Goal: Task Accomplishment & Management: Complete application form

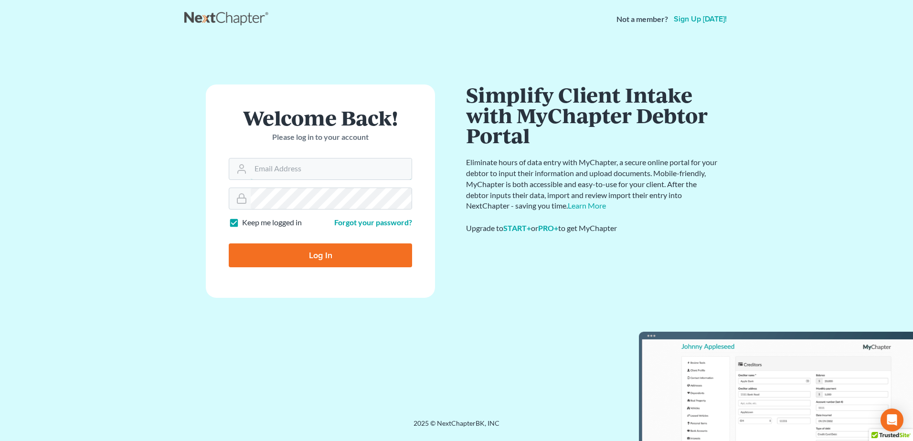
type input "[EMAIL_ADDRESS][DOMAIN_NAME]"
click at [320, 254] on input "Log In" at bounding box center [320, 255] width 183 height 24
type input "Thinking..."
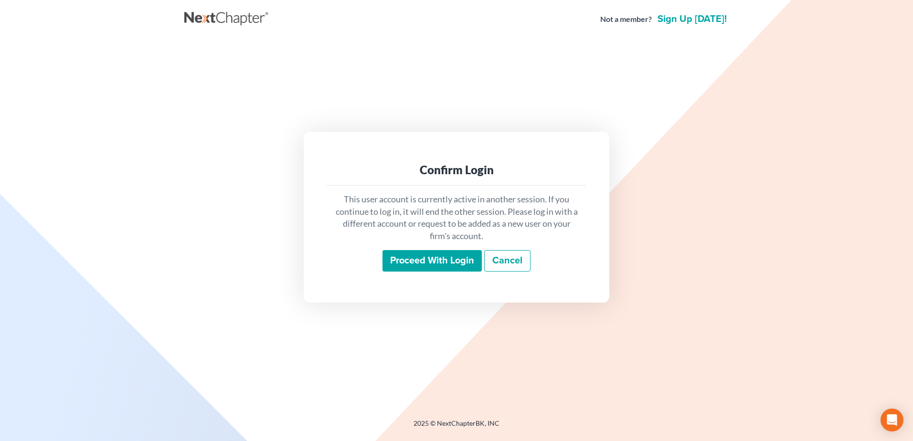
click at [432, 260] on input "Proceed with login" at bounding box center [431, 261] width 99 height 22
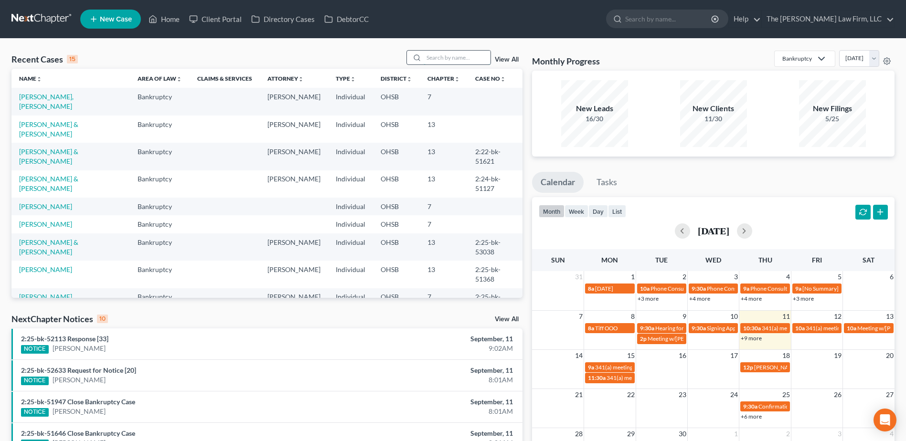
click at [464, 51] on input "search" at bounding box center [456, 58] width 67 height 14
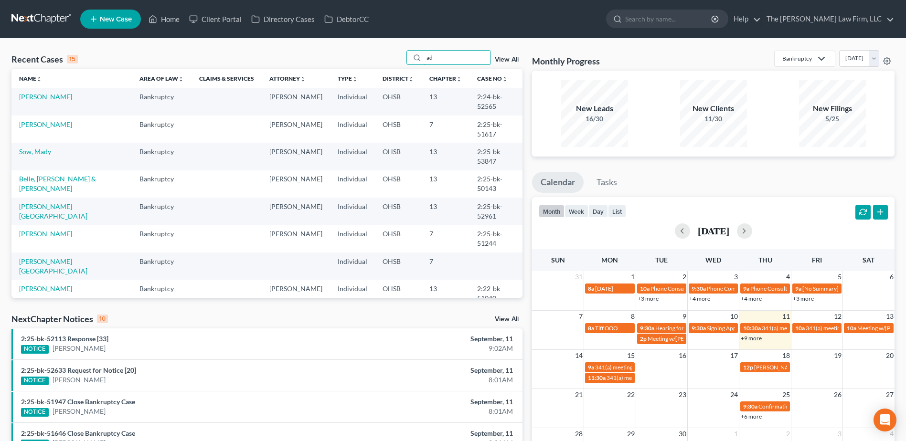
type input "ad"
click at [500, 319] on link "View All" at bounding box center [507, 319] width 24 height 7
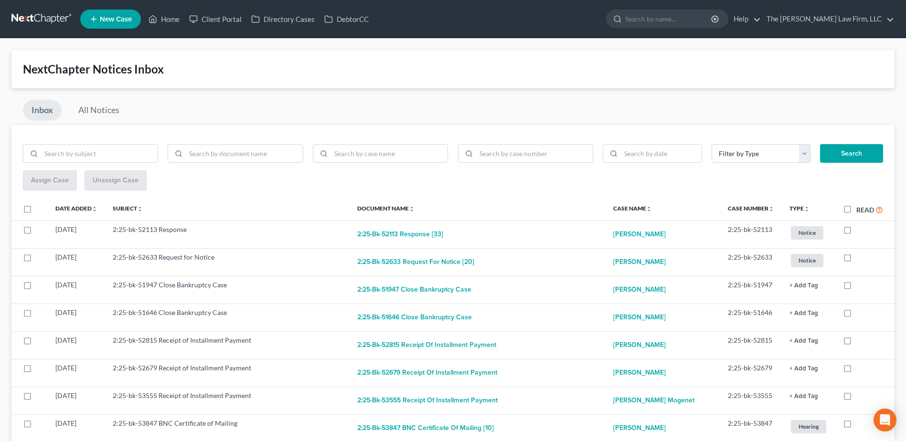
click at [856, 209] on label "Read" at bounding box center [869, 209] width 27 height 11
click at [860, 209] on input "Read" at bounding box center [863, 207] width 6 height 6
checkbox input "true"
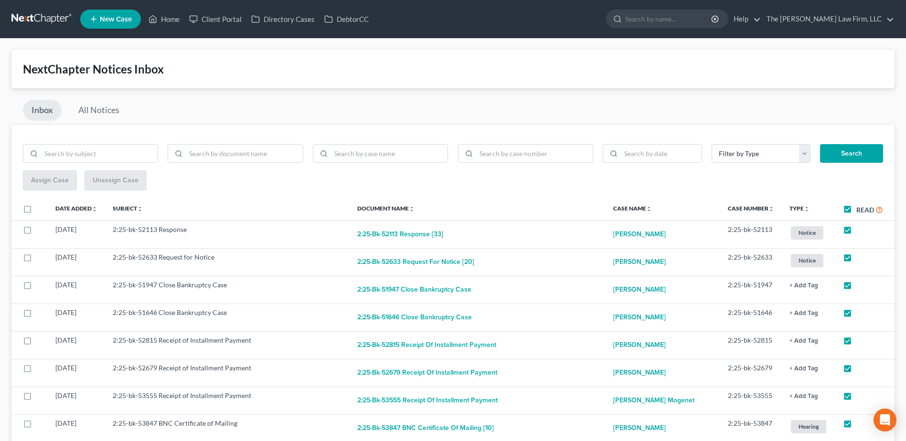
checkbox input "true"
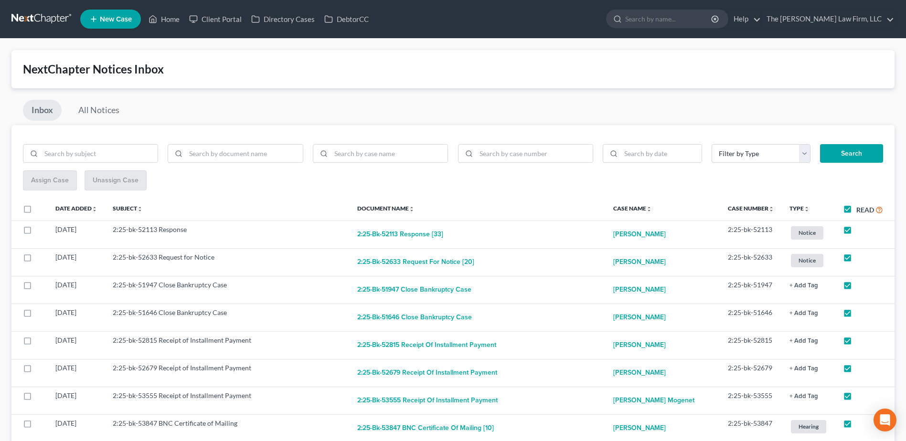
checkbox input "true"
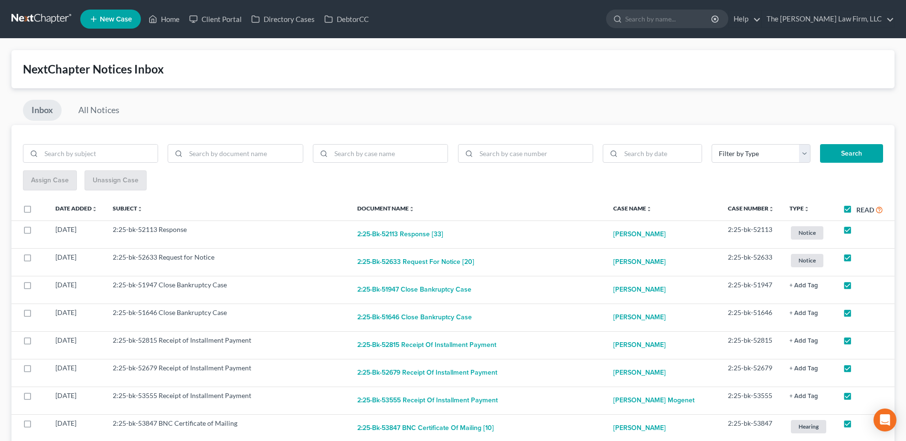
checkbox input "true"
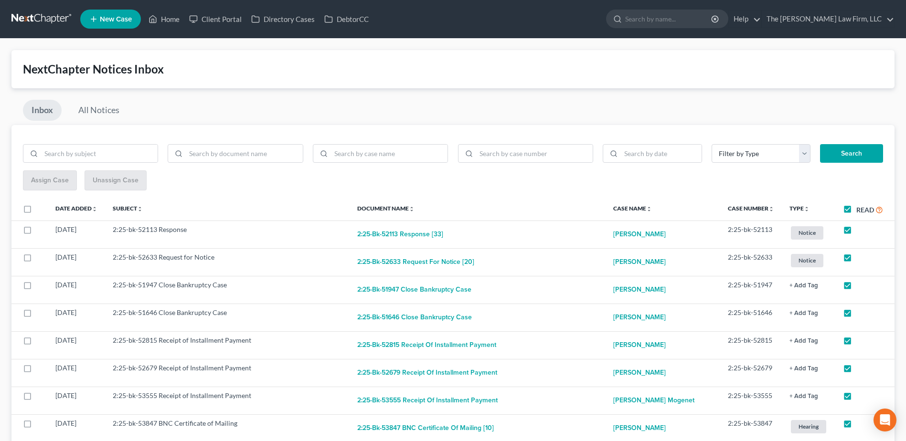
checkbox input "true"
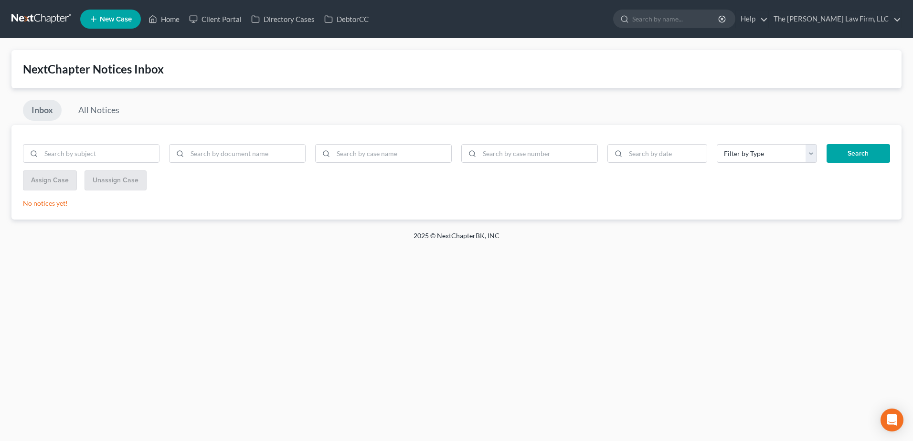
click at [58, 21] on link at bounding box center [41, 19] width 61 height 17
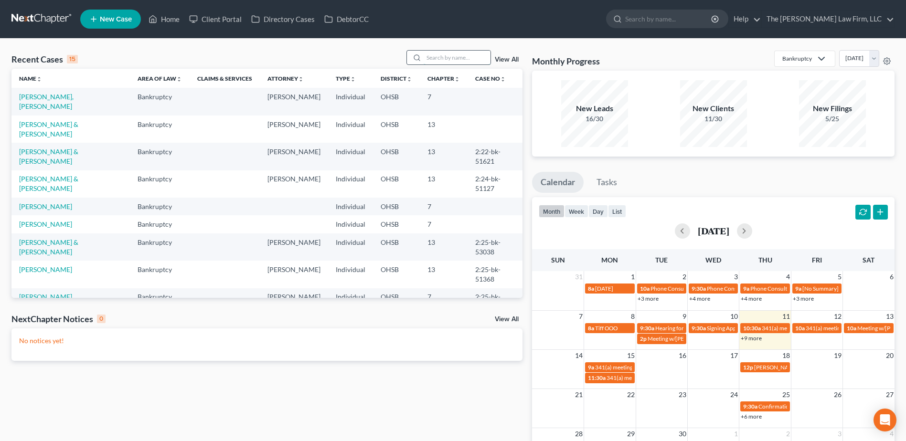
click at [452, 54] on input "search" at bounding box center [456, 58] width 67 height 14
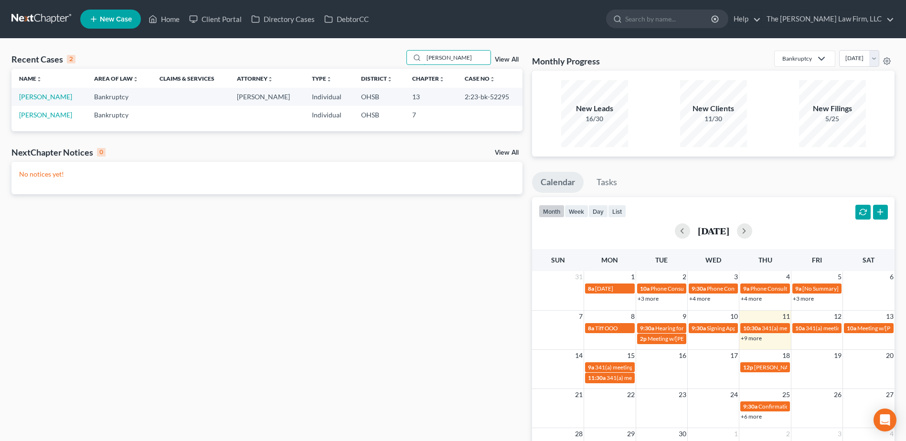
type input "[PERSON_NAME]"
click at [47, 98] on link "Hanna, William" at bounding box center [45, 97] width 53 height 8
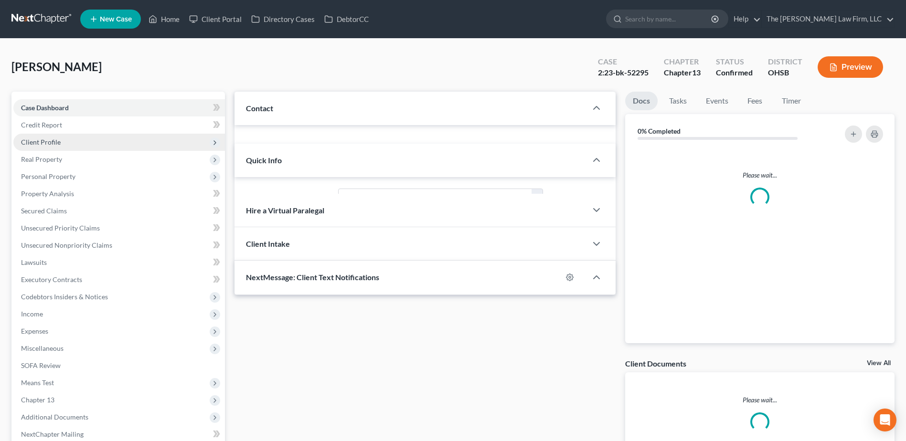
click at [39, 144] on span "Client Profile" at bounding box center [41, 142] width 40 height 8
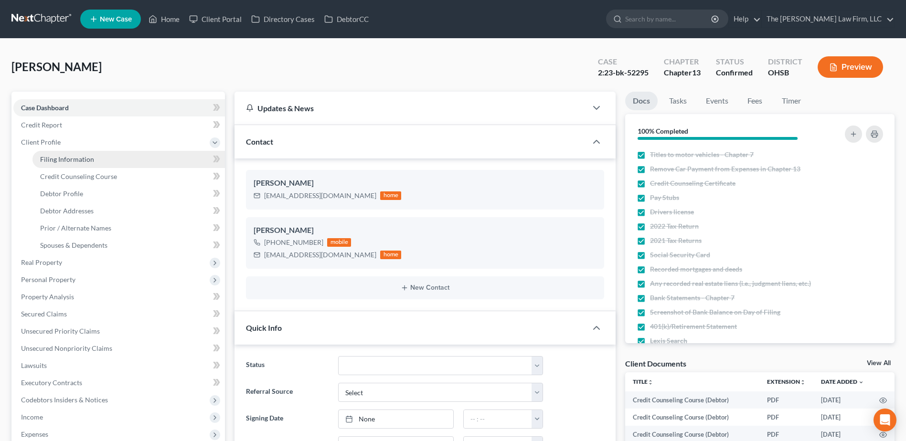
click at [49, 160] on span "Filing Information" at bounding box center [67, 159] width 54 height 8
select select "1"
select select "0"
select select "3"
select select "36"
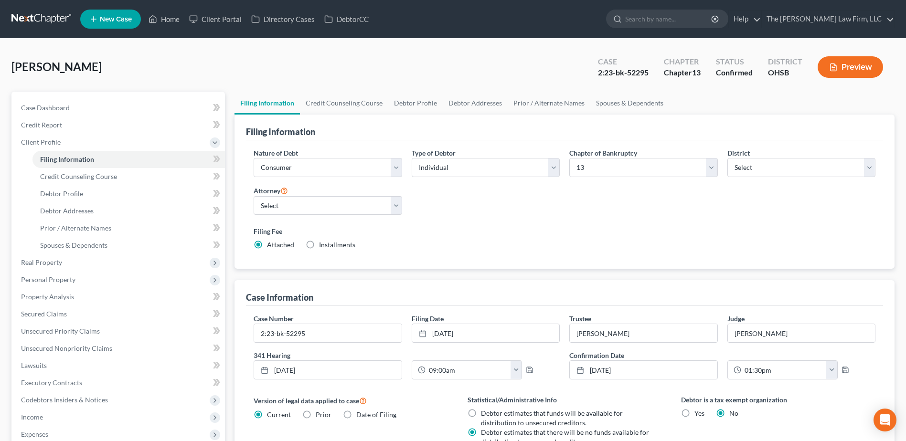
click at [34, 18] on link at bounding box center [41, 19] width 61 height 17
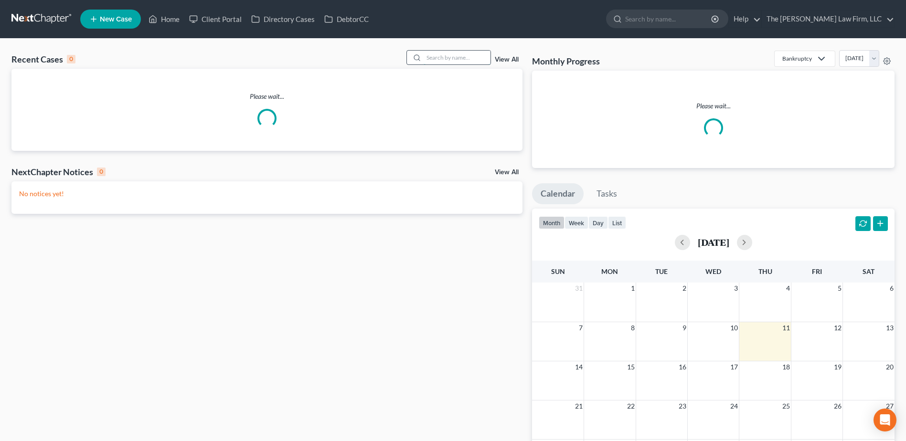
click at [460, 60] on input "search" at bounding box center [456, 58] width 67 height 14
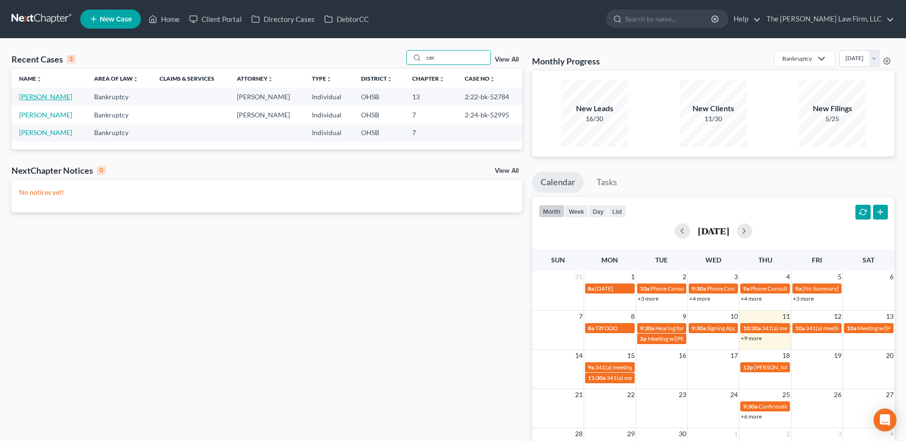
type input "cer"
click at [48, 97] on link "[PERSON_NAME]" at bounding box center [45, 97] width 53 height 8
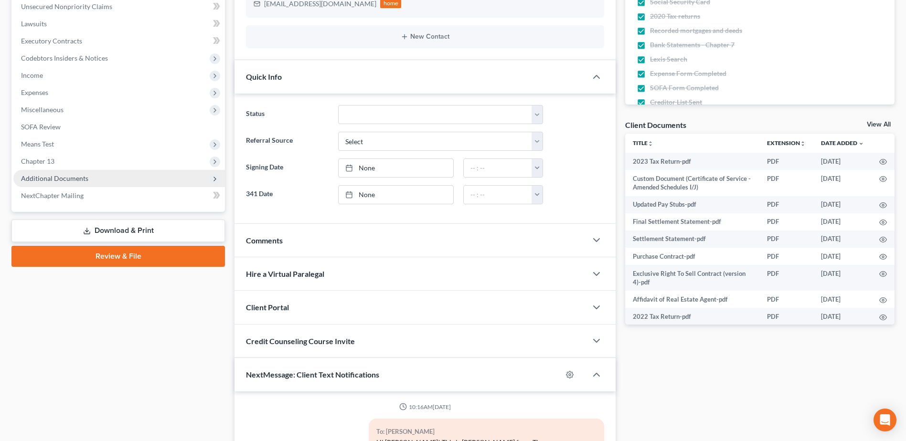
scroll to position [6098, 0]
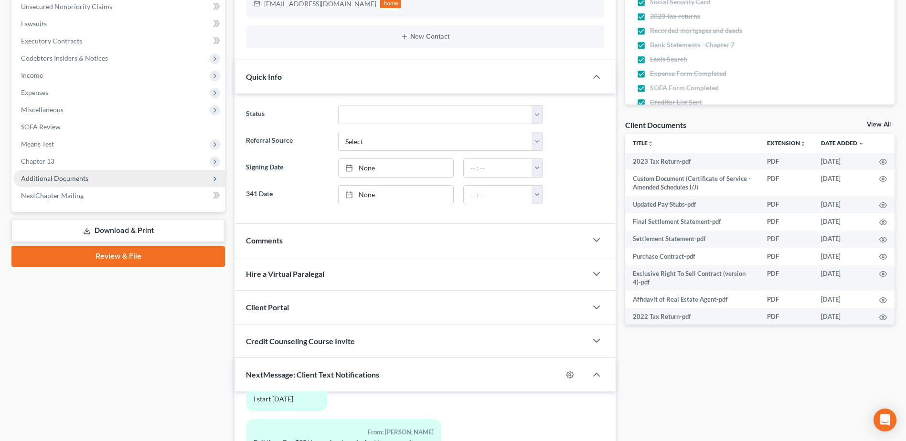
click at [45, 180] on span "Additional Documents" at bounding box center [54, 178] width 67 height 8
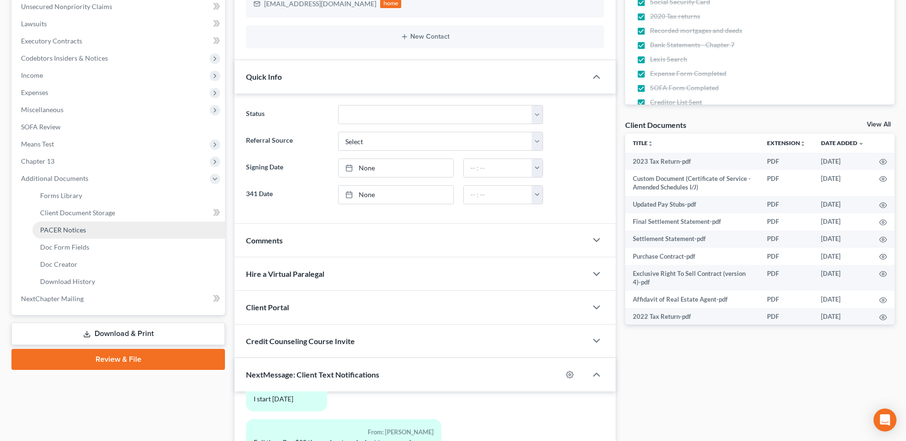
click at [52, 231] on span "PACER Notices" at bounding box center [63, 230] width 46 height 8
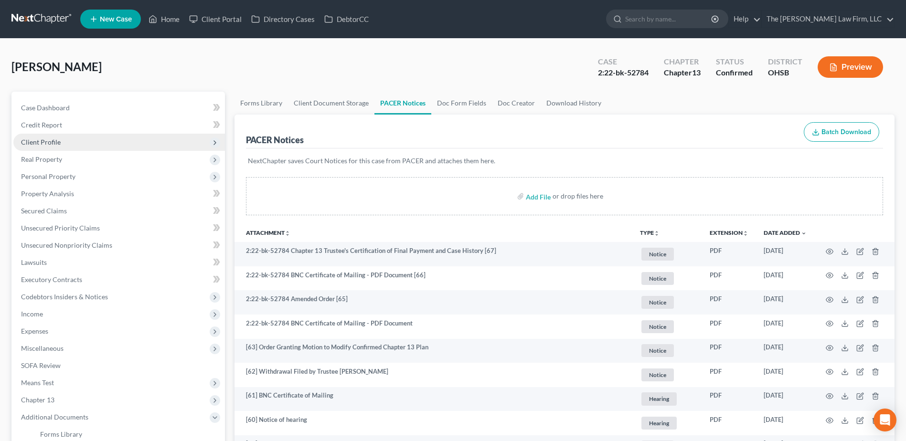
click at [64, 138] on span "Client Profile" at bounding box center [118, 142] width 211 height 17
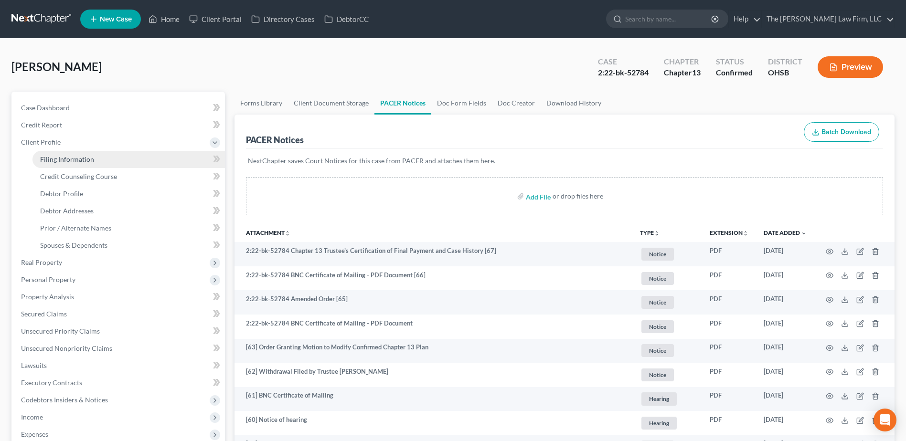
click at [69, 159] on span "Filing Information" at bounding box center [67, 159] width 54 height 8
select select "1"
select select "0"
select select "3"
select select "36"
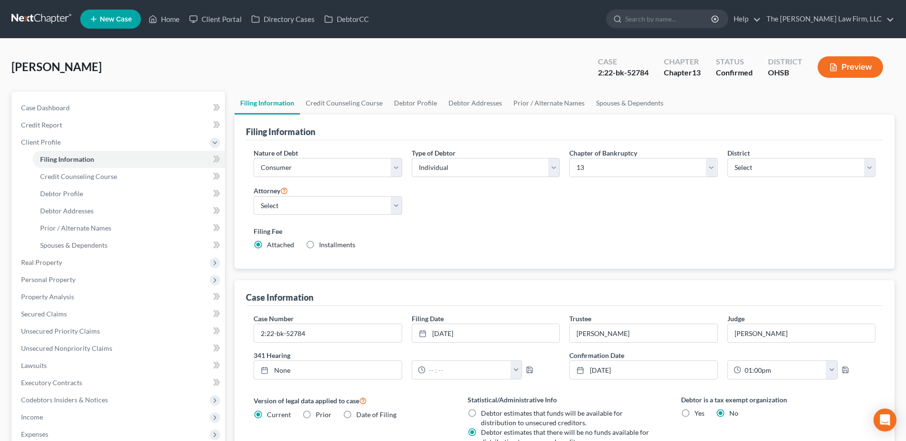
click at [58, 23] on link at bounding box center [41, 19] width 61 height 17
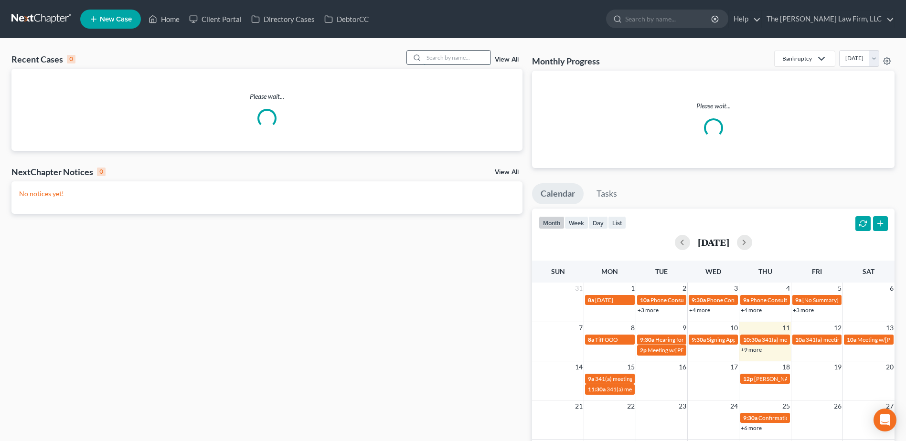
click at [446, 58] on input "search" at bounding box center [456, 58] width 67 height 14
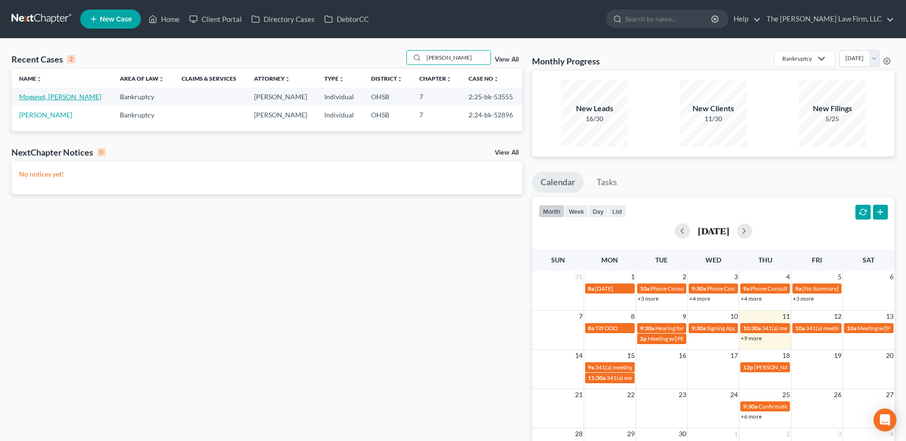
type input "shante"
click at [43, 95] on link "Mogenet, [PERSON_NAME]" at bounding box center [60, 97] width 82 height 8
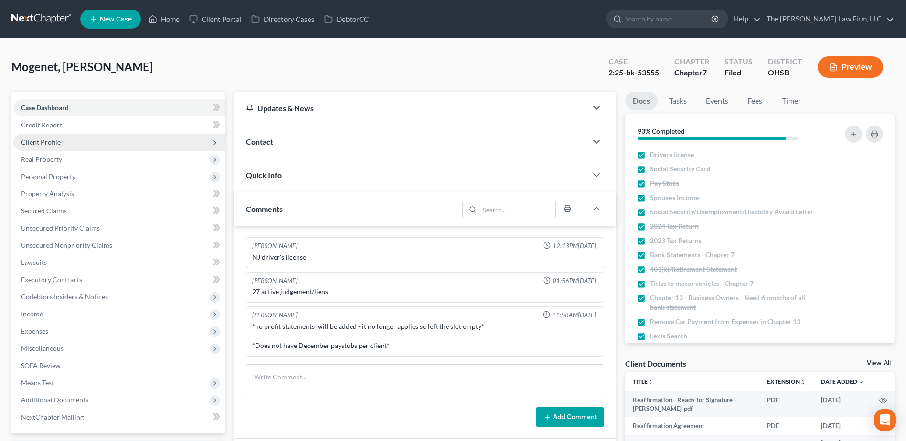
click at [43, 141] on span "Client Profile" at bounding box center [41, 142] width 40 height 8
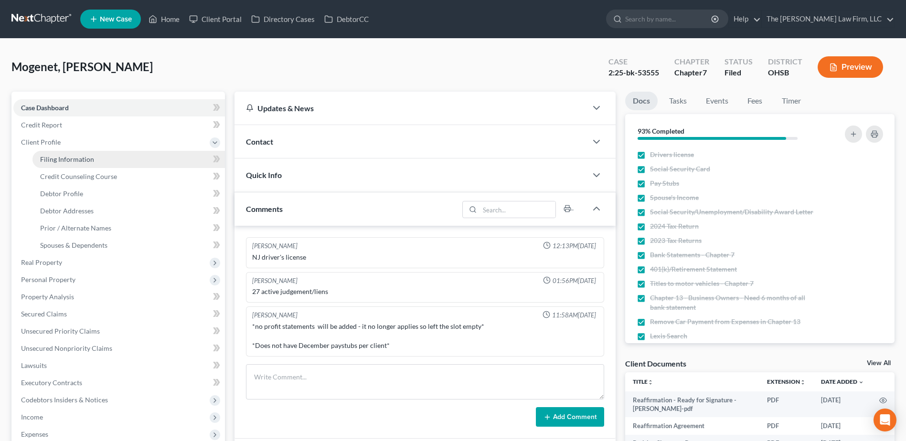
click at [55, 159] on span "Filing Information" at bounding box center [67, 159] width 54 height 8
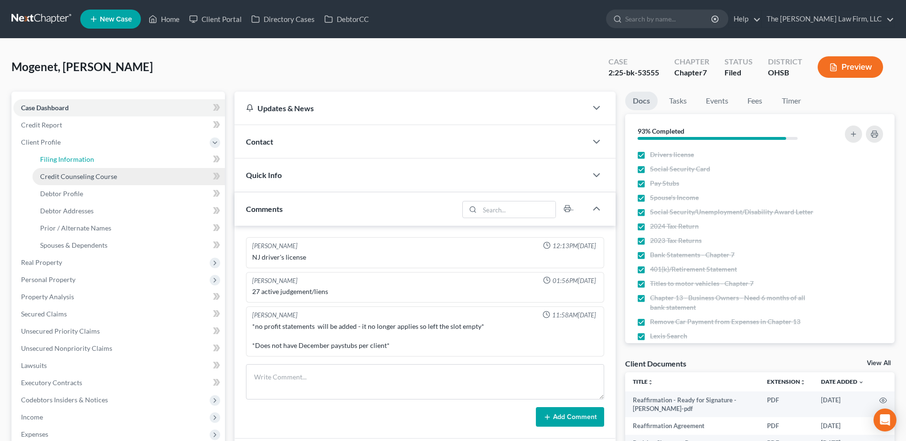
select select "1"
select select "0"
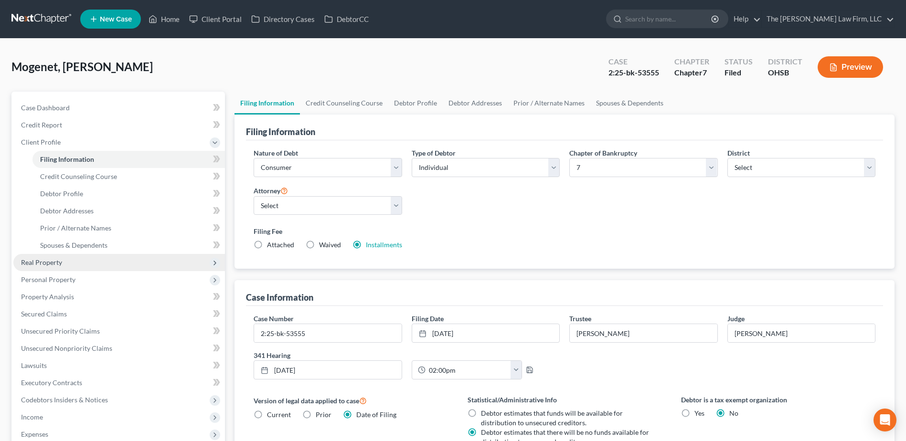
click at [54, 258] on span "Real Property" at bounding box center [41, 262] width 41 height 8
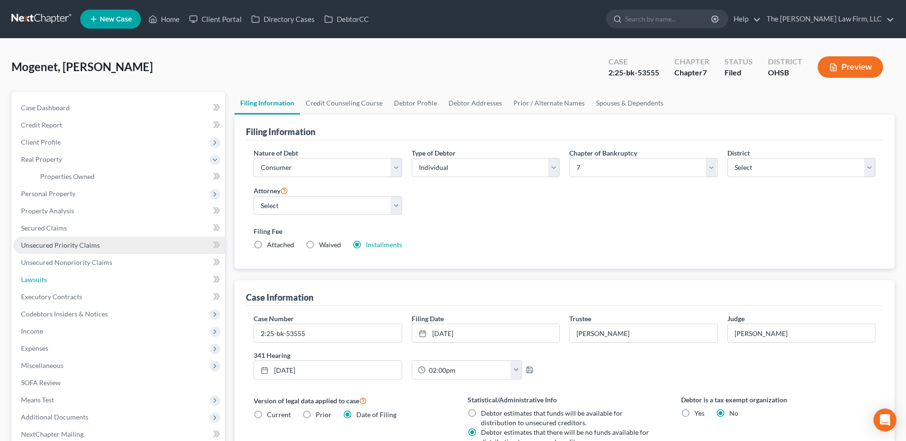
click at [57, 272] on link "Lawsuits" at bounding box center [118, 279] width 211 height 17
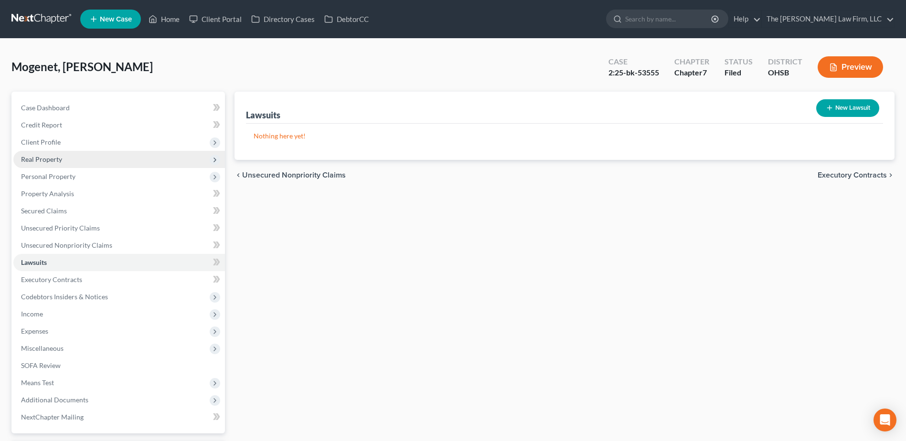
click at [52, 159] on span "Real Property" at bounding box center [41, 159] width 41 height 8
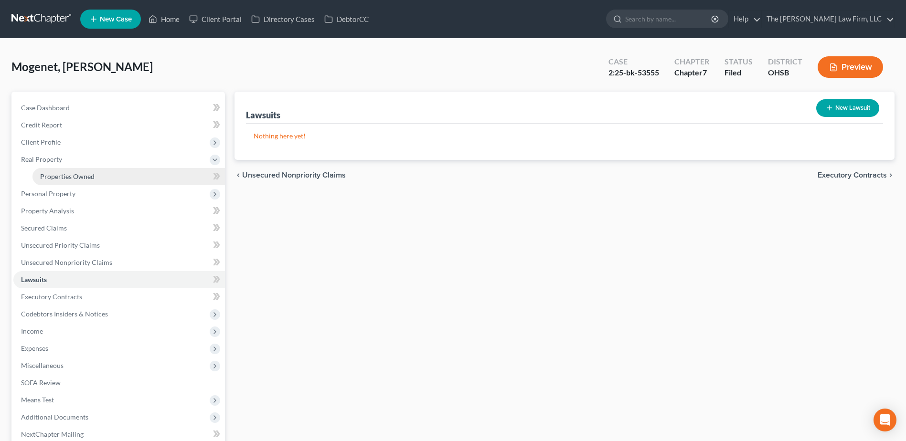
click at [61, 172] on span "Properties Owned" at bounding box center [67, 176] width 54 height 8
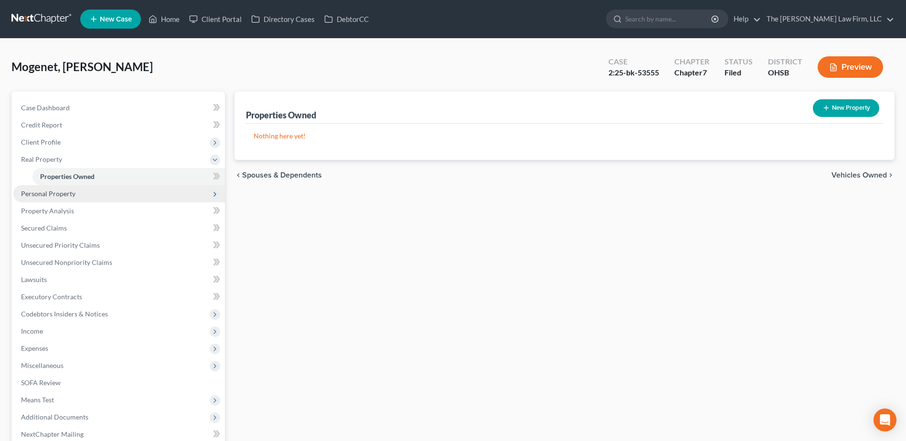
click at [53, 196] on span "Personal Property" at bounding box center [48, 194] width 54 height 8
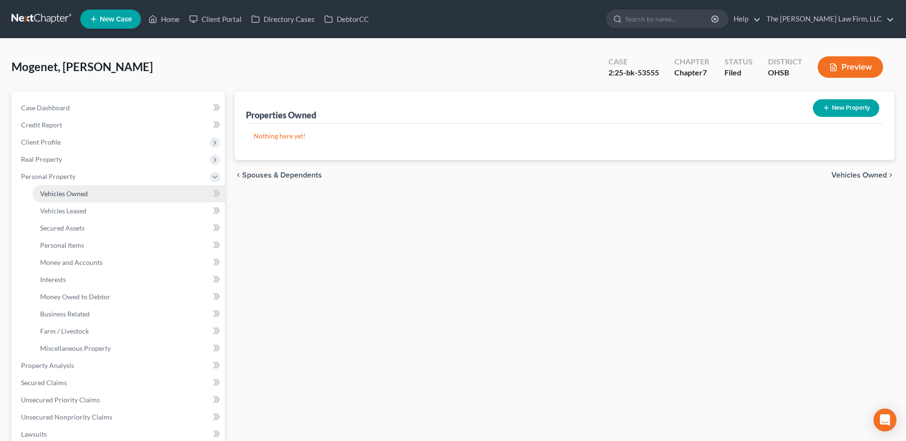
click at [61, 192] on span "Vehicles Owned" at bounding box center [64, 194] width 48 height 8
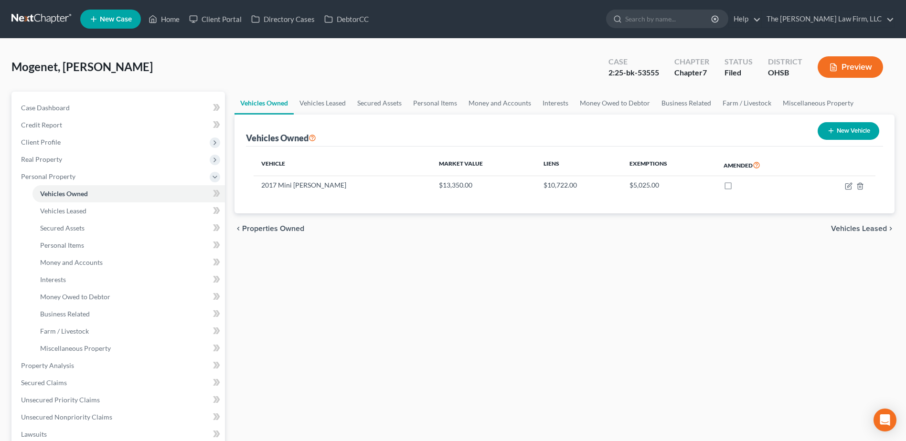
click at [54, 10] on nav "Home New Case Client Portal Directory Cases DebtorCC The Jones Law Firm, LLC mj…" at bounding box center [453, 19] width 906 height 38
click at [50, 19] on link at bounding box center [41, 19] width 61 height 17
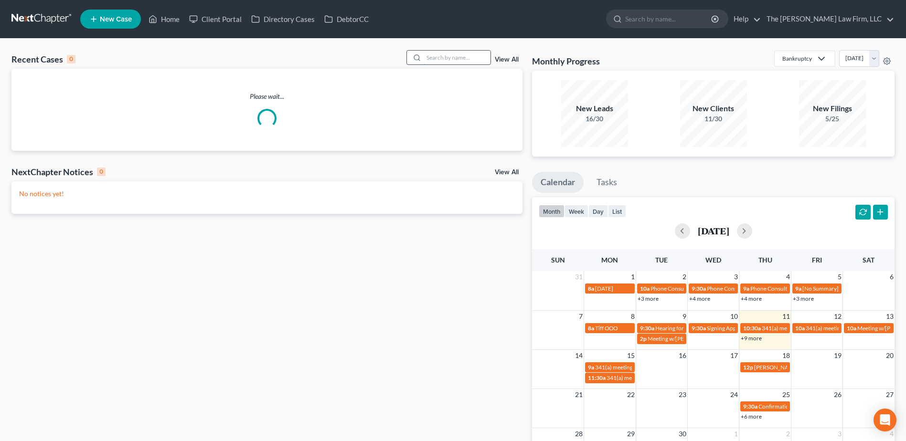
click at [456, 56] on input "search" at bounding box center [456, 58] width 67 height 14
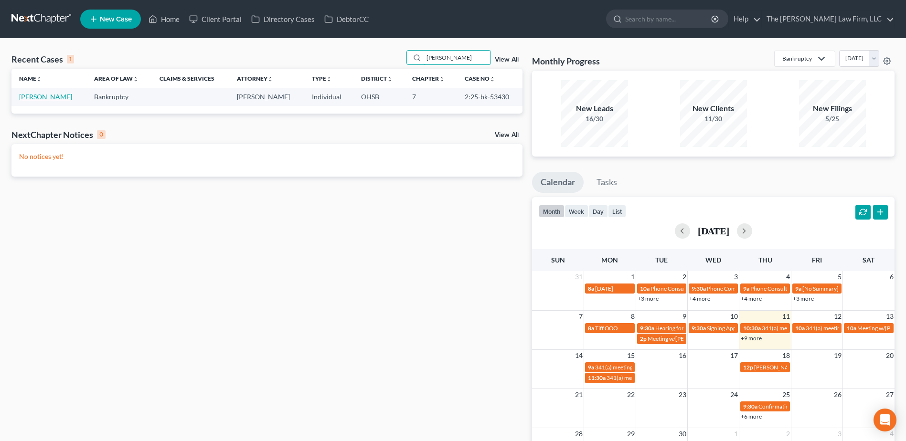
type input "[PERSON_NAME]"
click at [40, 95] on link "[PERSON_NAME]" at bounding box center [45, 97] width 53 height 8
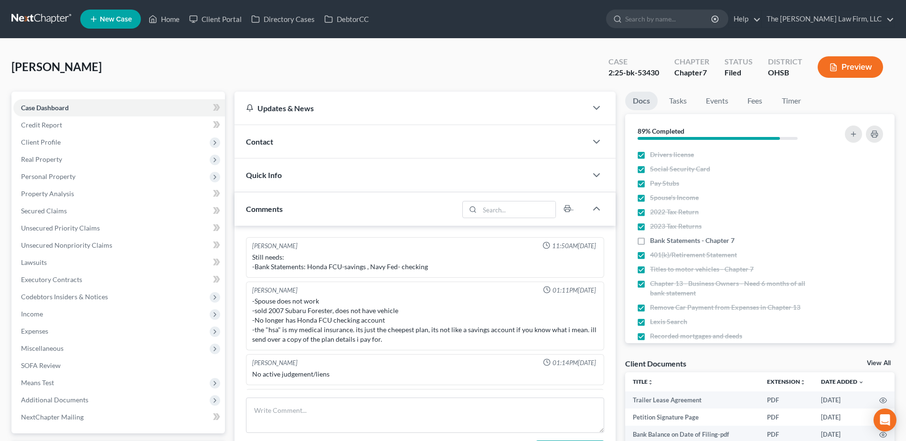
scroll to position [166, 0]
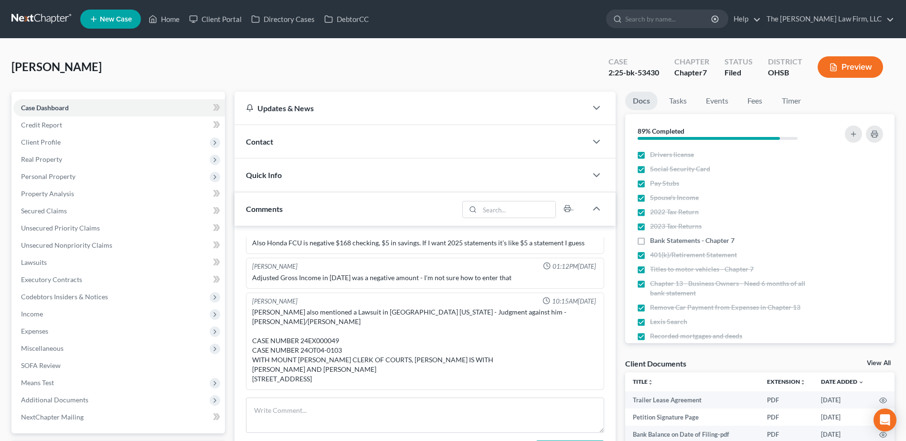
click at [38, 15] on link at bounding box center [41, 19] width 61 height 17
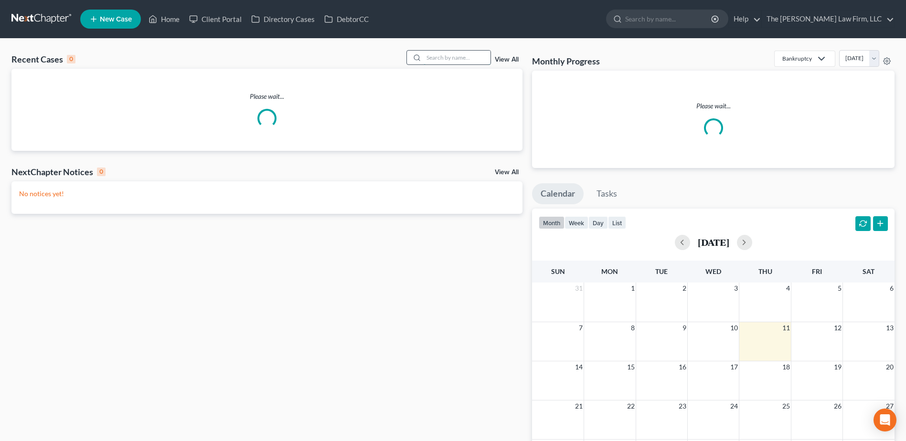
click at [446, 56] on input "search" at bounding box center [456, 58] width 67 height 14
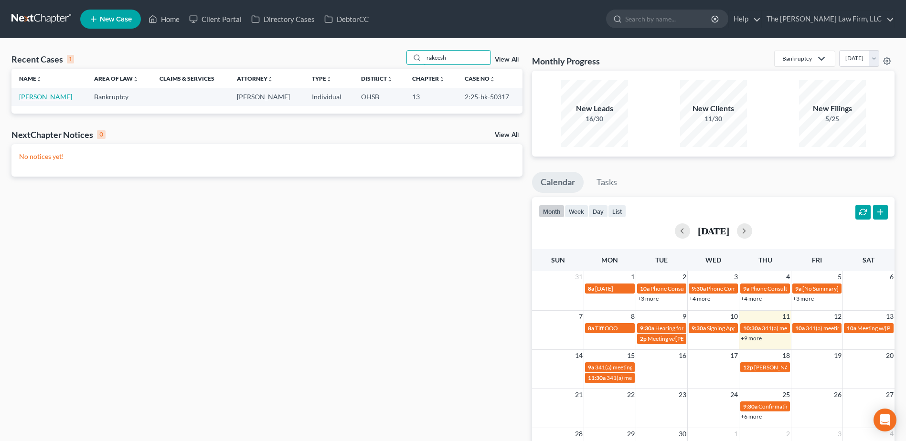
type input "rakeesh"
click at [31, 98] on link "[PERSON_NAME]" at bounding box center [45, 97] width 53 height 8
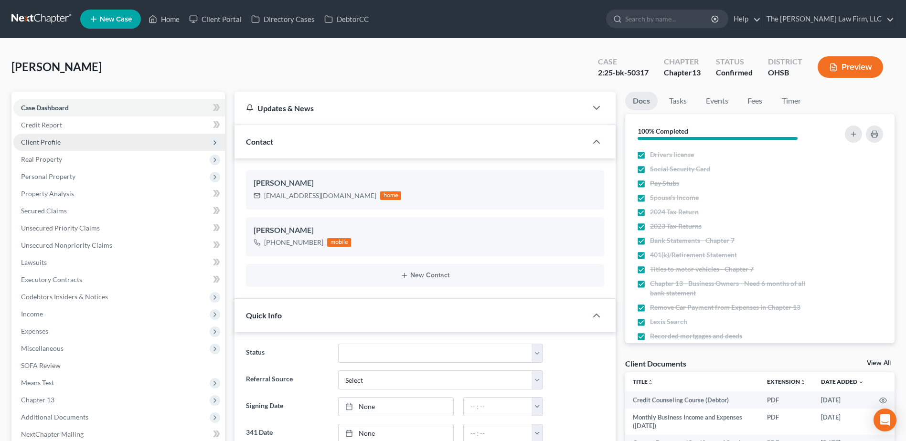
click at [29, 142] on span "Client Profile" at bounding box center [41, 142] width 40 height 8
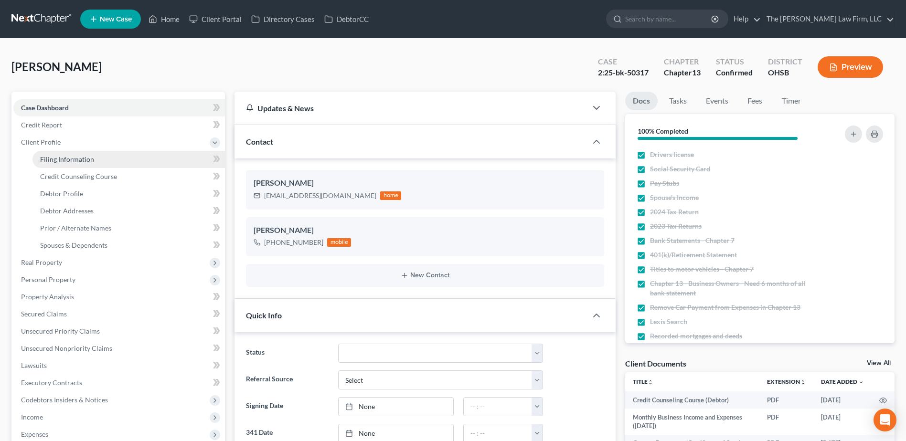
click at [45, 155] on span "Filing Information" at bounding box center [67, 159] width 54 height 8
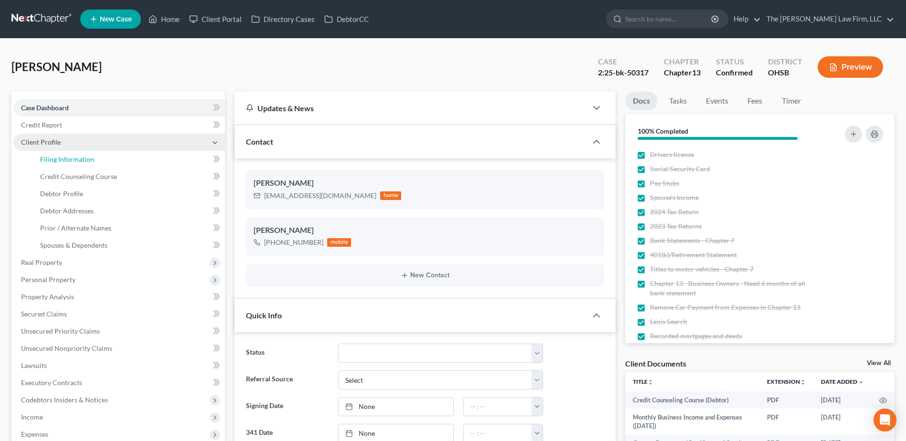
select select "1"
select select "0"
select select "3"
select select "36"
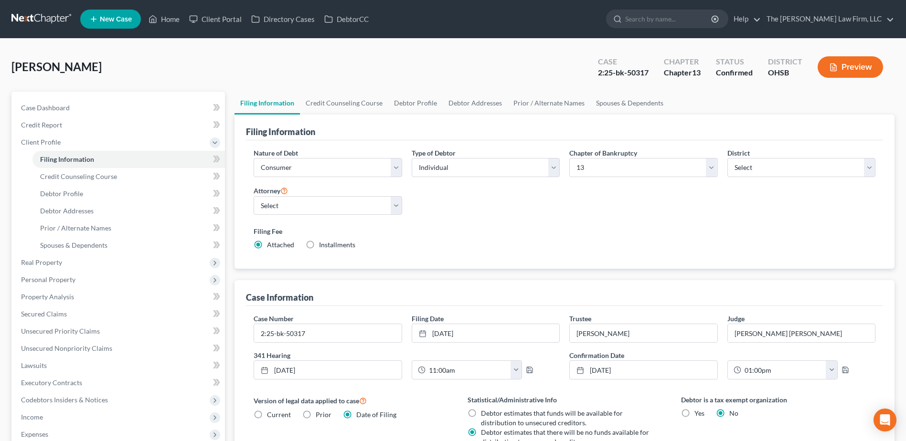
click at [40, 14] on link at bounding box center [41, 19] width 61 height 17
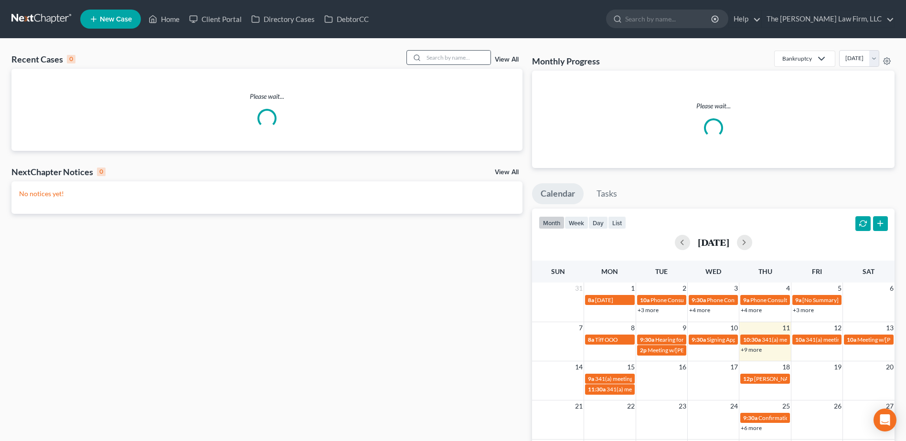
click at [453, 50] on div at bounding box center [448, 57] width 85 height 15
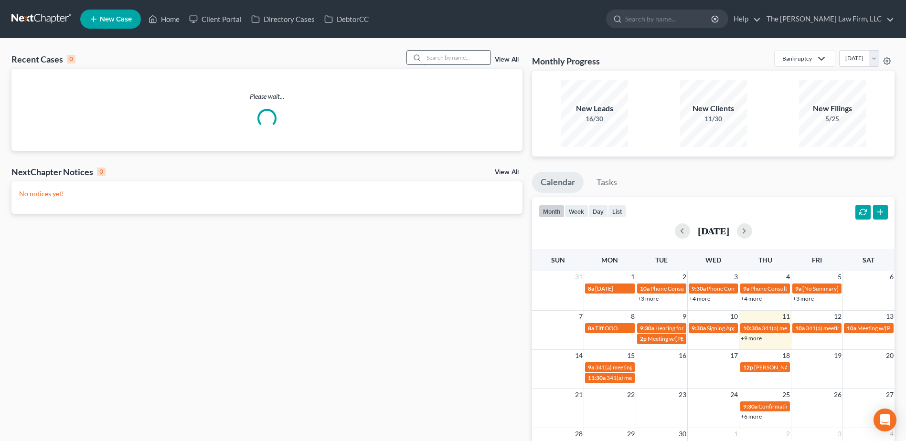
click at [449, 58] on input "search" at bounding box center [456, 58] width 67 height 14
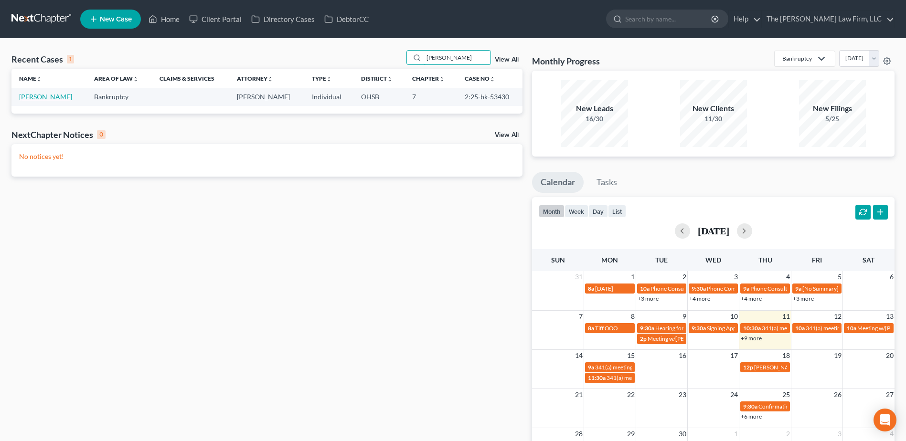
type input "[PERSON_NAME]"
click at [39, 96] on link "[PERSON_NAME]" at bounding box center [45, 97] width 53 height 8
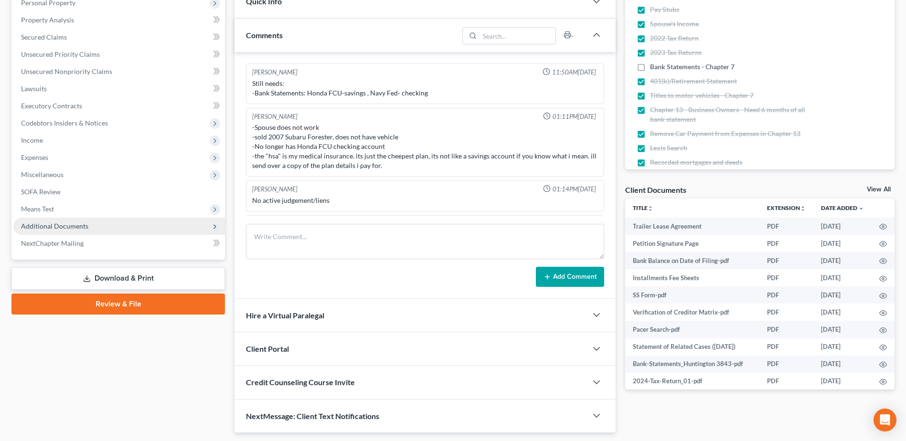
scroll to position [166, 0]
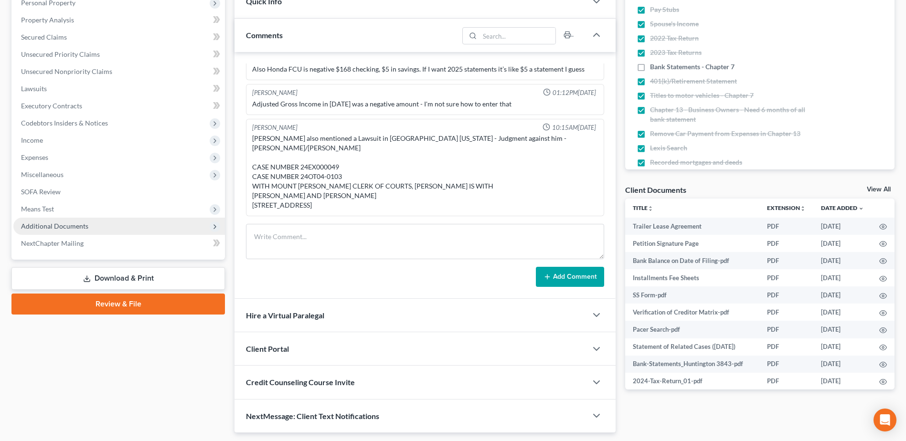
click at [61, 219] on span "Additional Documents" at bounding box center [118, 226] width 211 height 17
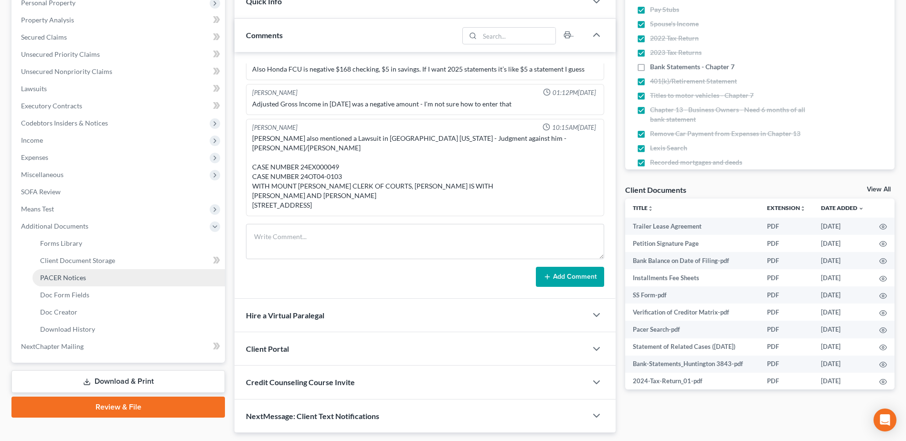
click at [63, 278] on span "PACER Notices" at bounding box center [63, 278] width 46 height 8
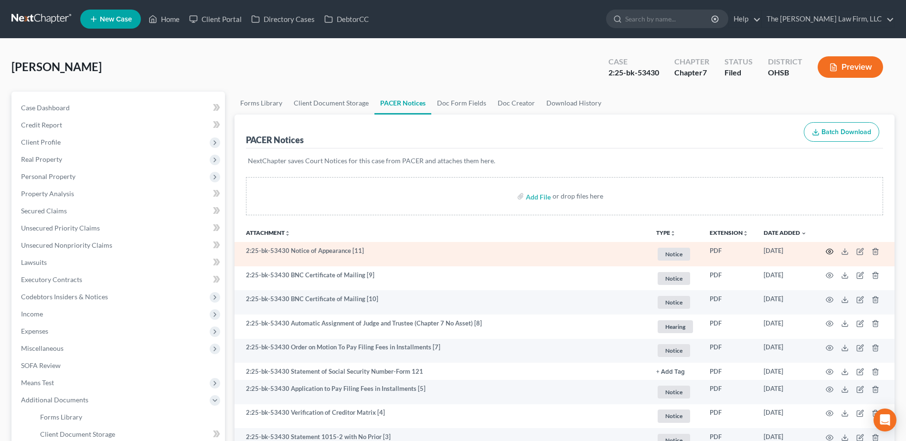
click at [830, 250] on icon "button" at bounding box center [829, 252] width 8 height 8
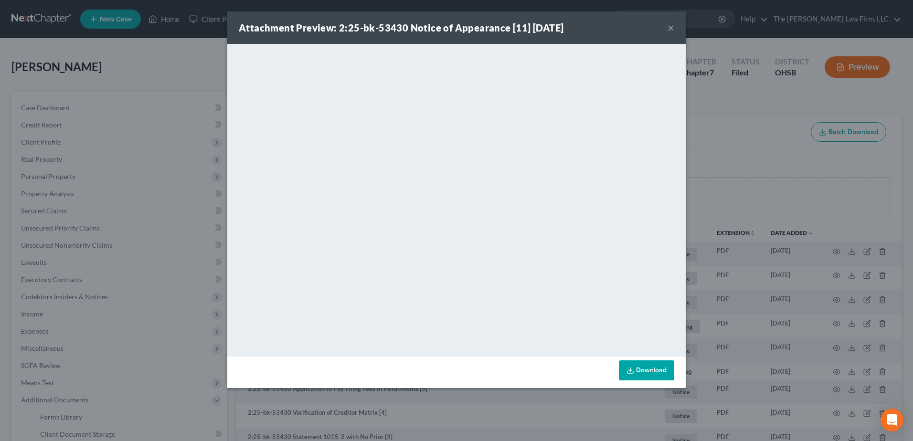
click at [667, 27] on button "×" at bounding box center [670, 27] width 7 height 11
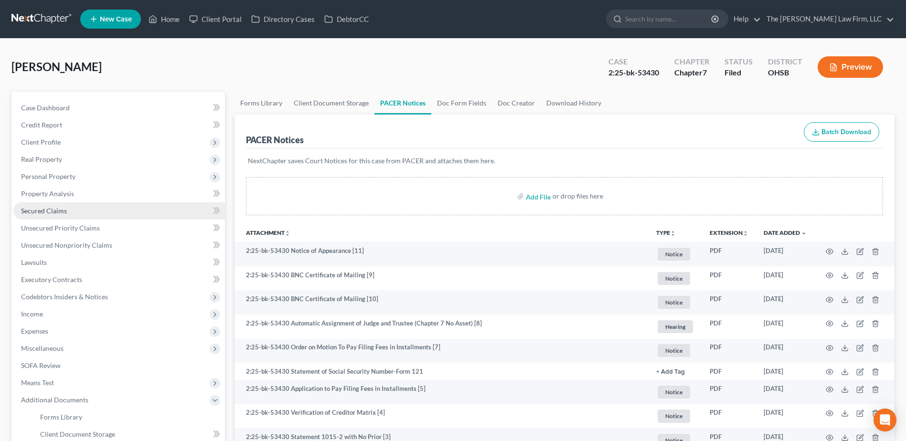
click at [51, 208] on span "Secured Claims" at bounding box center [44, 211] width 46 height 8
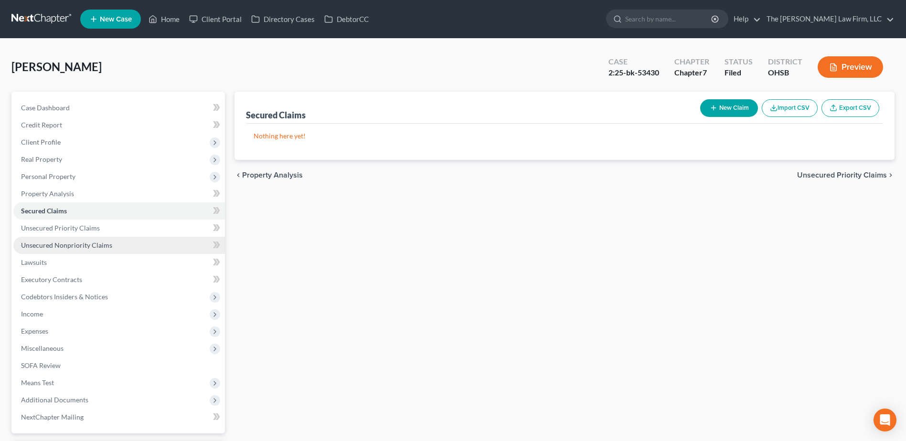
click at [58, 247] on span "Unsecured Nonpriority Claims" at bounding box center [66, 245] width 91 height 8
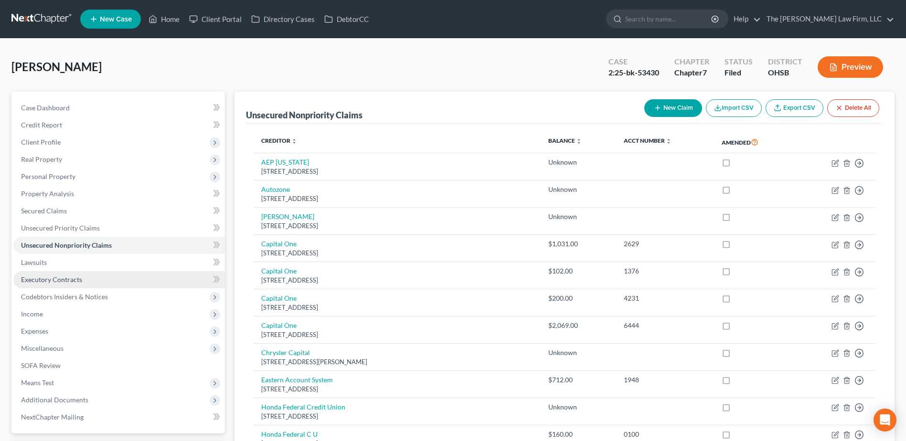
click at [57, 275] on link "Executory Contracts" at bounding box center [118, 279] width 211 height 17
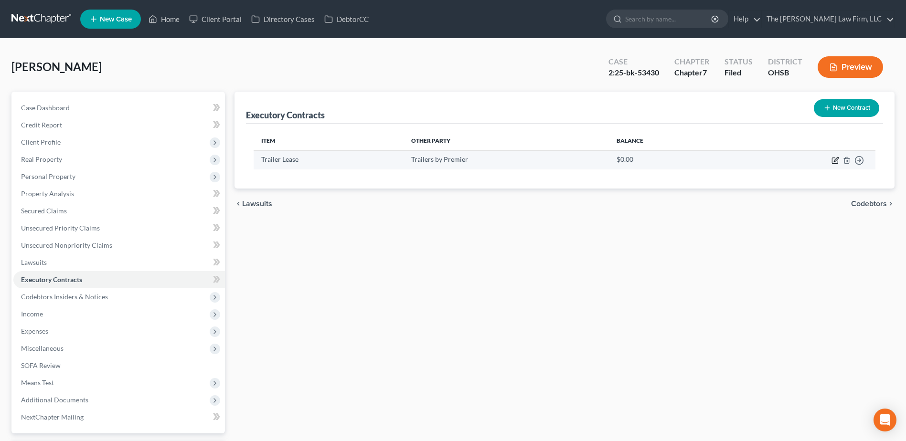
click at [833, 160] on icon "button" at bounding box center [835, 161] width 8 height 8
select select "3"
select select "44"
select select "0"
select select "2"
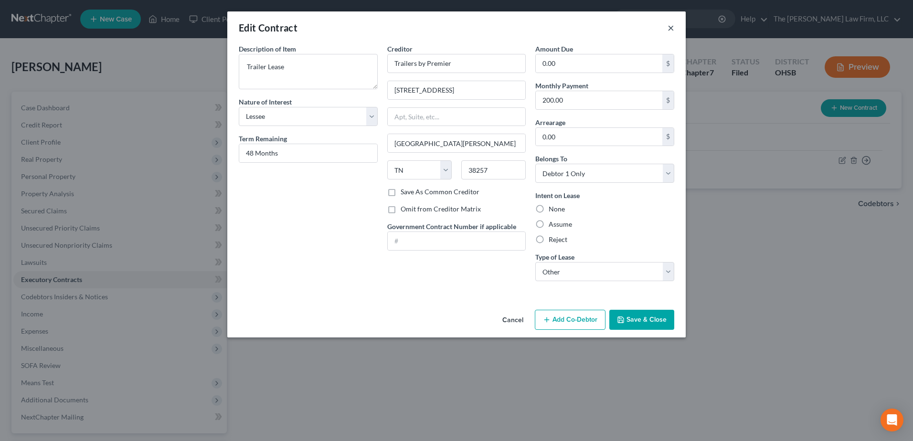
click at [669, 26] on button "×" at bounding box center [670, 27] width 7 height 11
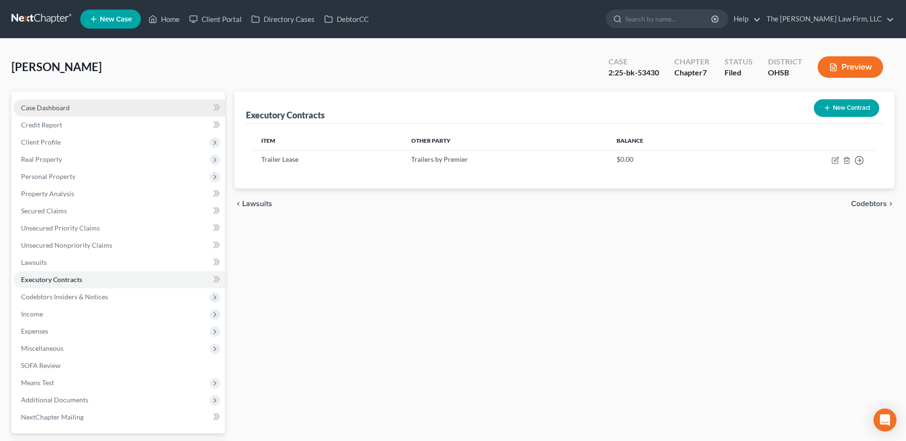
click at [55, 104] on span "Case Dashboard" at bounding box center [45, 108] width 49 height 8
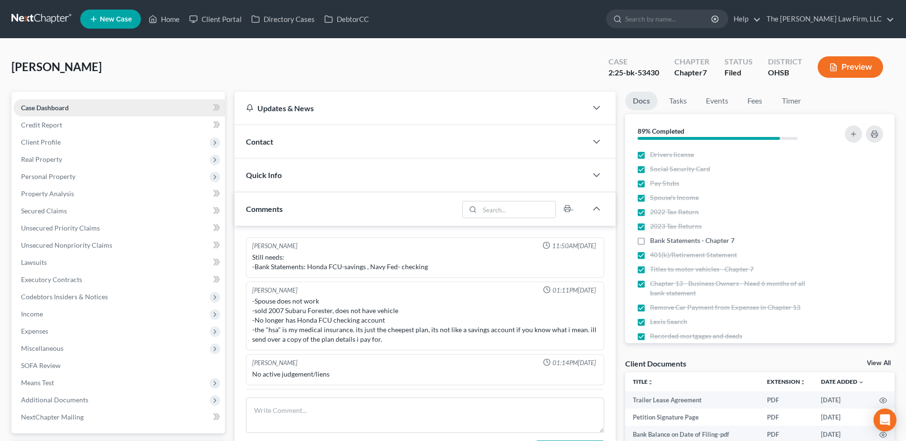
scroll to position [166, 0]
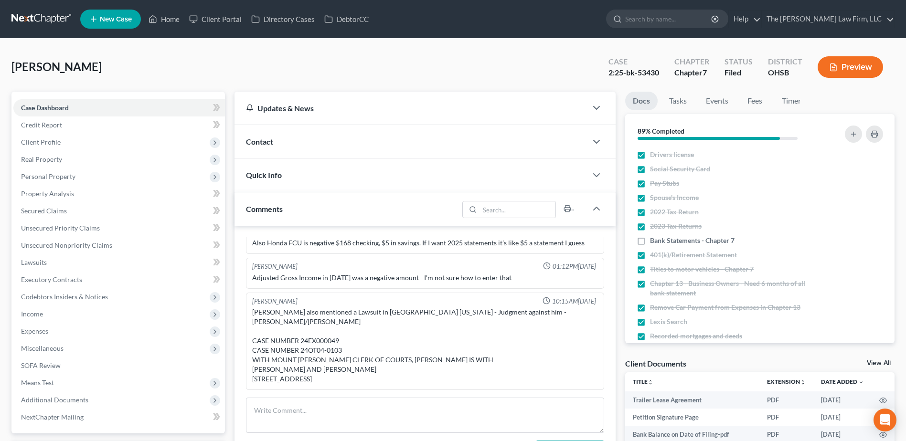
click at [37, 17] on link at bounding box center [41, 19] width 61 height 17
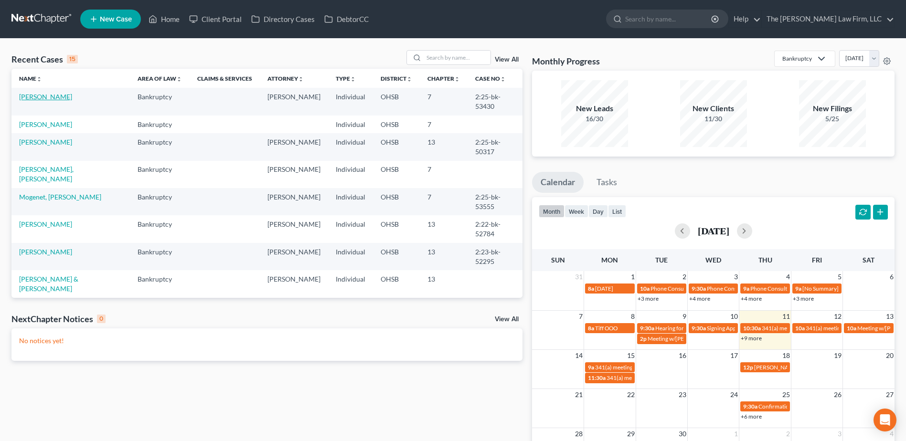
click at [38, 95] on link "[PERSON_NAME]" at bounding box center [45, 97] width 53 height 8
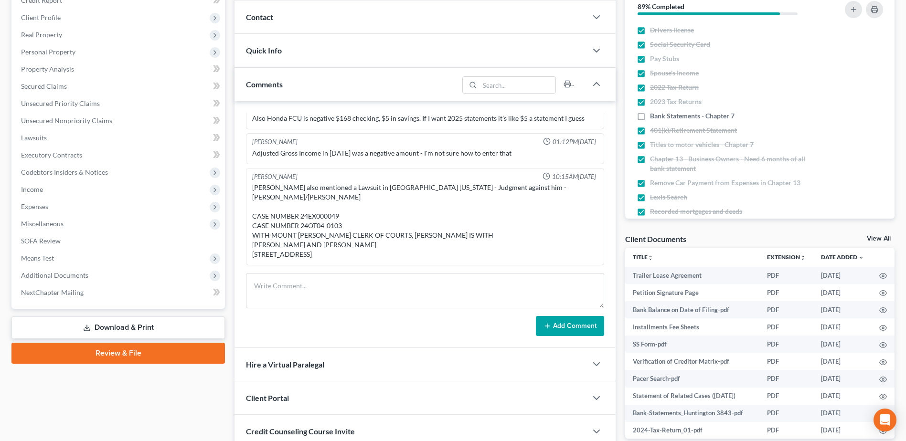
scroll to position [143, 0]
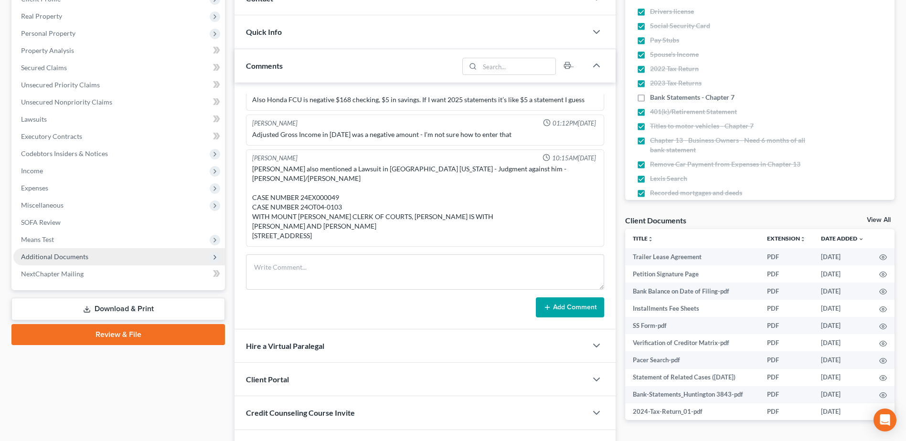
click at [71, 263] on span "Additional Documents" at bounding box center [118, 256] width 211 height 17
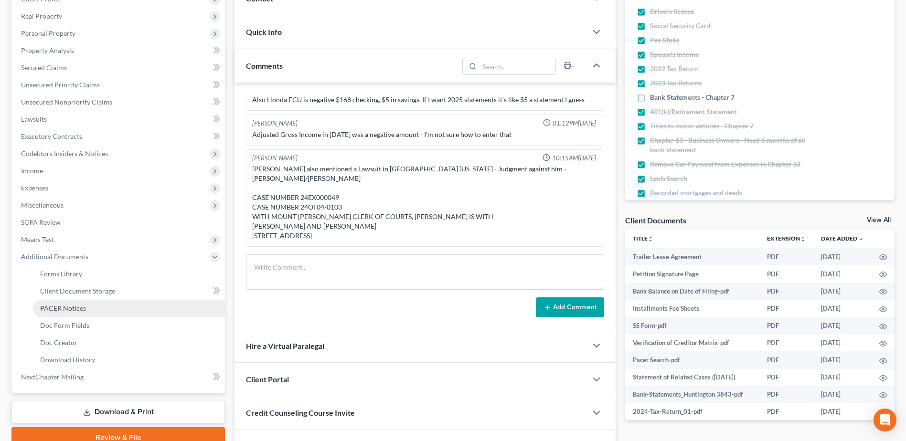
click at [73, 306] on span "PACER Notices" at bounding box center [63, 308] width 46 height 8
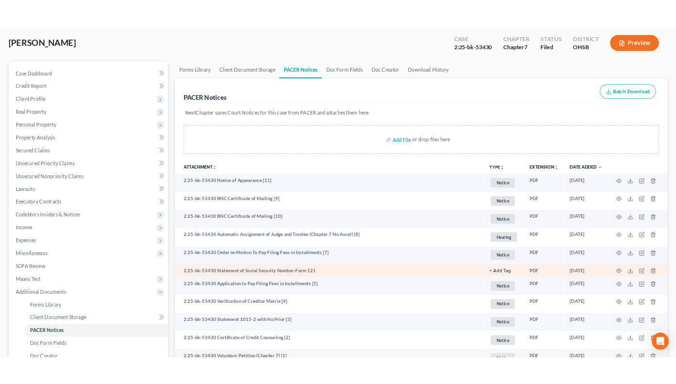
scroll to position [48, 0]
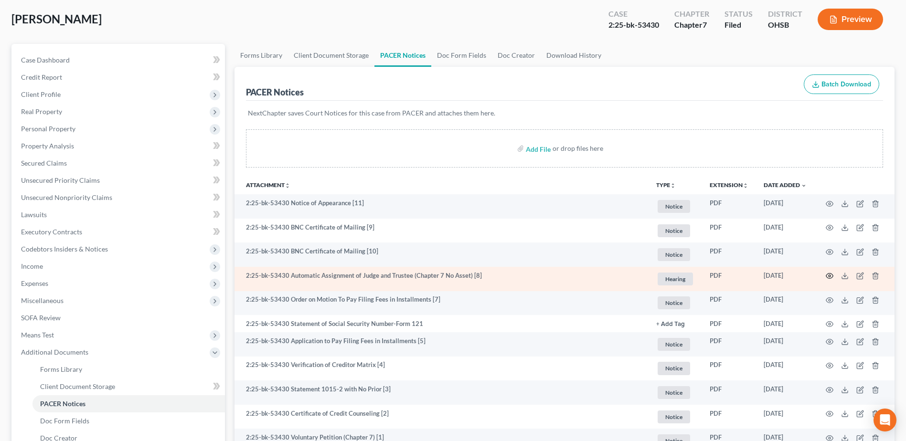
click at [831, 273] on icon "button" at bounding box center [829, 276] width 8 height 8
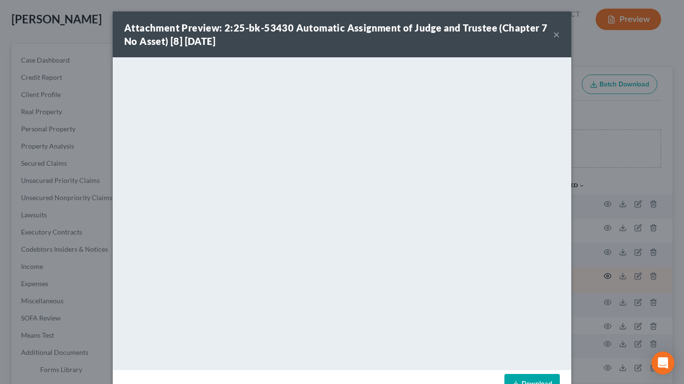
drag, startPoint x: 554, startPoint y: 33, endPoint x: 545, endPoint y: 32, distance: 9.2
click at [554, 33] on button "×" at bounding box center [556, 34] width 7 height 11
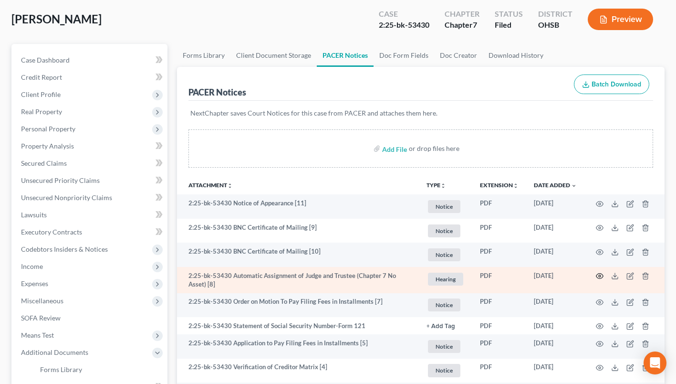
click at [601, 271] on td at bounding box center [625, 280] width 80 height 26
click at [597, 276] on icon "button" at bounding box center [600, 276] width 7 height 5
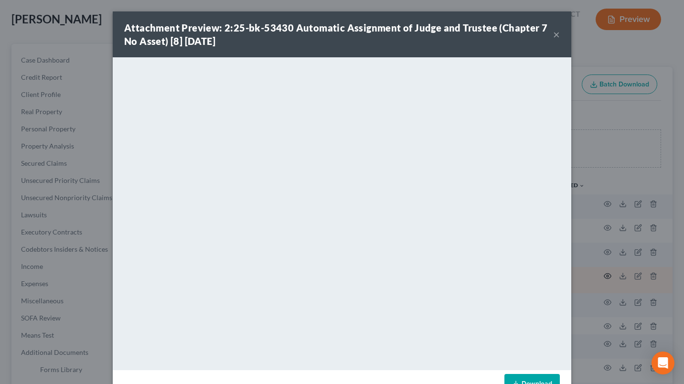
click at [557, 35] on div "Attachment Preview: 2:25-bk-53430 Automatic Assignment of Judge and Trustee (Ch…" at bounding box center [342, 34] width 458 height 46
click at [556, 32] on div "Attachment Preview: 2:25-bk-53430 Automatic Assignment of Judge and Trustee (Ch…" at bounding box center [342, 34] width 458 height 46
click at [553, 34] on button "×" at bounding box center [556, 34] width 7 height 11
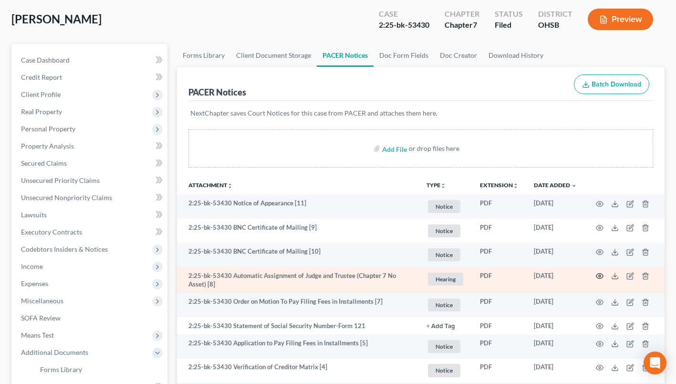
click at [46, 88] on span "Client Profile" at bounding box center [90, 94] width 154 height 17
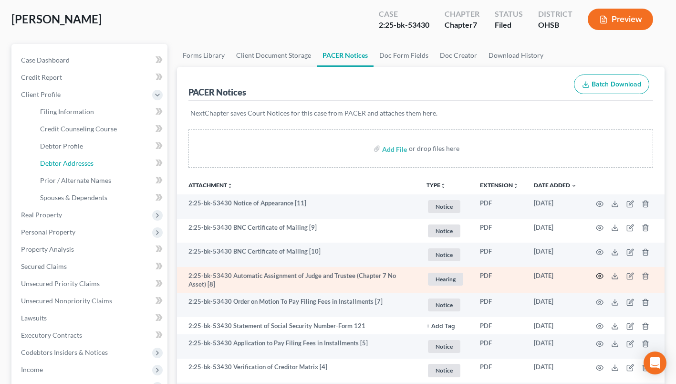
click at [60, 161] on span "Debtor Addresses" at bounding box center [66, 163] width 53 height 8
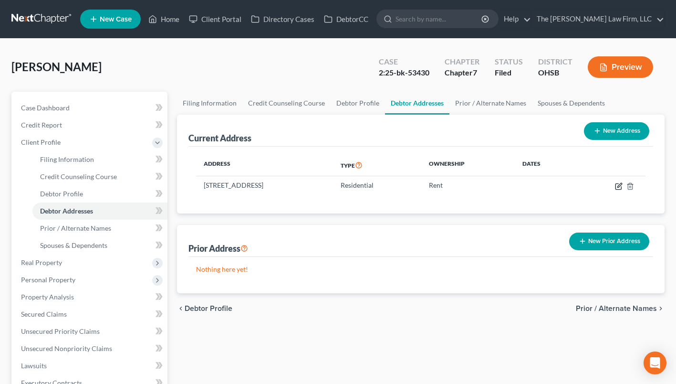
click at [617, 183] on icon "button" at bounding box center [619, 186] width 8 height 8
select select "36"
select select "0"
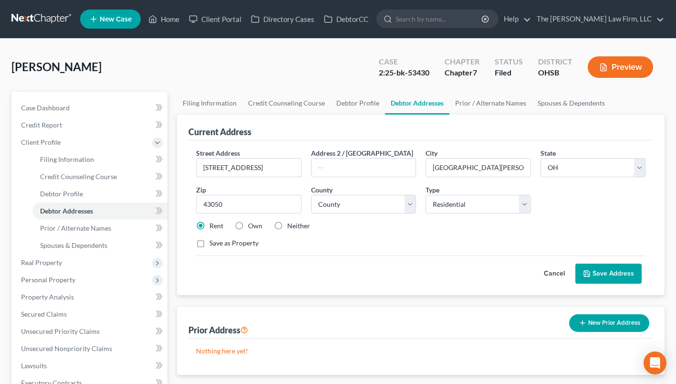
click at [282, 165] on input "72 1/2 Sychar Rd." at bounding box center [249, 168] width 104 height 18
click at [281, 165] on input "72 1/2 Sychar Rd." at bounding box center [249, 168] width 104 height 18
click at [272, 165] on input "72 1/2 Sychar Rd." at bounding box center [249, 168] width 104 height 18
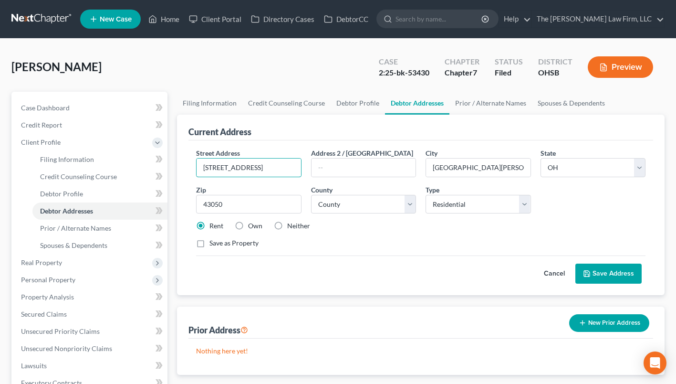
click at [273, 168] on input "72 1/2 Sychar Rd." at bounding box center [249, 168] width 104 height 18
drag, startPoint x: 253, startPoint y: 168, endPoint x: 76, endPoint y: 170, distance: 176.2
click at [76, 170] on div "Petition Navigation Case Dashboard Payments Invoices Payments Payments Credit R…" at bounding box center [338, 342] width 663 height 500
type input "."
type input "958 Kenmore Xing Blvd."
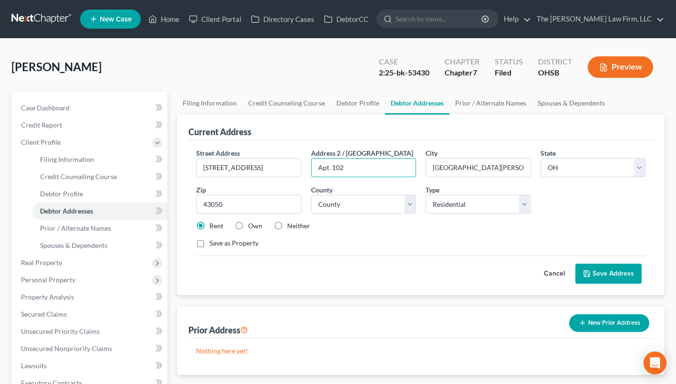
type input "Apt. 102"
type input "43040"
type input "Marysville"
select select "41"
click at [594, 270] on button "Save Address" at bounding box center [609, 274] width 66 height 20
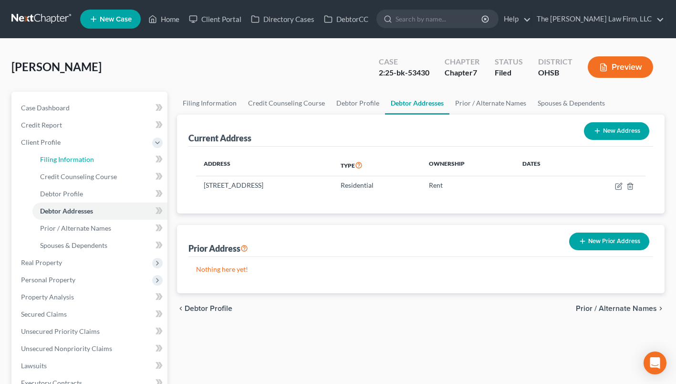
click at [107, 160] on link "Filing Information" at bounding box center [99, 159] width 135 height 17
select select "1"
select select "0"
select select "36"
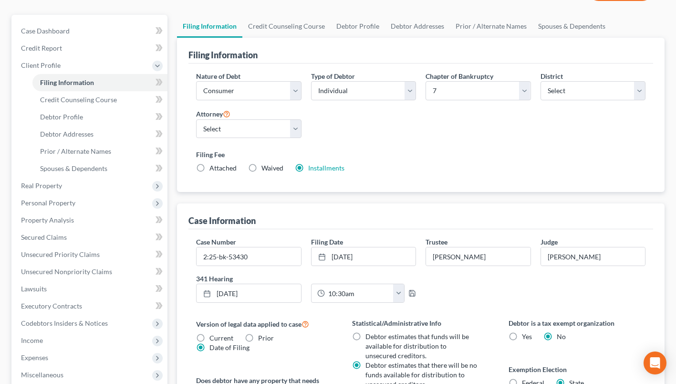
scroll to position [95, 0]
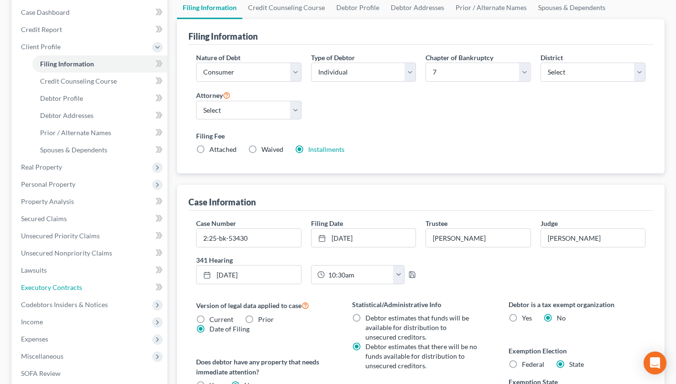
click at [51, 284] on span "Executory Contracts" at bounding box center [51, 287] width 61 height 8
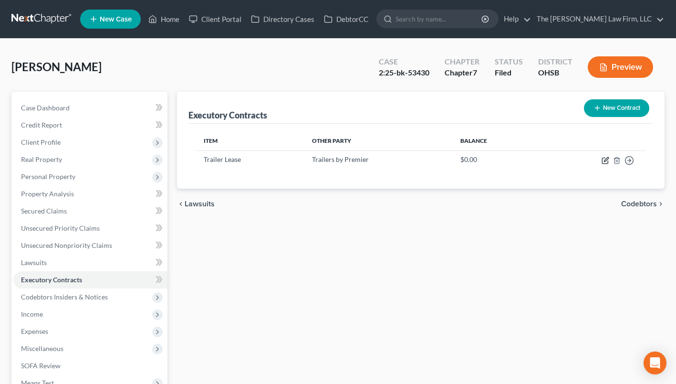
click at [604, 160] on icon "button" at bounding box center [606, 161] width 8 height 8
select select "3"
select select "44"
select select "0"
select select "2"
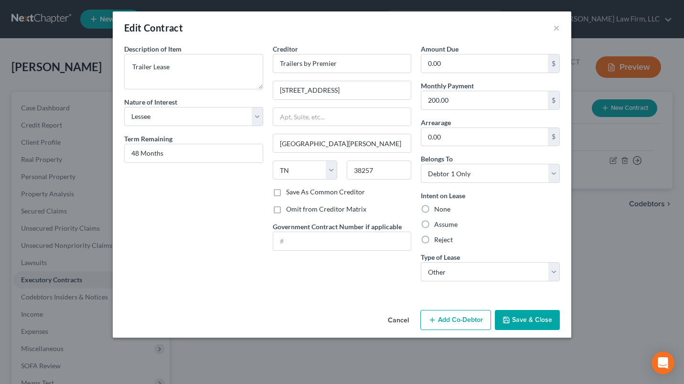
click at [434, 222] on label "Assume" at bounding box center [445, 225] width 23 height 10
click at [438, 222] on input "Assume" at bounding box center [441, 223] width 6 height 6
radio input "true"
click at [511, 323] on button "Save & Close" at bounding box center [527, 320] width 65 height 20
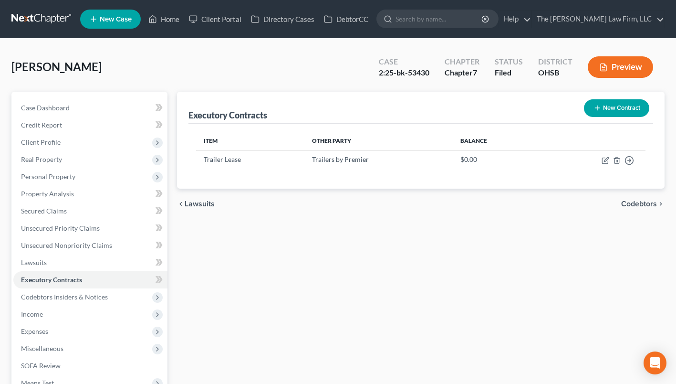
click at [56, 158] on span "Real Property" at bounding box center [41, 159] width 41 height 8
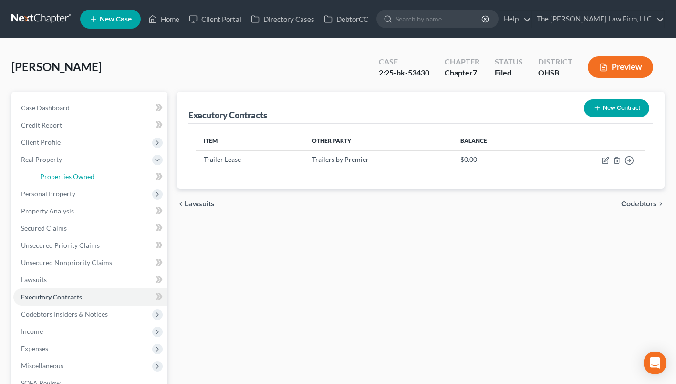
click at [56, 176] on span "Properties Owned" at bounding box center [67, 176] width 54 height 8
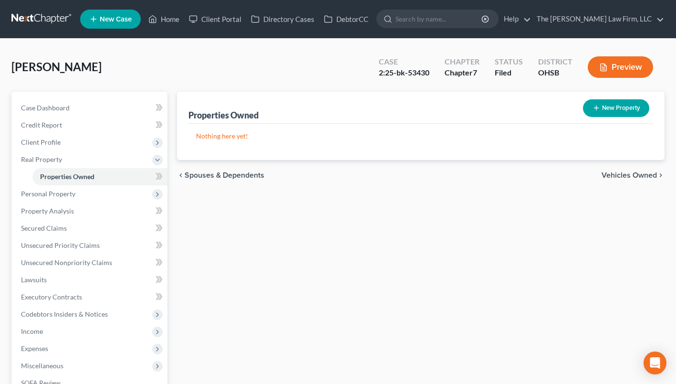
click at [33, 188] on span "Personal Property" at bounding box center [90, 193] width 154 height 17
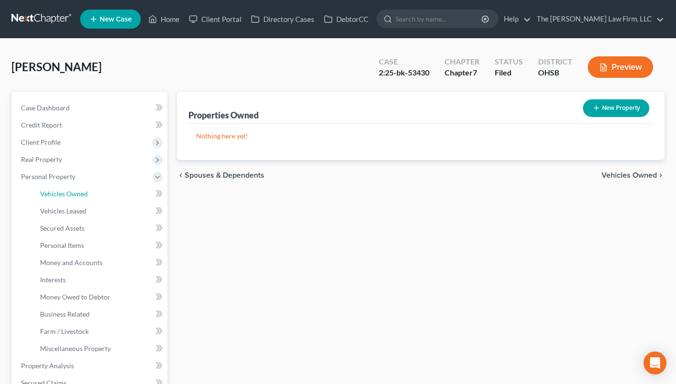
click at [103, 192] on link "Vehicles Owned" at bounding box center [99, 193] width 135 height 17
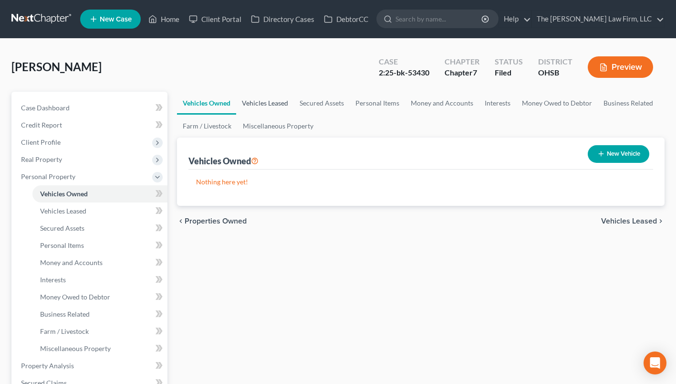
click at [269, 100] on link "Vehicles Leased" at bounding box center [265, 103] width 58 height 23
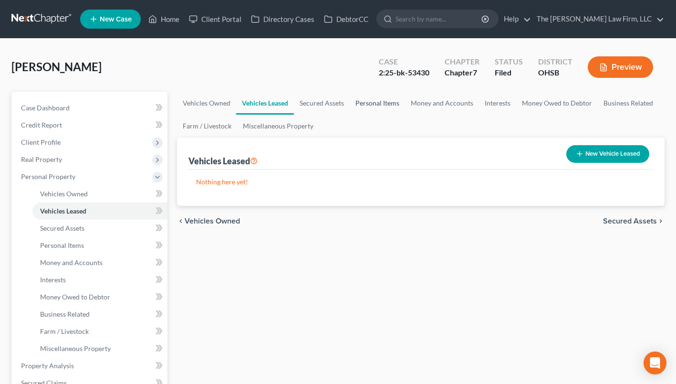
click at [374, 106] on link "Personal Items" at bounding box center [377, 103] width 55 height 23
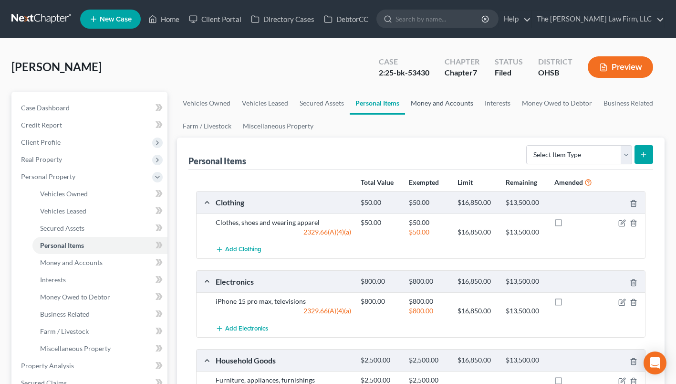
click at [438, 104] on link "Money and Accounts" at bounding box center [442, 103] width 74 height 23
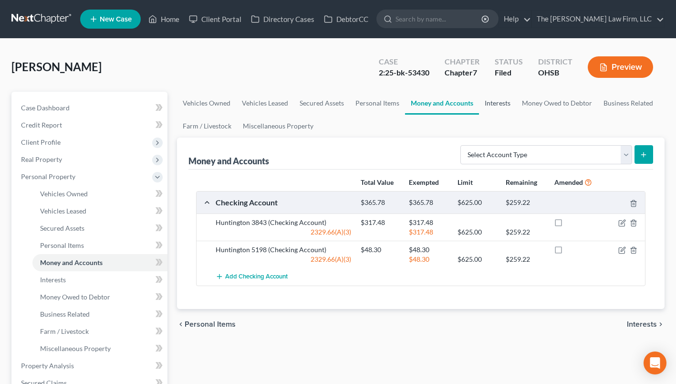
click at [506, 97] on link "Interests" at bounding box center [497, 103] width 37 height 23
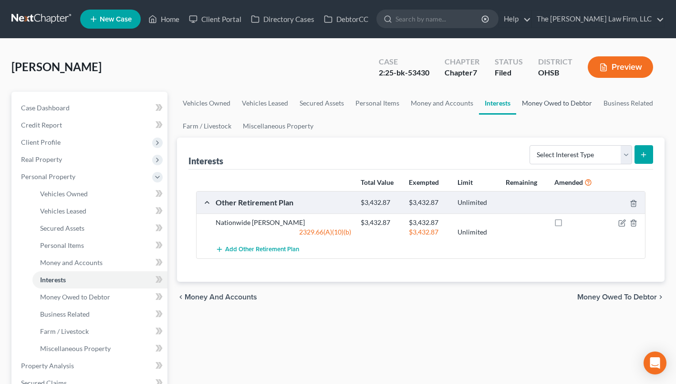
click at [553, 103] on link "Money Owed to Debtor" at bounding box center [558, 103] width 82 height 23
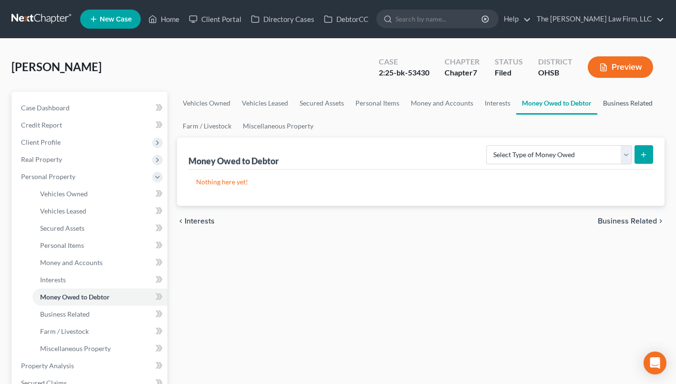
click at [598, 105] on link "Business Related" at bounding box center [628, 103] width 61 height 23
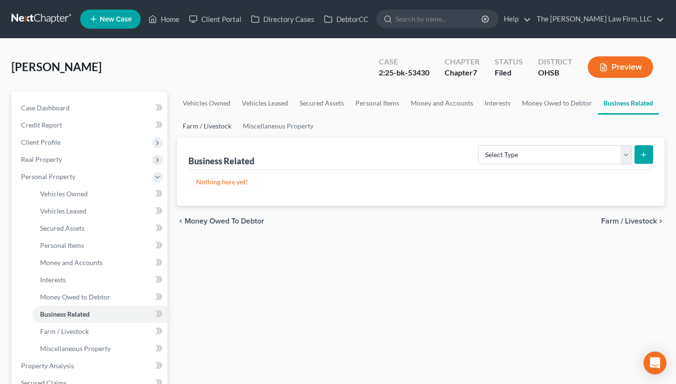
click at [213, 126] on link "Farm / Livestock" at bounding box center [207, 126] width 60 height 23
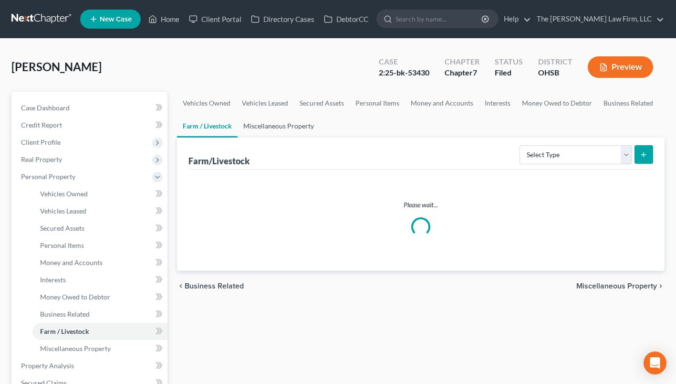
click at [254, 123] on link "Miscellaneous Property" at bounding box center [279, 126] width 82 height 23
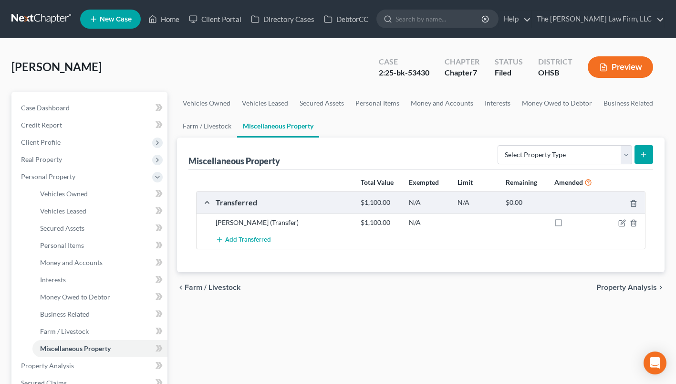
click at [623, 218] on div at bounding box center [622, 223] width 48 height 10
click at [621, 224] on icon "button" at bounding box center [623, 223] width 8 height 8
select select "Ordinary (within 2 years)"
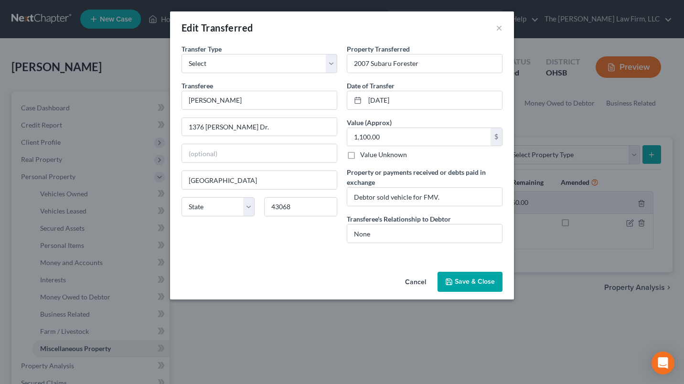
click at [456, 264] on div "An exemption set must first be selected from the Filing Information section. Tr…" at bounding box center [342, 156] width 344 height 224
drag, startPoint x: 477, startPoint y: 283, endPoint x: 464, endPoint y: 288, distance: 14.4
click at [477, 283] on button "Save & Close" at bounding box center [469, 282] width 65 height 20
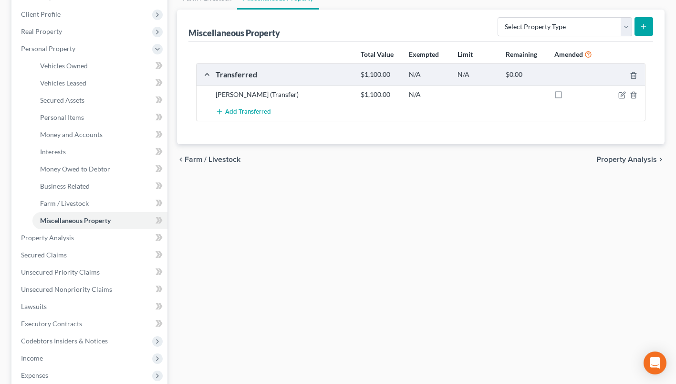
scroll to position [143, 0]
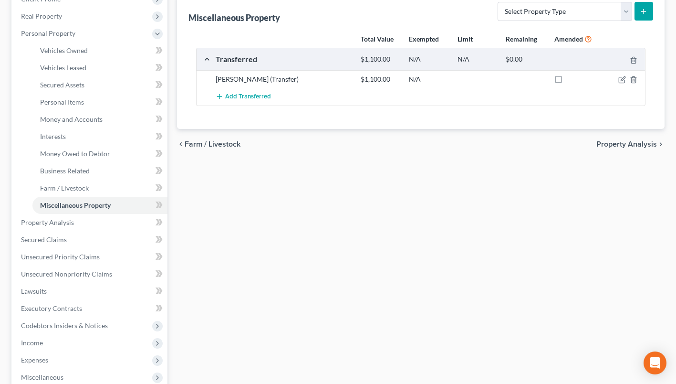
click at [45, 348] on span "Income" at bounding box center [90, 342] width 154 height 17
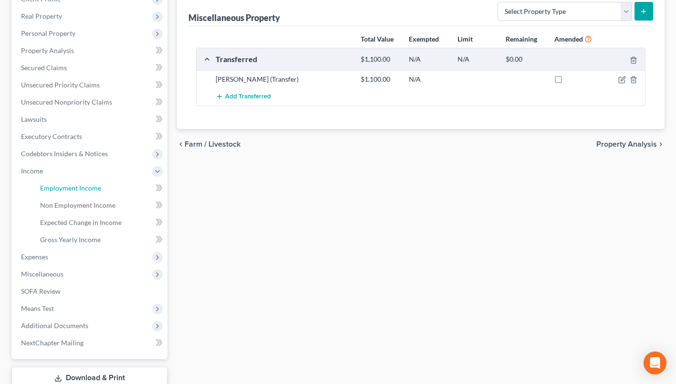
click at [89, 189] on span "Employment Income" at bounding box center [70, 188] width 61 height 8
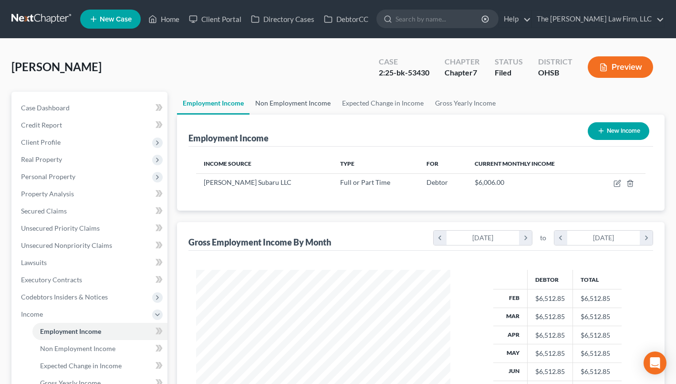
click at [279, 103] on link "Non Employment Income" at bounding box center [293, 103] width 87 height 23
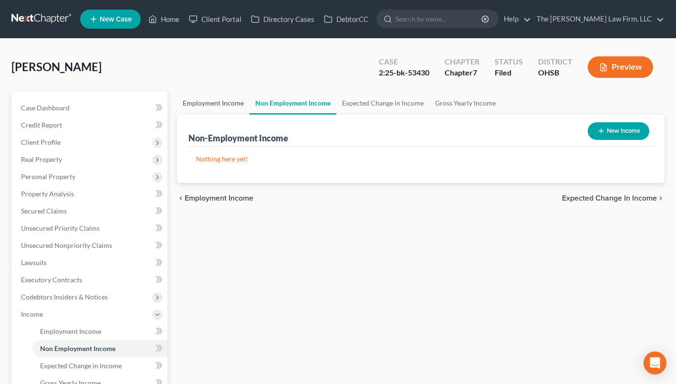
click at [232, 104] on link "Employment Income" at bounding box center [213, 103] width 73 height 23
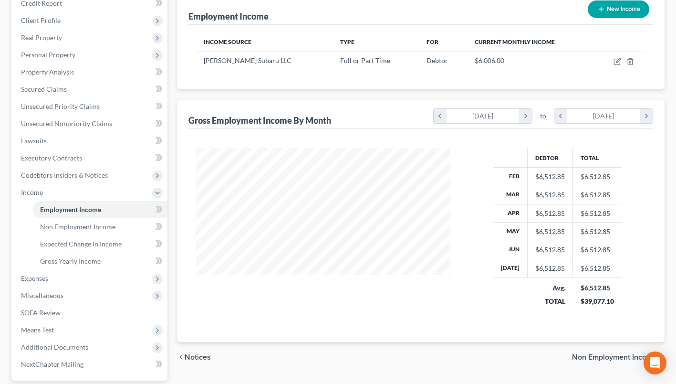
scroll to position [191, 0]
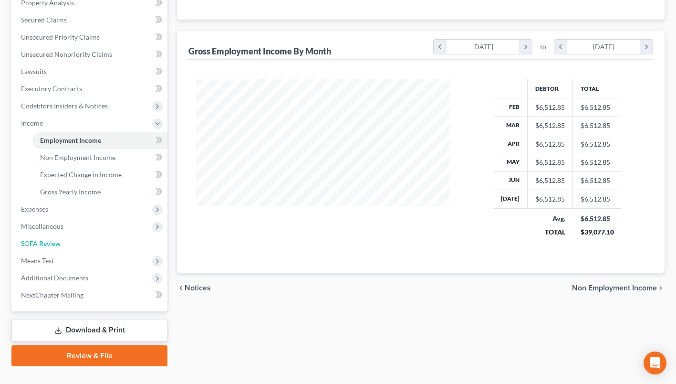
click at [49, 242] on span "SOFA Review" at bounding box center [41, 243] width 40 height 8
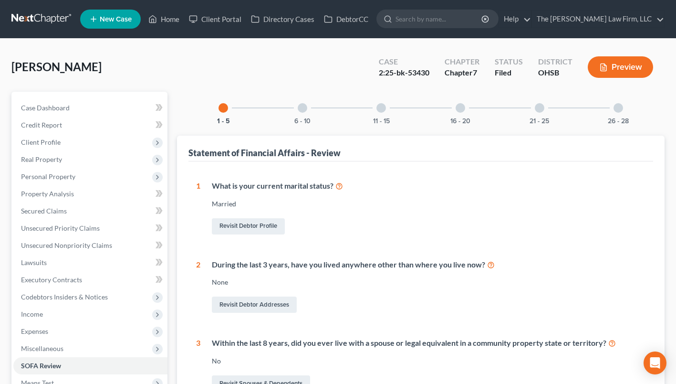
click at [304, 106] on div at bounding box center [303, 108] width 10 height 10
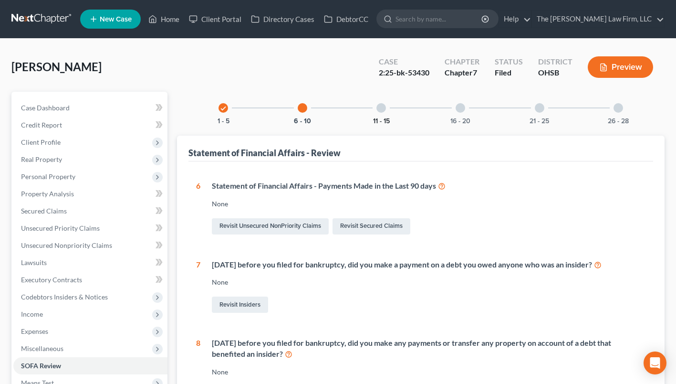
click at [378, 120] on button "11 - 15" at bounding box center [381, 121] width 17 height 7
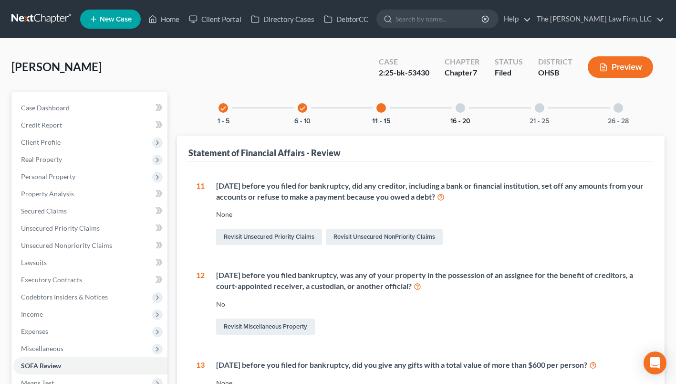
click at [454, 119] on button "16 - 20" at bounding box center [461, 121] width 20 height 7
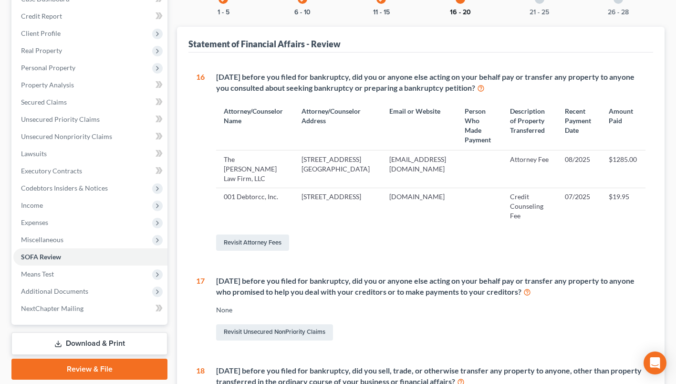
scroll to position [36, 0]
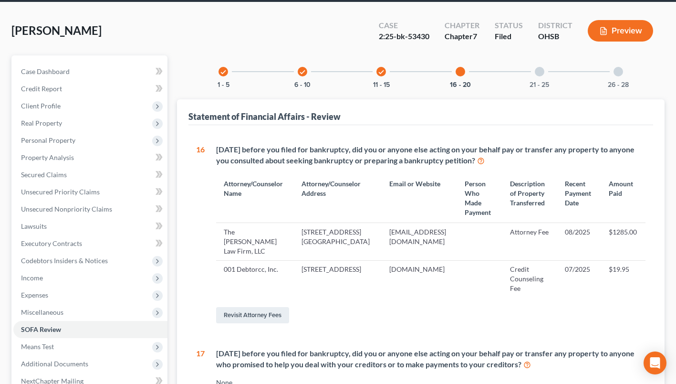
click at [537, 73] on div at bounding box center [540, 72] width 10 height 10
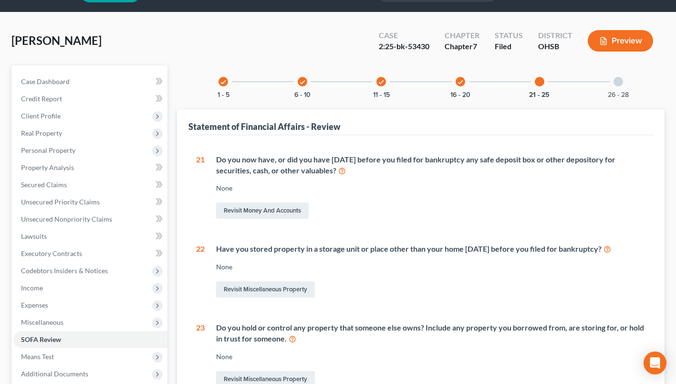
scroll to position [0, 0]
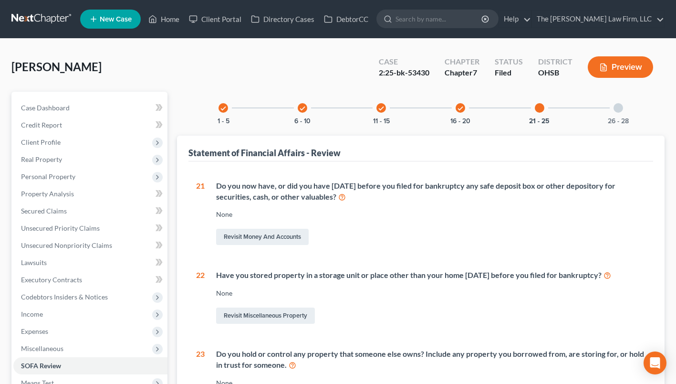
click at [615, 112] on div "26 - 28" at bounding box center [618, 108] width 32 height 32
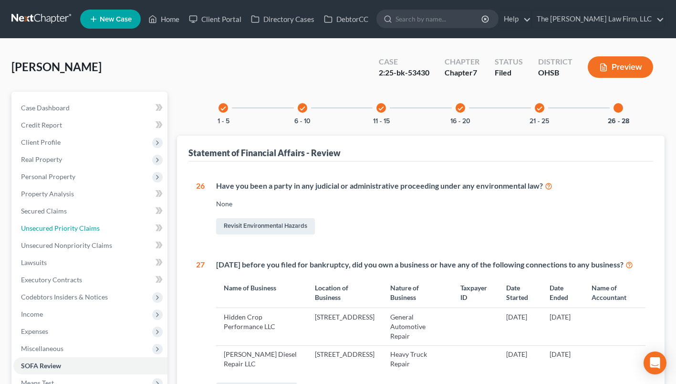
click at [81, 231] on span "Unsecured Priority Claims" at bounding box center [60, 228] width 79 height 8
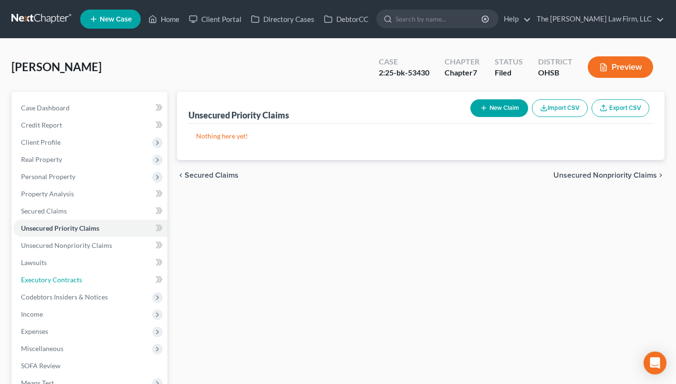
click at [66, 282] on span "Executory Contracts" at bounding box center [51, 279] width 61 height 8
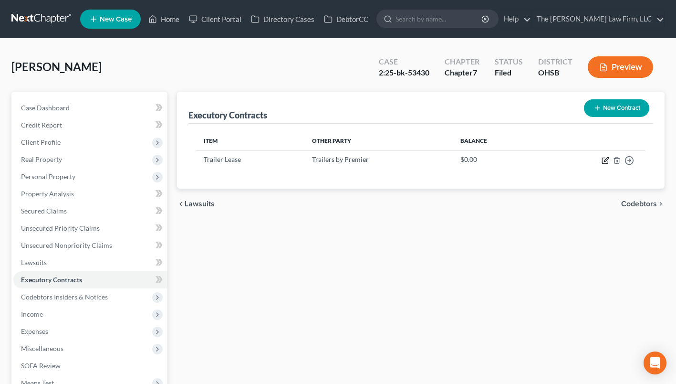
click at [605, 162] on icon "button" at bounding box center [606, 161] width 8 height 8
select select "3"
select select "44"
select select "0"
select select "2"
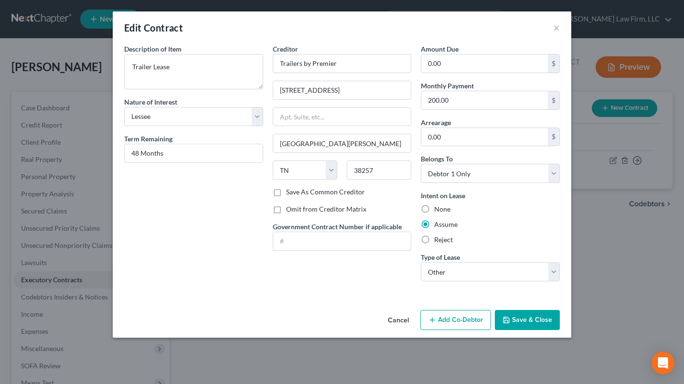
click at [315, 237] on input "text" at bounding box center [342, 241] width 138 height 18
click at [510, 319] on icon "button" at bounding box center [506, 320] width 8 height 8
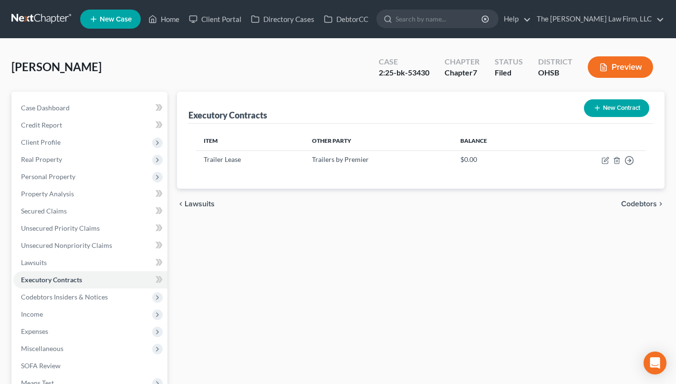
click at [76, 136] on span "Client Profile" at bounding box center [90, 142] width 154 height 17
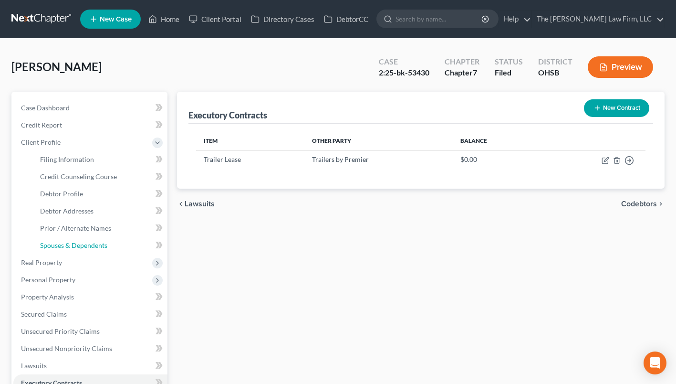
click at [89, 238] on link "Spouses & Dependents" at bounding box center [99, 245] width 135 height 17
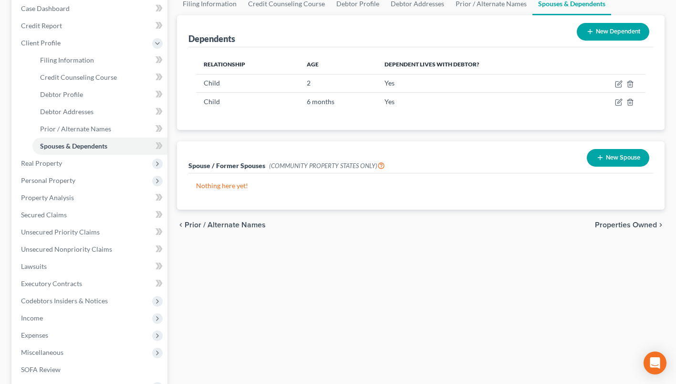
scroll to position [143, 0]
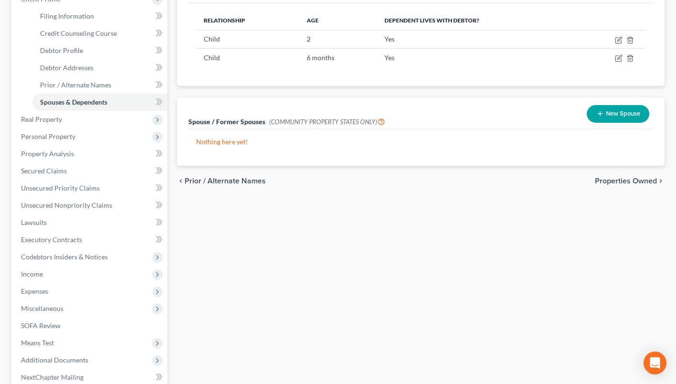
click at [48, 341] on span "Means Test" at bounding box center [37, 342] width 33 height 8
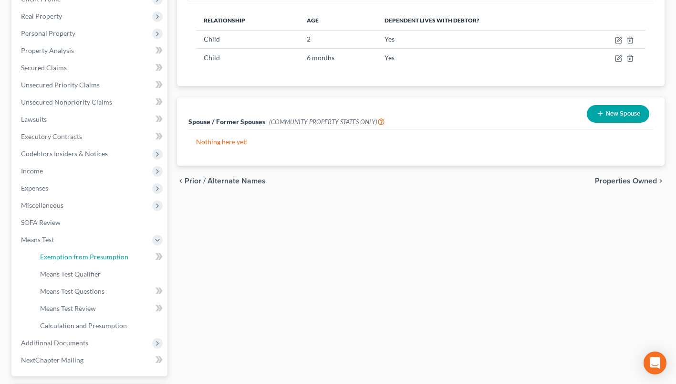
click at [68, 253] on span "Exemption from Presumption" at bounding box center [84, 257] width 88 height 8
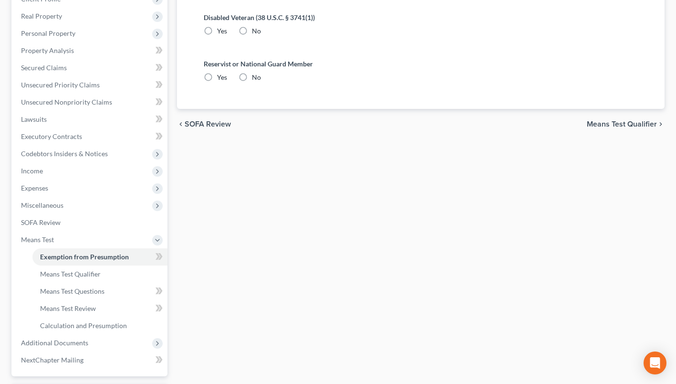
radio input "true"
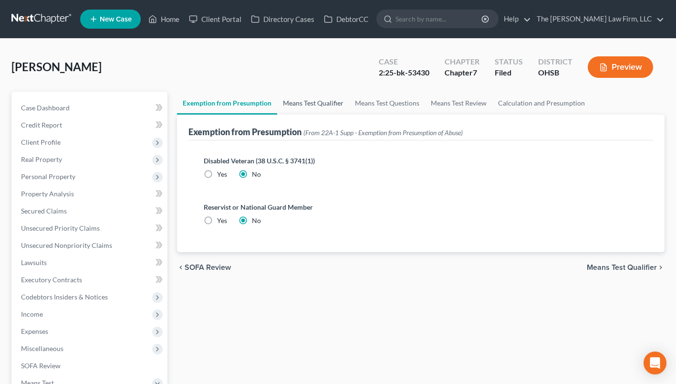
click at [283, 107] on link "Means Test Qualifier" at bounding box center [313, 103] width 72 height 23
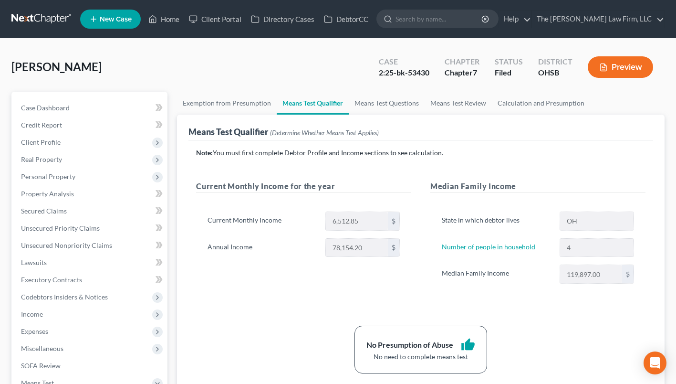
click at [23, 143] on span "Client Profile" at bounding box center [41, 142] width 40 height 8
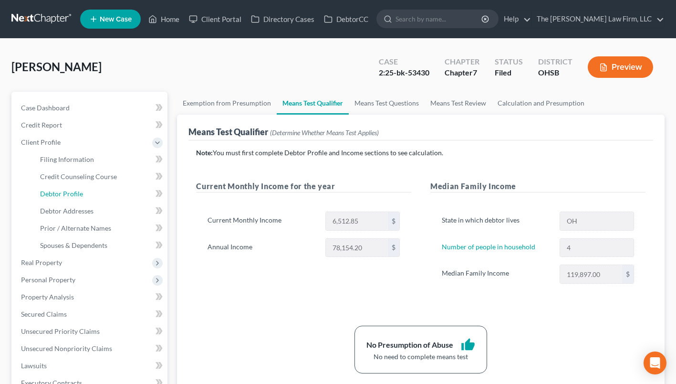
click at [50, 191] on span "Debtor Profile" at bounding box center [61, 194] width 43 height 8
select select "1"
select select "3"
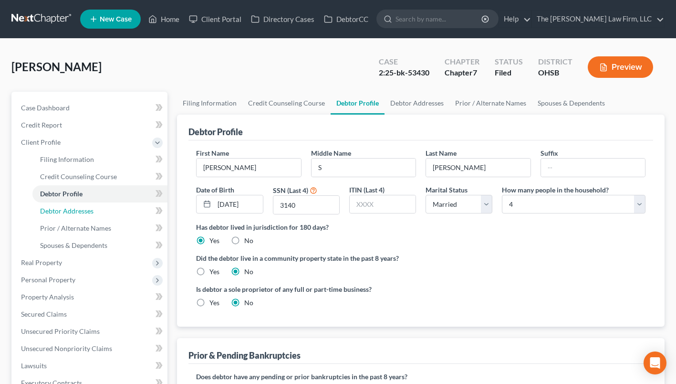
click at [93, 209] on span "Debtor Addresses" at bounding box center [66, 211] width 53 height 8
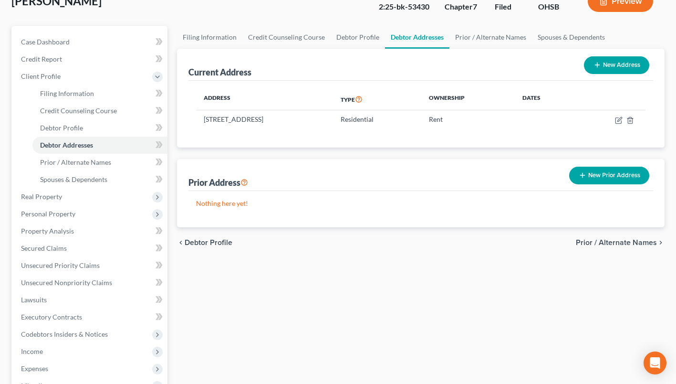
scroll to position [143, 0]
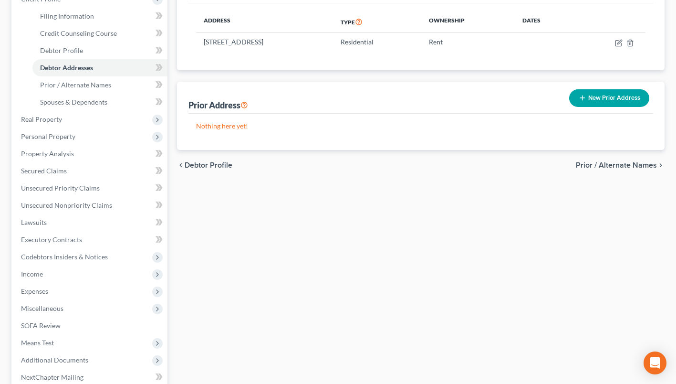
click at [36, 274] on span "Income" at bounding box center [32, 274] width 22 height 8
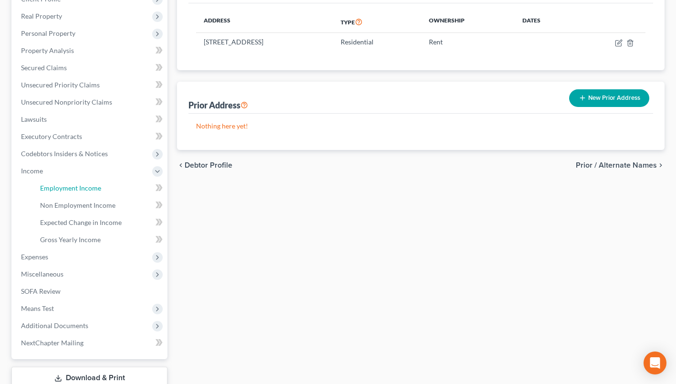
click at [86, 187] on span "Employment Income" at bounding box center [70, 188] width 61 height 8
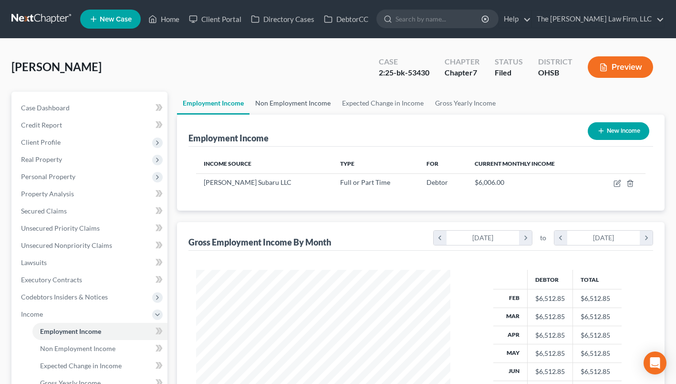
drag, startPoint x: 276, startPoint y: 101, endPoint x: 272, endPoint y: 104, distance: 5.4
click at [276, 100] on link "Non Employment Income" at bounding box center [293, 103] width 87 height 23
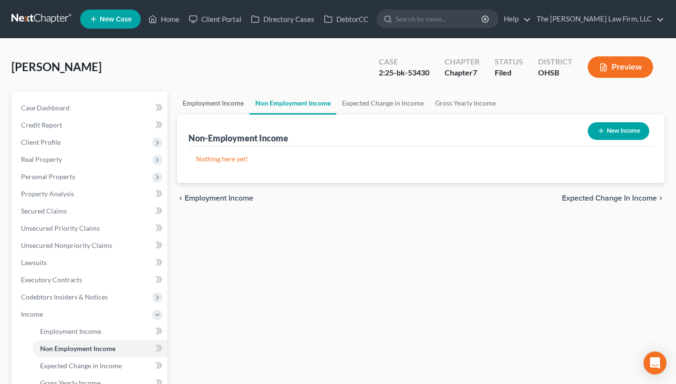
click at [237, 102] on link "Employment Income" at bounding box center [213, 103] width 73 height 23
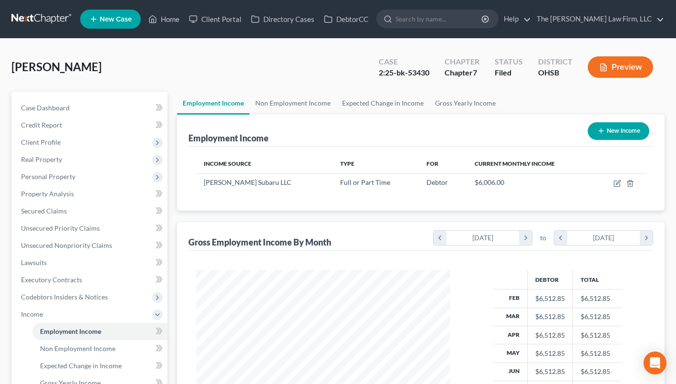
scroll to position [171, 274]
click at [65, 135] on span "Client Profile" at bounding box center [90, 142] width 154 height 17
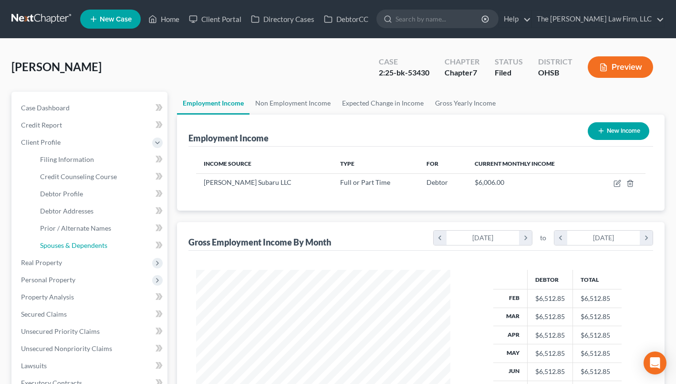
click at [65, 241] on span "Spouses & Dependents" at bounding box center [73, 245] width 67 height 8
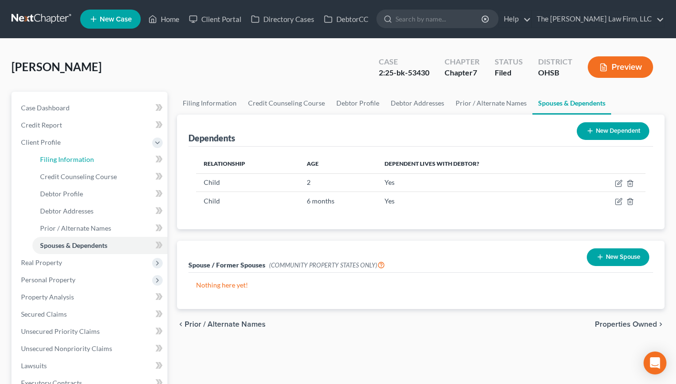
click at [88, 159] on span "Filing Information" at bounding box center [67, 159] width 54 height 8
select select "1"
select select "0"
select select "62"
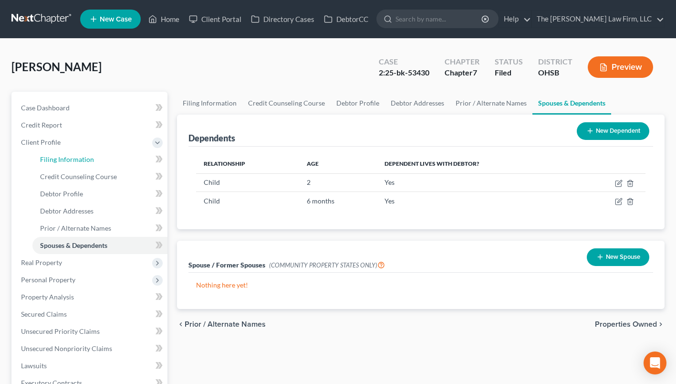
select select "0"
select select "36"
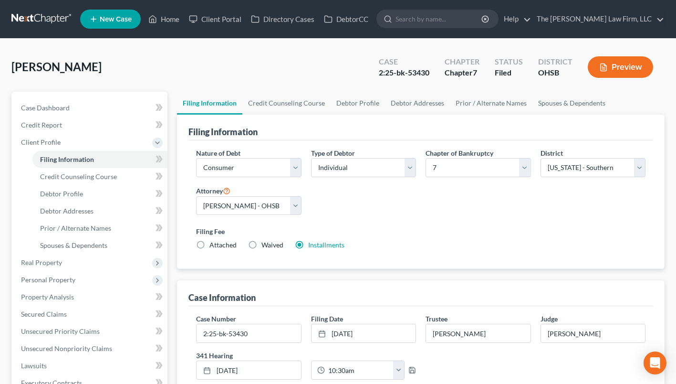
click at [41, 23] on link at bounding box center [41, 19] width 61 height 17
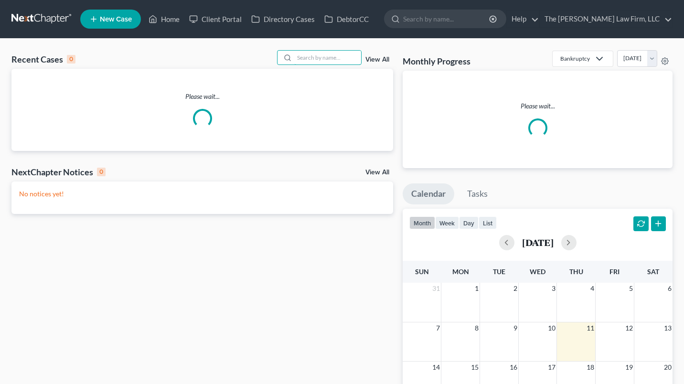
click at [328, 55] on input "search" at bounding box center [327, 58] width 67 height 14
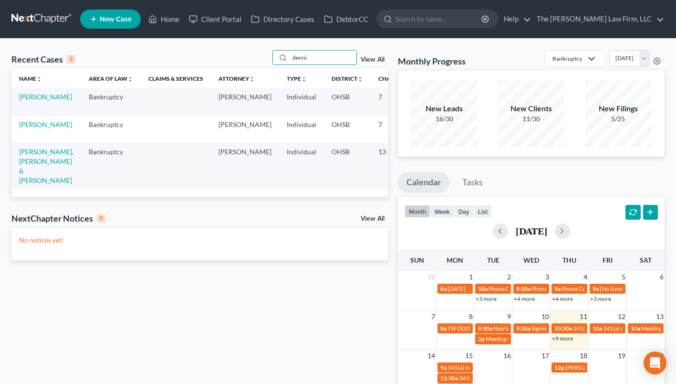
type input "denni"
click at [26, 98] on link "[PERSON_NAME]" at bounding box center [45, 97] width 53 height 8
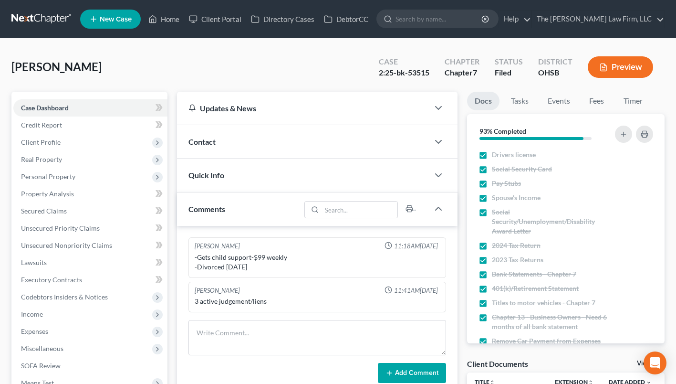
scroll to position [95, 0]
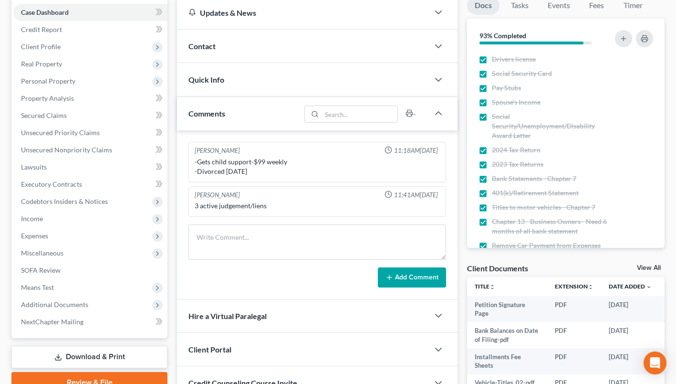
click at [33, 286] on span "Means Test" at bounding box center [37, 287] width 33 height 8
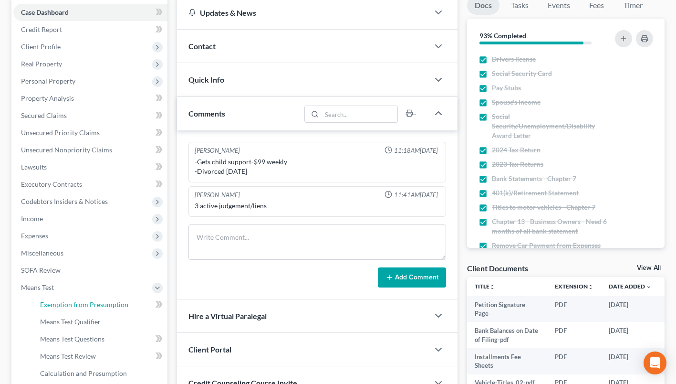
click at [78, 303] on span "Exemption from Presumption" at bounding box center [84, 304] width 88 height 8
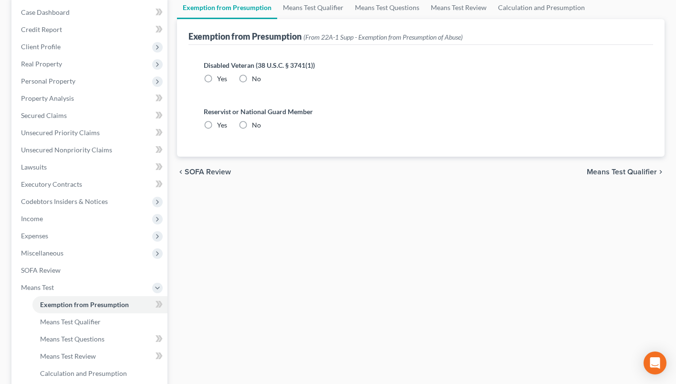
radio input "true"
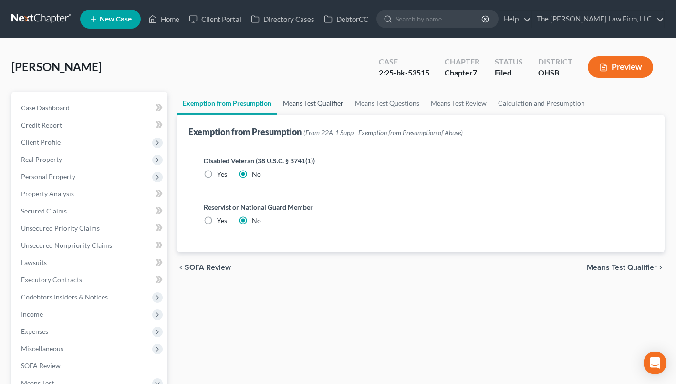
click at [330, 99] on link "Means Test Qualifier" at bounding box center [313, 103] width 72 height 23
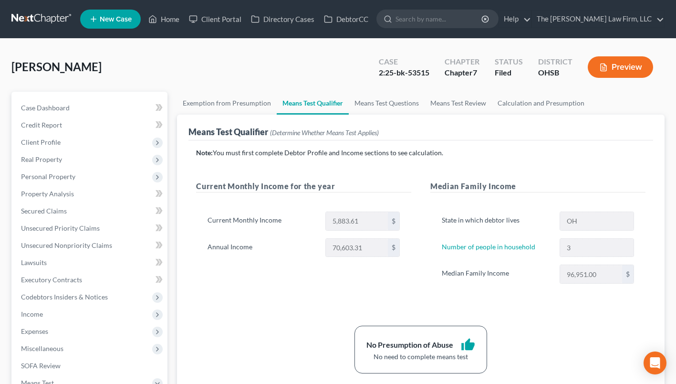
click at [42, 14] on link at bounding box center [41, 19] width 61 height 17
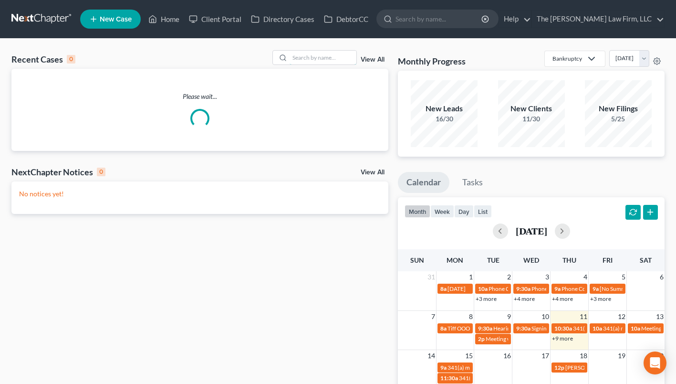
click at [320, 54] on input "search" at bounding box center [323, 58] width 67 height 14
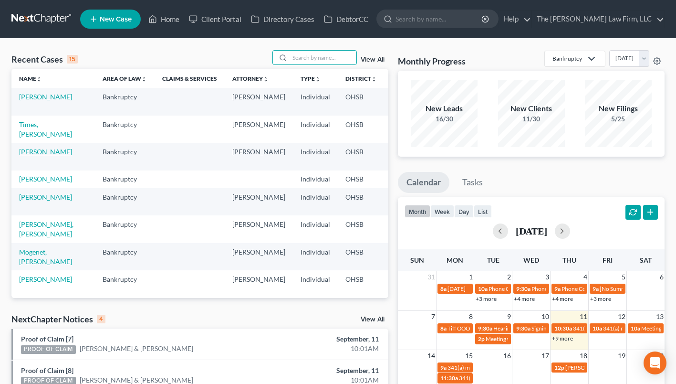
click at [27, 156] on link "Roth, Matthew" at bounding box center [45, 152] width 53 height 8
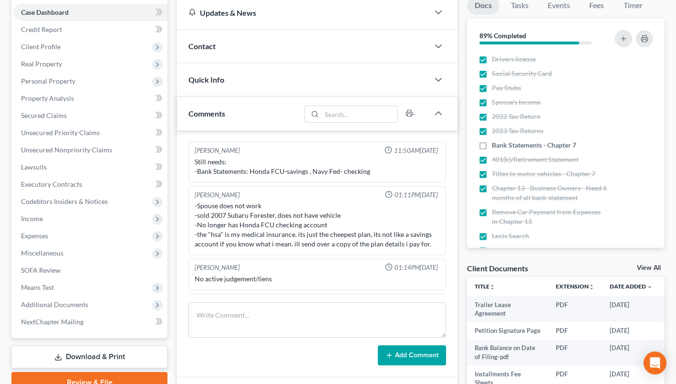
scroll to position [194, 0]
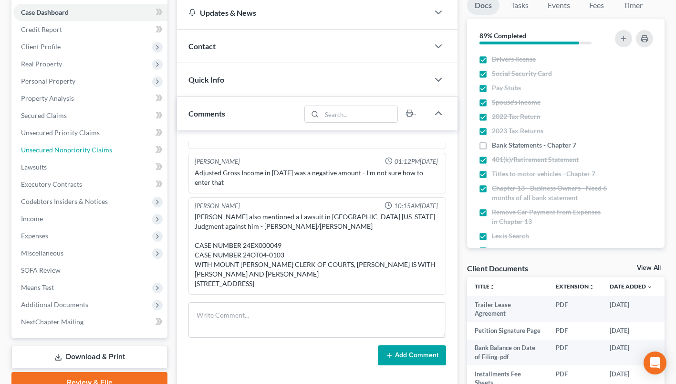
click at [75, 152] on span "Unsecured Nonpriority Claims" at bounding box center [66, 150] width 91 height 8
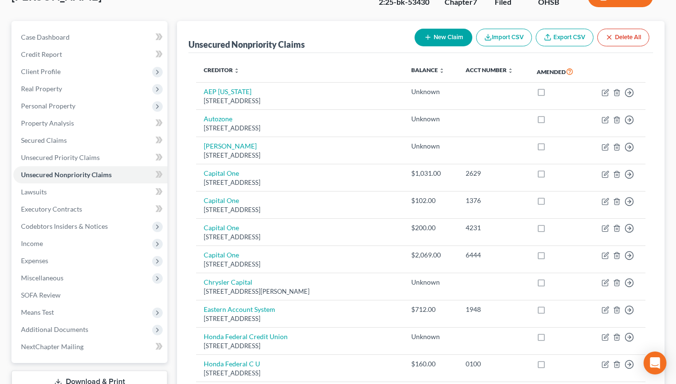
scroll to position [48, 0]
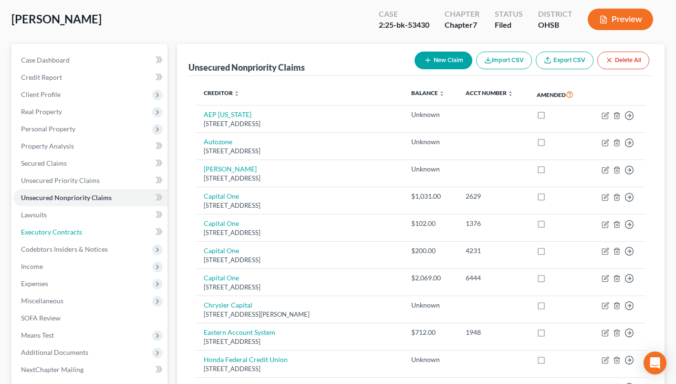
click at [50, 234] on span "Executory Contracts" at bounding box center [51, 232] width 61 height 8
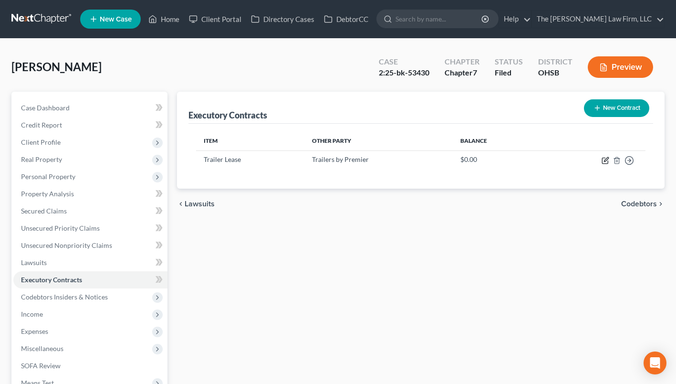
click at [605, 158] on icon "button" at bounding box center [605, 161] width 6 height 6
select select "3"
select select "44"
select select "0"
select select "2"
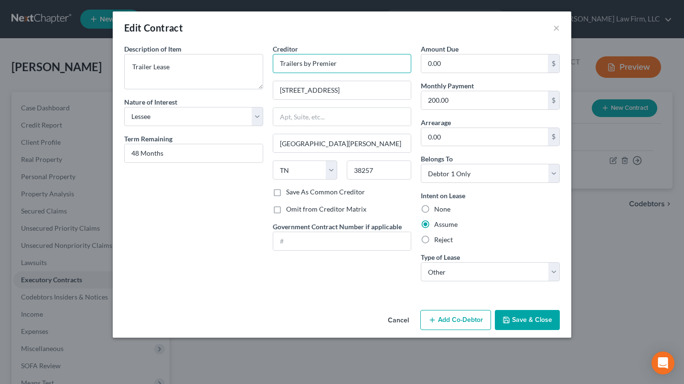
click at [382, 63] on input "Trailers by Premier" at bounding box center [342, 63] width 139 height 19
click at [554, 29] on button "×" at bounding box center [556, 27] width 7 height 11
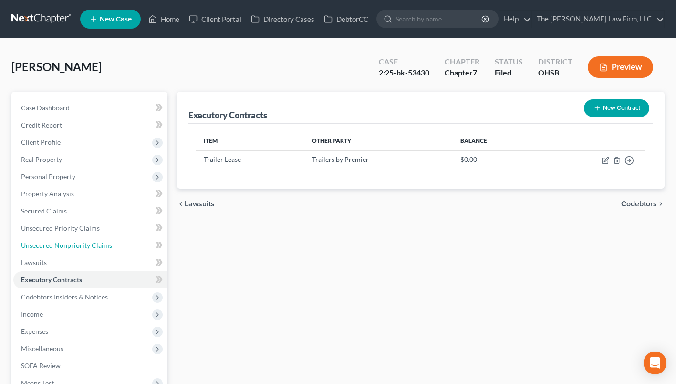
click at [76, 244] on span "Unsecured Nonpriority Claims" at bounding box center [66, 245] width 91 height 8
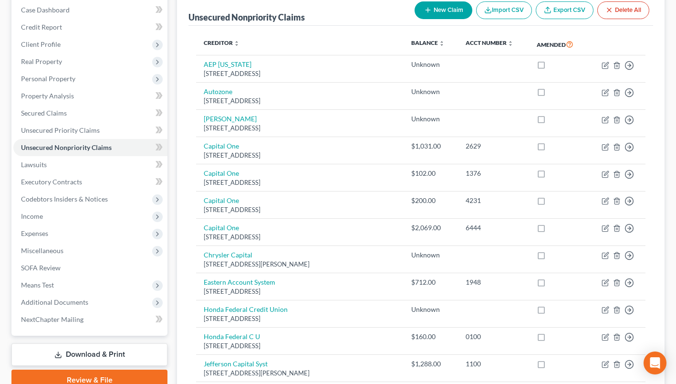
scroll to position [286, 0]
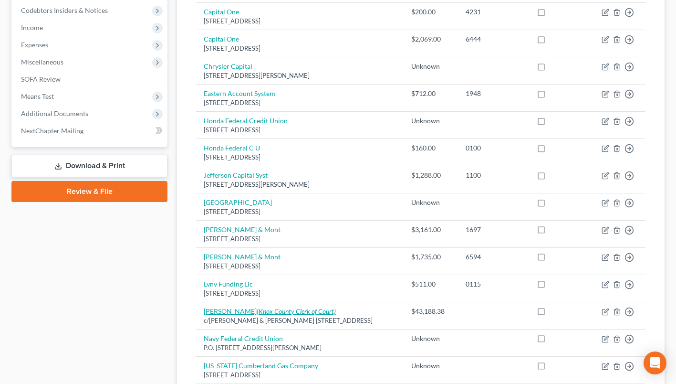
click at [300, 310] on icon "(Knox County Clerk of Court)" at bounding box center [296, 311] width 79 height 8
select select "36"
select select "14"
select select "0"
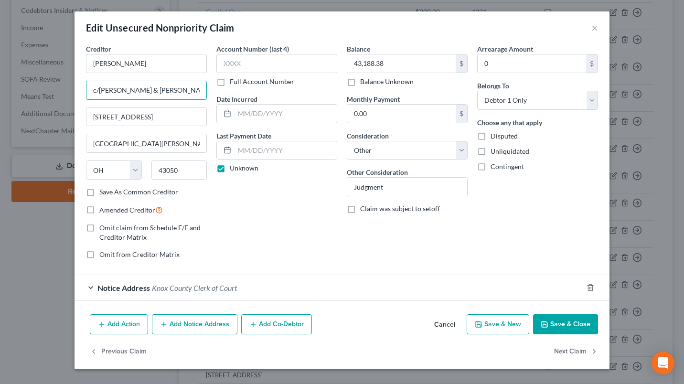
click at [181, 94] on input "c/o Kidwell & Cunningham" at bounding box center [146, 90] width 120 height 18
drag, startPoint x: 566, startPoint y: 321, endPoint x: 548, endPoint y: 296, distance: 31.4
click at [567, 321] on button "Save & Close" at bounding box center [565, 324] width 65 height 20
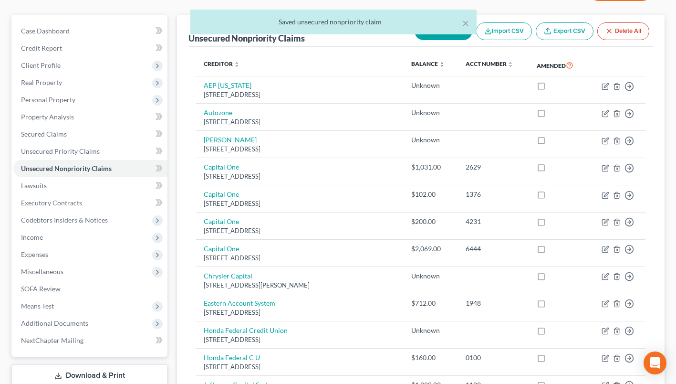
scroll to position [0, 0]
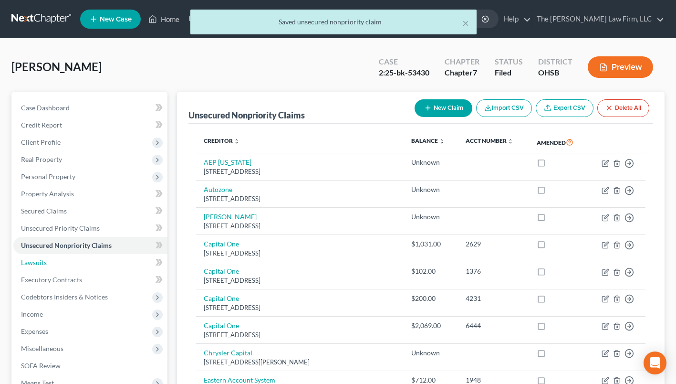
click at [48, 261] on link "Lawsuits" at bounding box center [90, 262] width 154 height 17
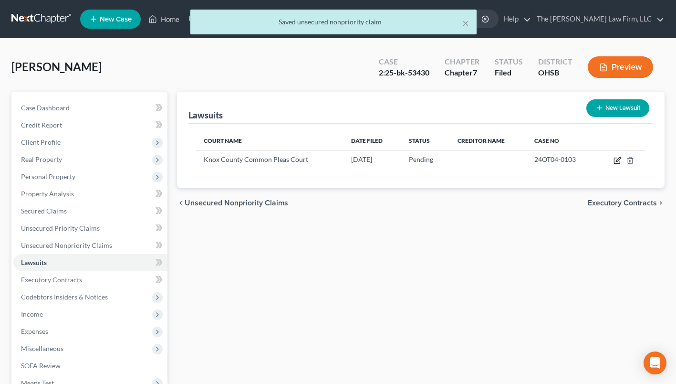
click at [619, 160] on icon "button" at bounding box center [618, 161] width 8 height 8
select select "36"
select select "0"
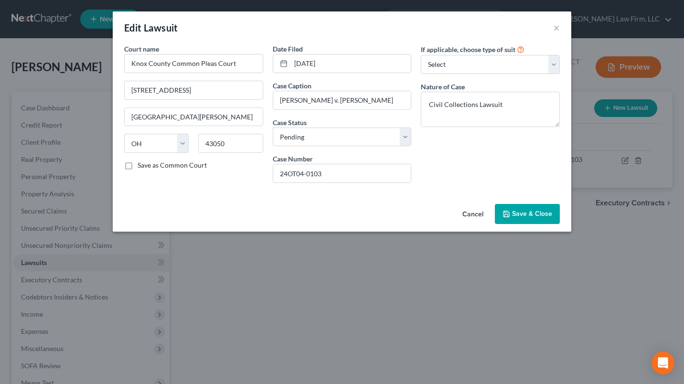
click at [521, 216] on span "Save & Close" at bounding box center [532, 214] width 40 height 8
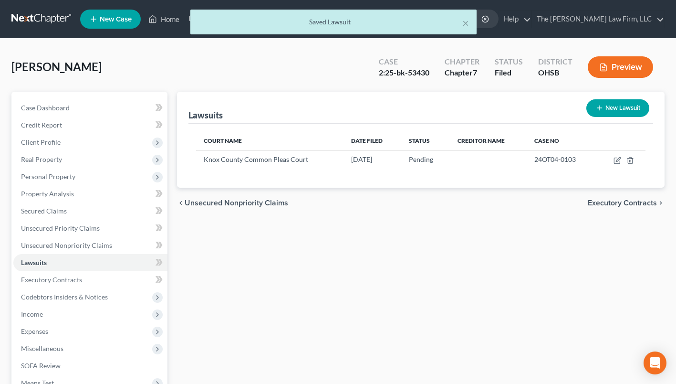
click at [50, 336] on span "Expenses" at bounding box center [90, 331] width 154 height 17
click at [67, 345] on link "Home" at bounding box center [99, 348] width 135 height 17
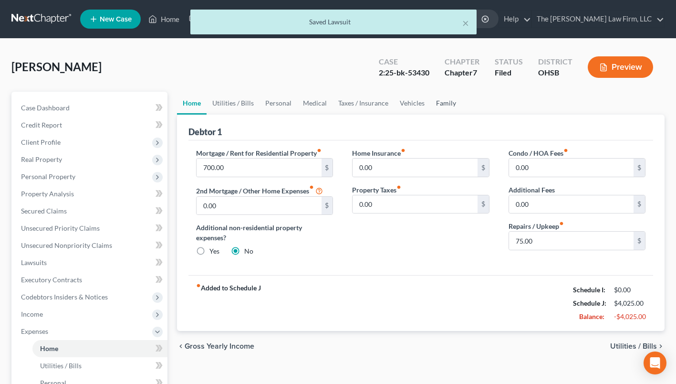
click at [449, 97] on link "Family" at bounding box center [447, 103] width 32 height 23
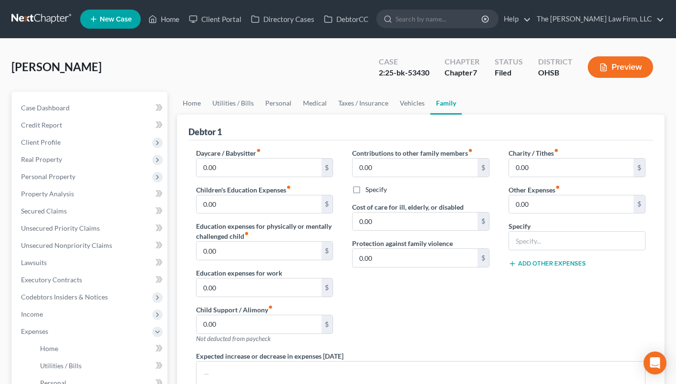
click at [53, 176] on span "Personal Property" at bounding box center [48, 176] width 54 height 8
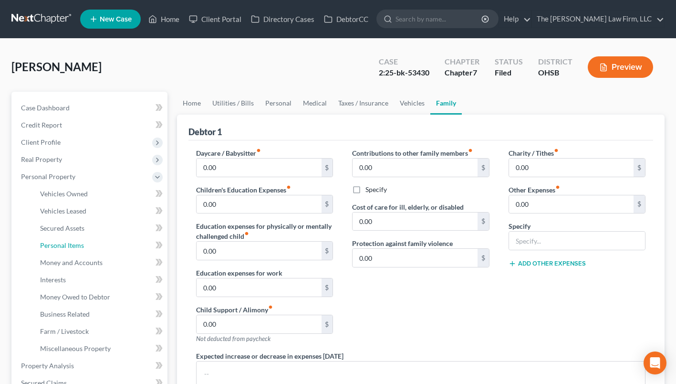
click at [75, 247] on span "Personal Items" at bounding box center [62, 245] width 44 height 8
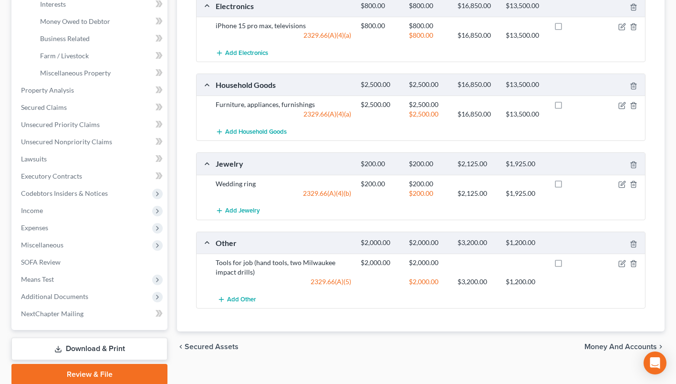
scroll to position [312, 0]
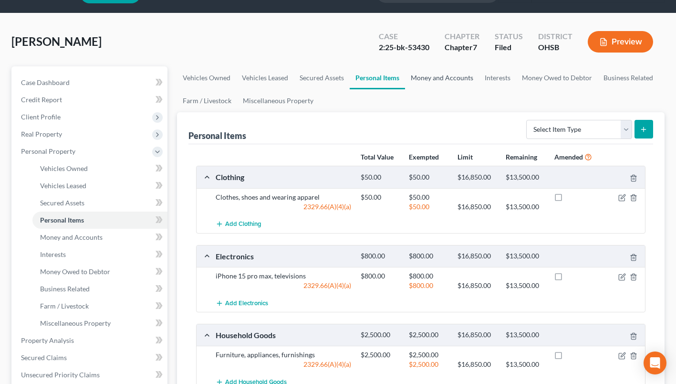
click at [449, 68] on link "Money and Accounts" at bounding box center [442, 77] width 74 height 23
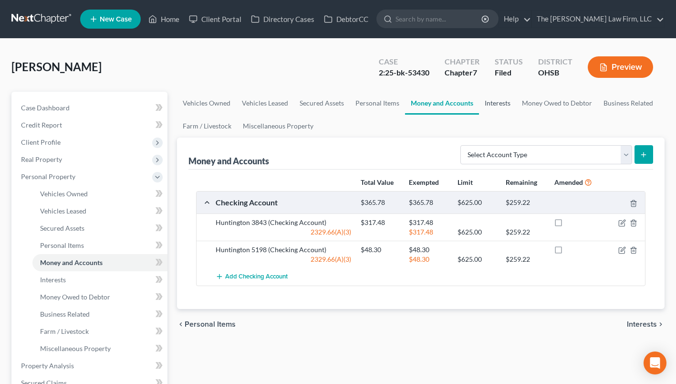
click at [496, 98] on link "Interests" at bounding box center [497, 103] width 37 height 23
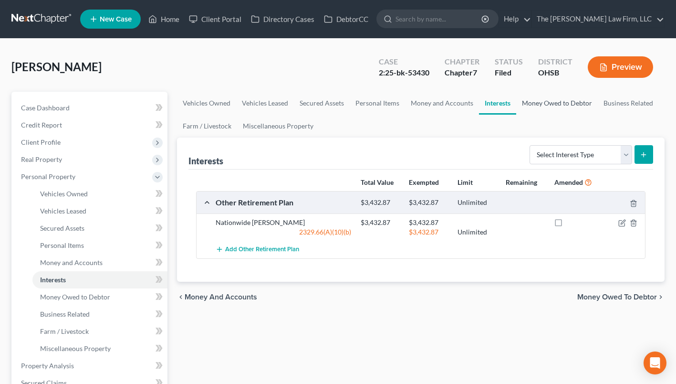
click at [551, 101] on link "Money Owed to Debtor" at bounding box center [558, 103] width 82 height 23
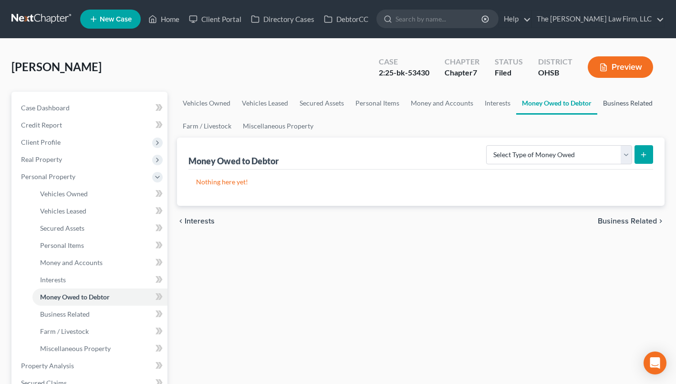
click at [610, 104] on link "Business Related" at bounding box center [628, 103] width 61 height 23
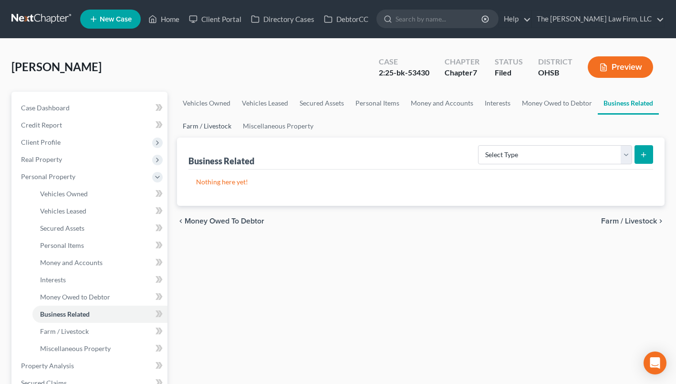
click at [216, 123] on link "Farm / Livestock" at bounding box center [207, 126] width 60 height 23
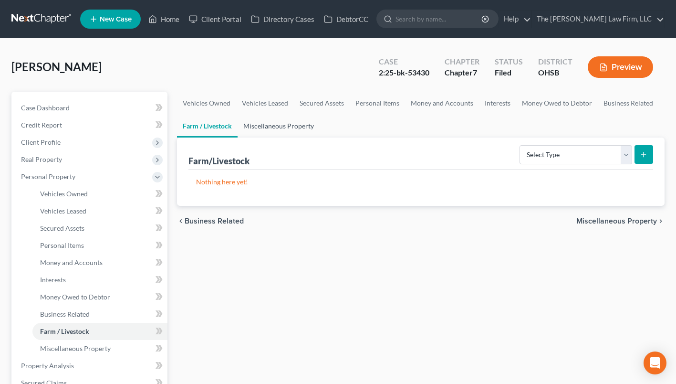
click at [282, 120] on link "Miscellaneous Property" at bounding box center [279, 126] width 82 height 23
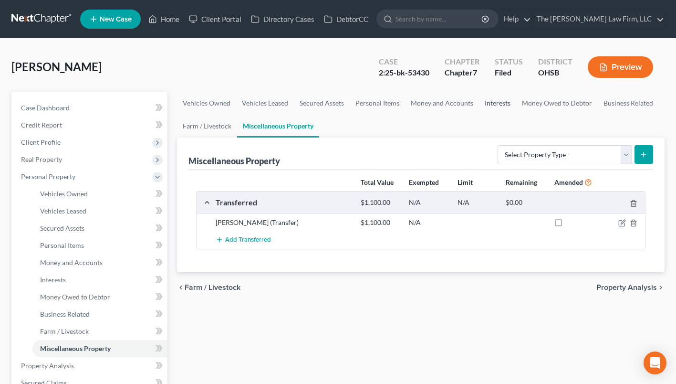
click at [492, 101] on link "Interests" at bounding box center [497, 103] width 37 height 23
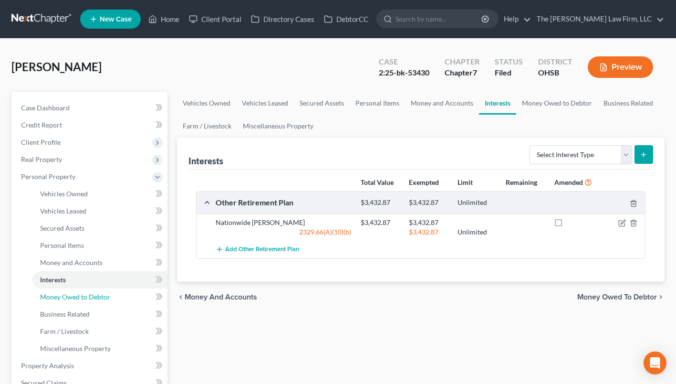
click at [75, 294] on span "Money Owed to Debtor" at bounding box center [75, 297] width 70 height 8
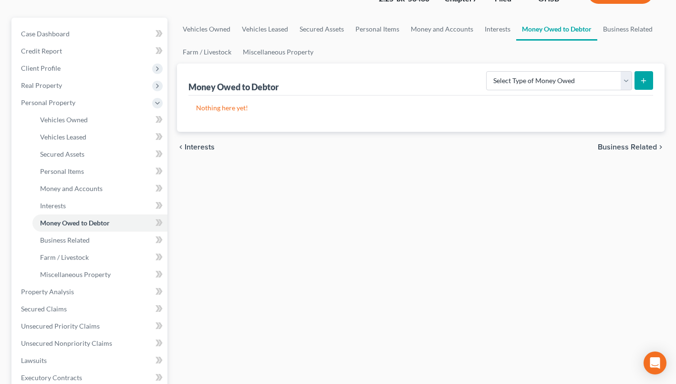
scroll to position [143, 0]
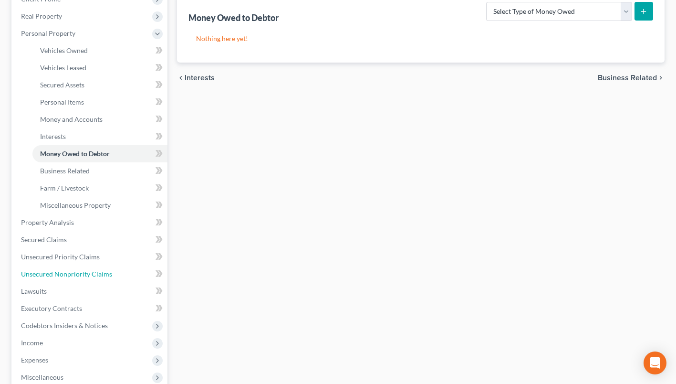
click at [63, 274] on span "Unsecured Nonpriority Claims" at bounding box center [66, 274] width 91 height 8
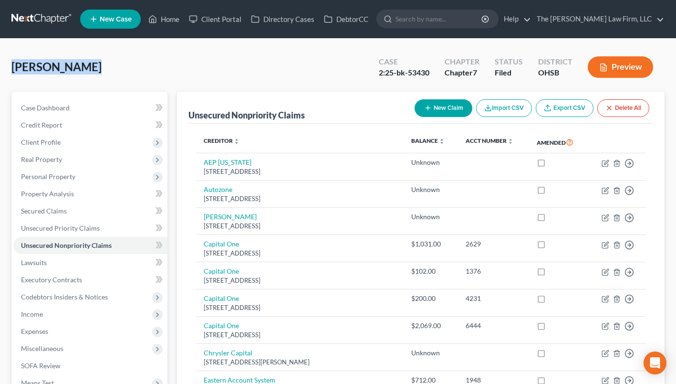
drag, startPoint x: 13, startPoint y: 65, endPoint x: 88, endPoint y: 63, distance: 75.0
click at [88, 63] on span "[PERSON_NAME]" at bounding box center [56, 67] width 90 height 14
click at [86, 75] on div "Roth, Matthew Upgraded Case 2:25-bk-53430 Chapter Chapter 7 Status Filed Distri…" at bounding box center [338, 71] width 654 height 42
drag, startPoint x: 92, startPoint y: 65, endPoint x: 14, endPoint y: 60, distance: 77.5
click at [14, 60] on div "Roth, Matthew Upgraded Case 2:25-bk-53430 Chapter Chapter 7 Status Filed Distri…" at bounding box center [338, 71] width 654 height 42
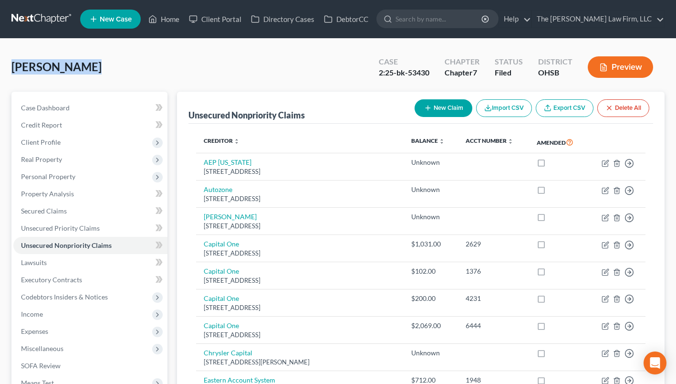
click at [15, 77] on div "Roth, Matthew Upgraded Case 2:25-bk-53430 Chapter Chapter 7 Status Filed Distri…" at bounding box center [338, 71] width 654 height 42
drag, startPoint x: 13, startPoint y: 66, endPoint x: 88, endPoint y: 72, distance: 75.6
click at [88, 72] on div "Roth, Matthew Upgraded Case 2:25-bk-53430 Chapter Chapter 7 Status Filed Distri…" at bounding box center [338, 71] width 654 height 42
click at [88, 83] on div "Roth, Matthew Upgraded Case 2:25-bk-53430 Chapter Chapter 7 Status Filed Distri…" at bounding box center [338, 71] width 654 height 42
drag, startPoint x: 89, startPoint y: 66, endPoint x: 13, endPoint y: 61, distance: 75.6
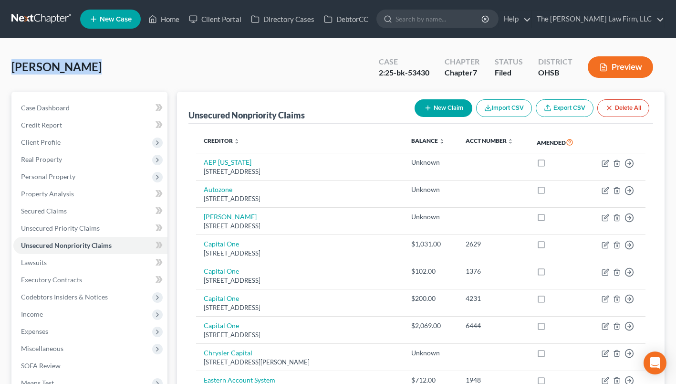
click at [13, 61] on div "Roth, Matthew Upgraded Case 2:25-bk-53430 Chapter Chapter 7 Status Filed Distri…" at bounding box center [338, 71] width 654 height 42
click at [18, 84] on div "Roth, Matthew Upgraded Case 2:25-bk-53430 Chapter Chapter 7 Status Filed Distri…" at bounding box center [338, 71] width 654 height 42
click at [15, 70] on span "[PERSON_NAME]" at bounding box center [56, 67] width 90 height 14
drag, startPoint x: 12, startPoint y: 66, endPoint x: 87, endPoint y: 73, distance: 75.2
click at [87, 71] on span "[PERSON_NAME]" at bounding box center [56, 67] width 90 height 14
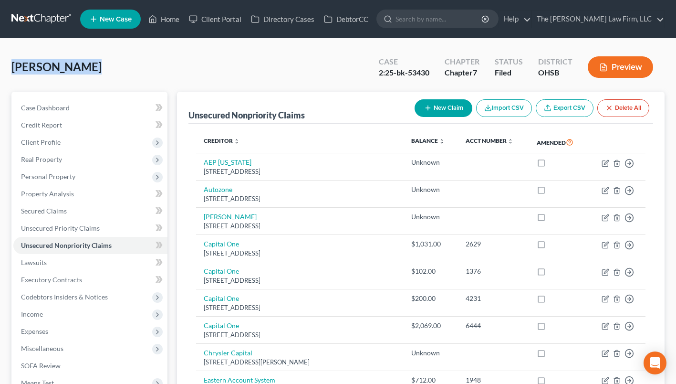
click at [89, 81] on div "Roth, Matthew Upgraded Case 2:25-bk-53430 Chapter Chapter 7 Status Filed Distri…" at bounding box center [338, 71] width 654 height 42
drag, startPoint x: 91, startPoint y: 63, endPoint x: 12, endPoint y: 59, distance: 79.4
click at [12, 59] on div "Roth, Matthew Upgraded Case 2:25-bk-53430 Chapter Chapter 7 Status Filed Distri…" at bounding box center [338, 71] width 654 height 42
click at [14, 77] on div "Roth, Matthew Upgraded Case 2:25-bk-53430 Chapter Chapter 7 Status Filed Distri…" at bounding box center [338, 71] width 654 height 42
drag, startPoint x: 12, startPoint y: 67, endPoint x: 86, endPoint y: 74, distance: 73.9
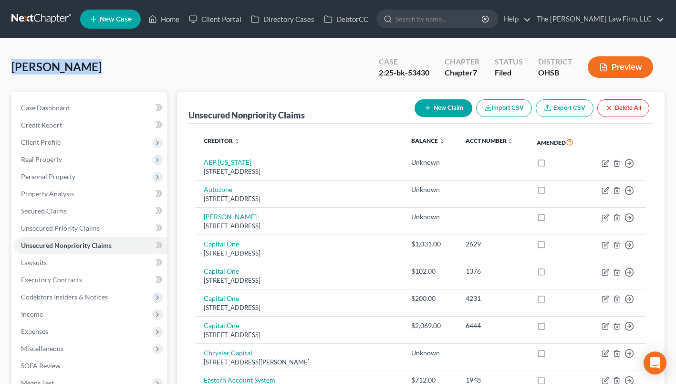
click at [86, 74] on div "Roth, Matthew Upgraded" at bounding box center [56, 66] width 90 height 15
click at [81, 89] on div "Roth, Matthew Upgraded Case 2:25-bk-53430 Chapter Chapter 7 Status Filed Distri…" at bounding box center [338, 71] width 654 height 42
drag, startPoint x: 94, startPoint y: 66, endPoint x: 13, endPoint y: 62, distance: 80.8
click at [13, 62] on div "Roth, Matthew Upgraded Case 2:25-bk-53430 Chapter Chapter 7 Status Filed Distri…" at bounding box center [338, 71] width 654 height 42
click at [17, 78] on div "Roth, Matthew Upgraded Case 2:25-bk-53430 Chapter Chapter 7 Status Filed Distri…" at bounding box center [338, 71] width 654 height 42
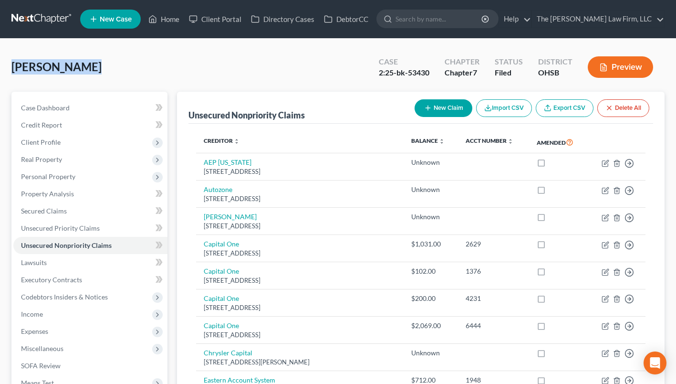
click at [17, 69] on span "[PERSON_NAME]" at bounding box center [56, 67] width 90 height 14
drag, startPoint x: 11, startPoint y: 64, endPoint x: 89, endPoint y: 74, distance: 79.3
click at [85, 80] on div "Roth, Matthew Upgraded Case 2:25-bk-53430 Chapter Chapter 7 Status Filed Distri…" at bounding box center [338, 71] width 654 height 42
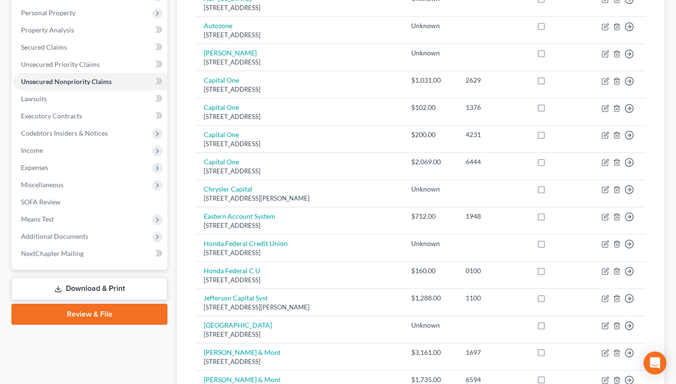
scroll to position [191, 0]
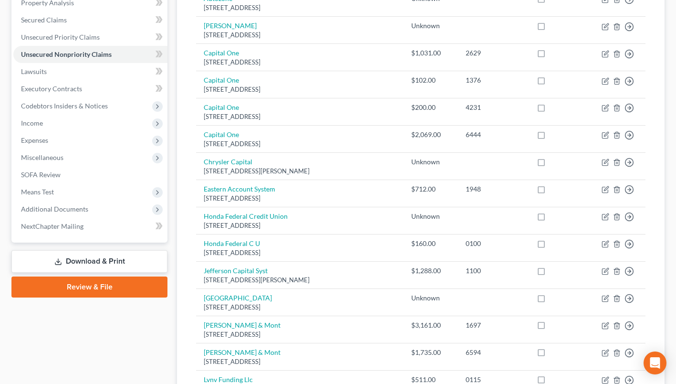
click at [36, 205] on span "Additional Documents" at bounding box center [54, 209] width 67 height 8
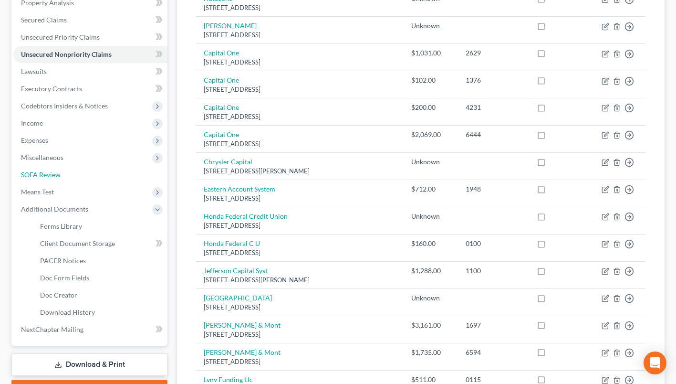
click at [44, 173] on span "SOFA Review" at bounding box center [41, 174] width 40 height 8
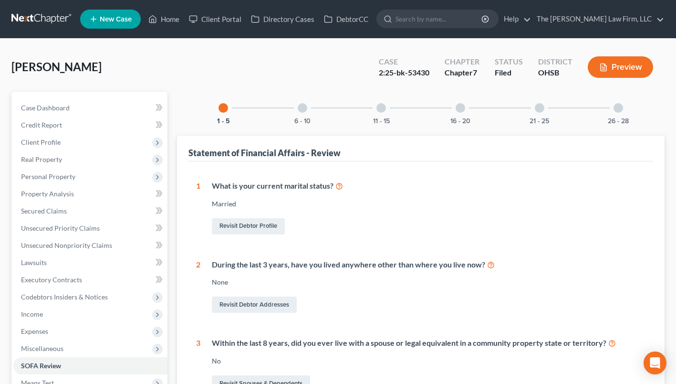
click at [304, 108] on div at bounding box center [303, 108] width 10 height 10
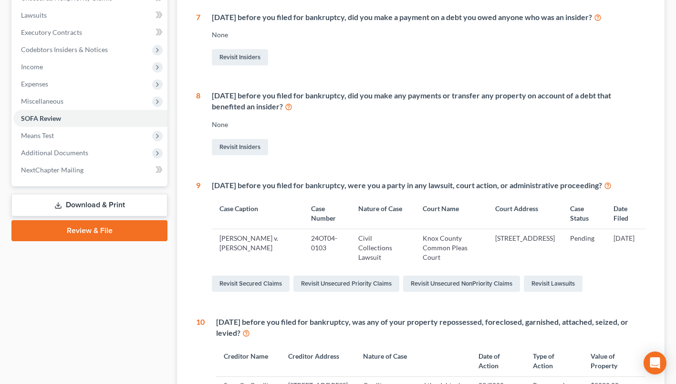
scroll to position [286, 0]
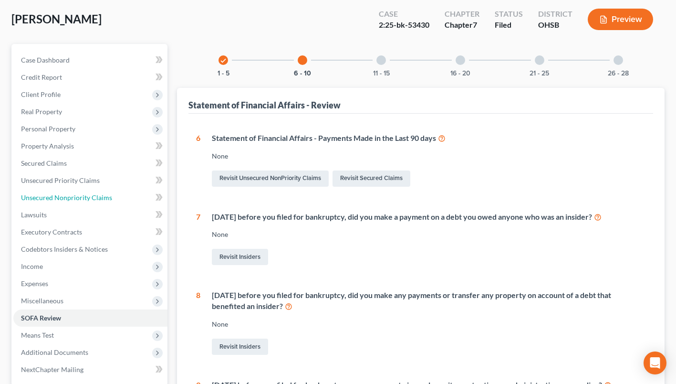
click at [80, 194] on span "Unsecured Nonpriority Claims" at bounding box center [66, 197] width 91 height 8
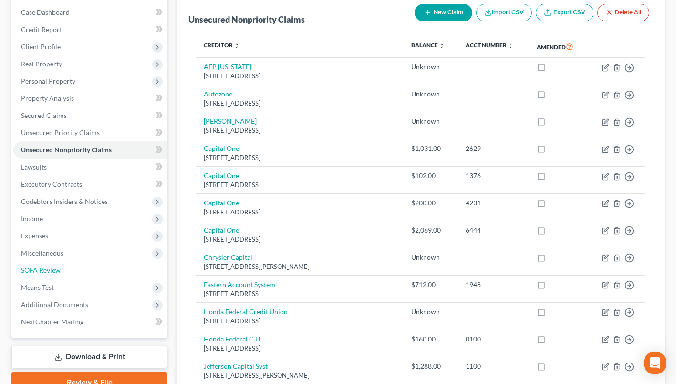
click at [49, 267] on span "SOFA Review" at bounding box center [41, 270] width 40 height 8
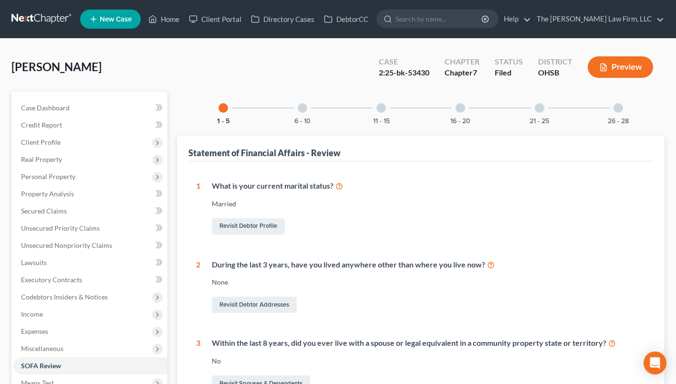
click at [304, 111] on div at bounding box center [303, 108] width 10 height 10
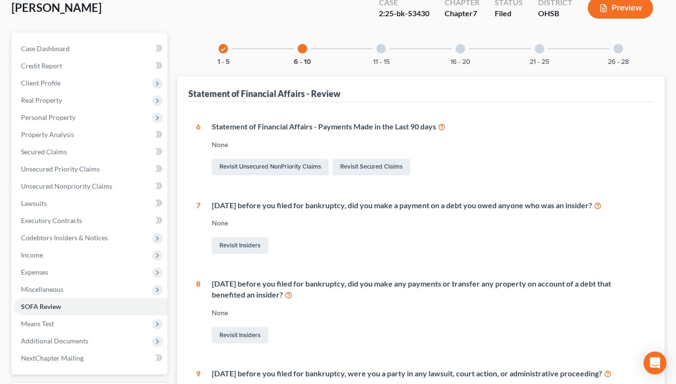
scroll to position [48, 0]
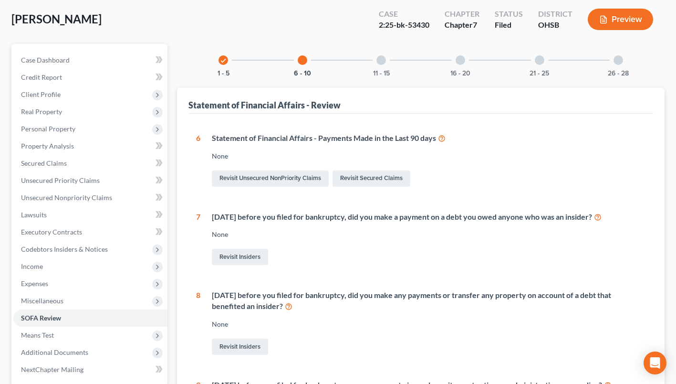
click at [534, 65] on div "21 - 25" at bounding box center [540, 60] width 32 height 32
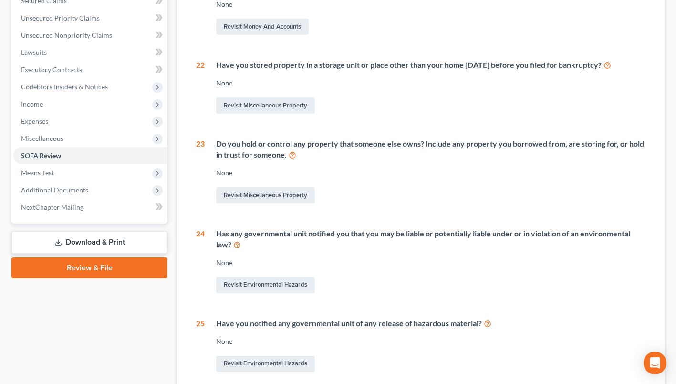
scroll to position [239, 0]
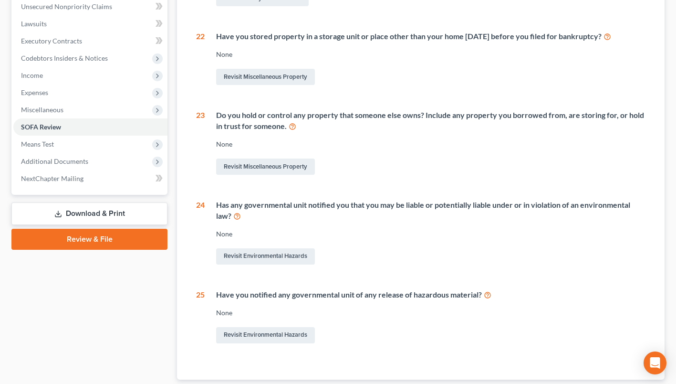
click at [123, 214] on link "Download & Print" at bounding box center [89, 213] width 156 height 22
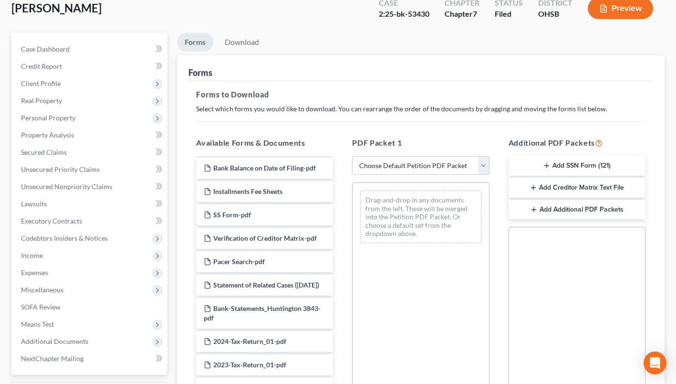
scroll to position [95, 0]
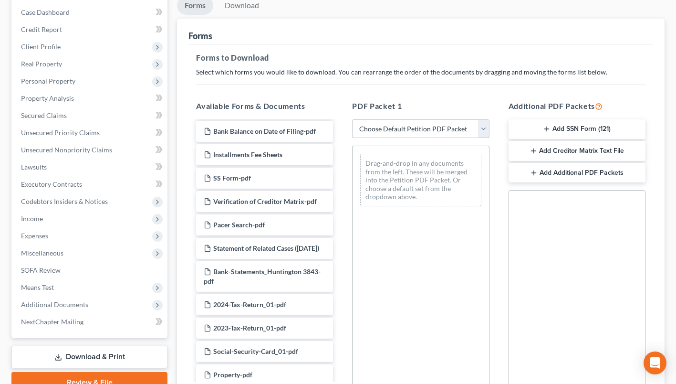
click at [367, 135] on select "Choose Default Petition PDF Packet Complete Bankruptcy Petition (all forms and …" at bounding box center [420, 128] width 137 height 19
select select "2"
click at [352, 119] on select "Choose Default Petition PDF Packet Complete Bankruptcy Petition (all forms and …" at bounding box center [420, 128] width 137 height 19
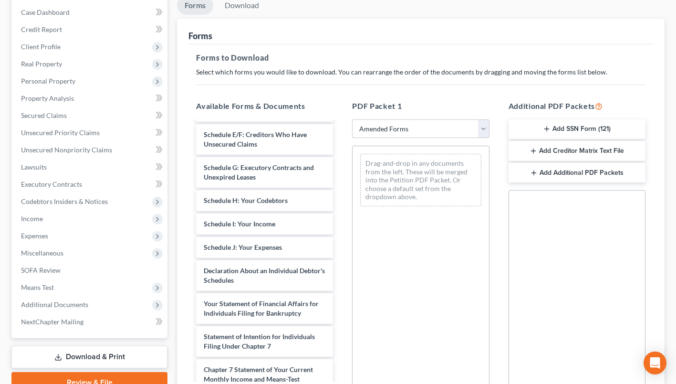
scroll to position [191, 0]
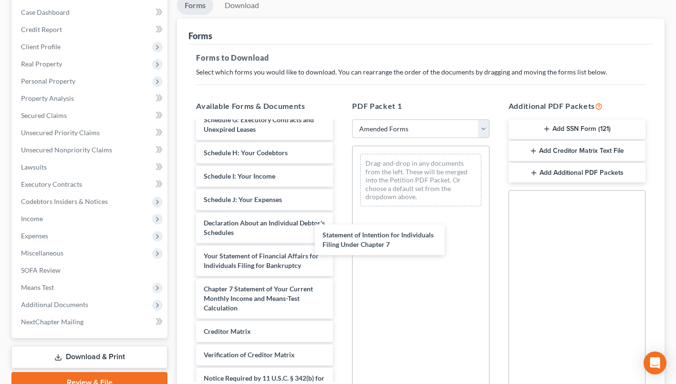
drag, startPoint x: 251, startPoint y: 305, endPoint x: 376, endPoint y: 235, distance: 142.8
click at [341, 214] on div "Statement of Intention for Individuals Filing Under Chapter 7 Voluntary Petitio…" at bounding box center [265, 176] width 152 height 491
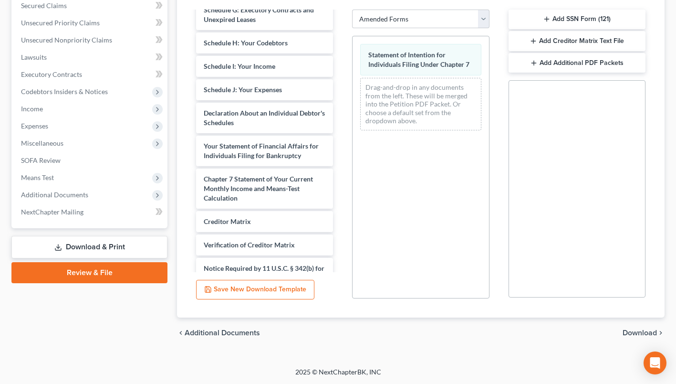
click at [636, 331] on span "Download" at bounding box center [640, 333] width 34 height 8
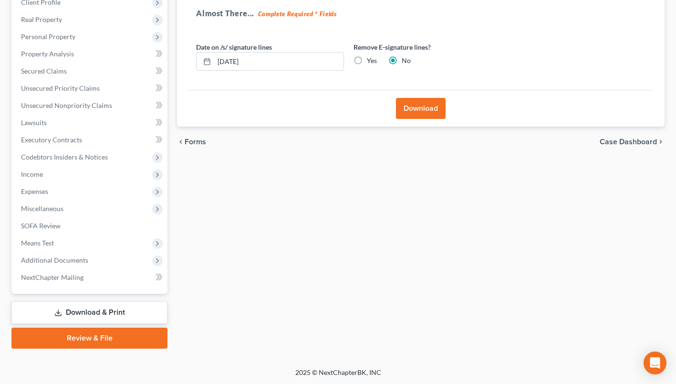
click at [430, 108] on button "Download" at bounding box center [421, 108] width 50 height 21
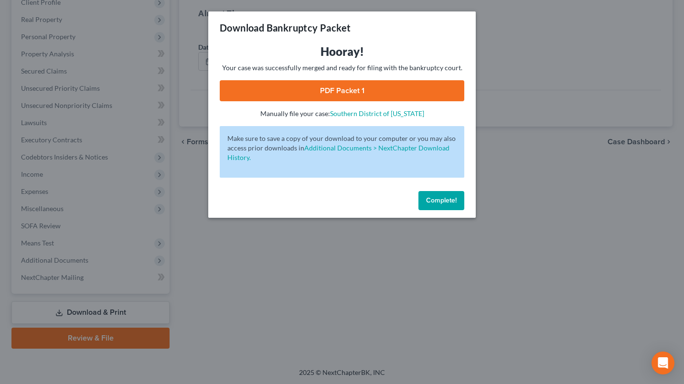
click at [352, 91] on link "PDF Packet 1" at bounding box center [342, 90] width 244 height 21
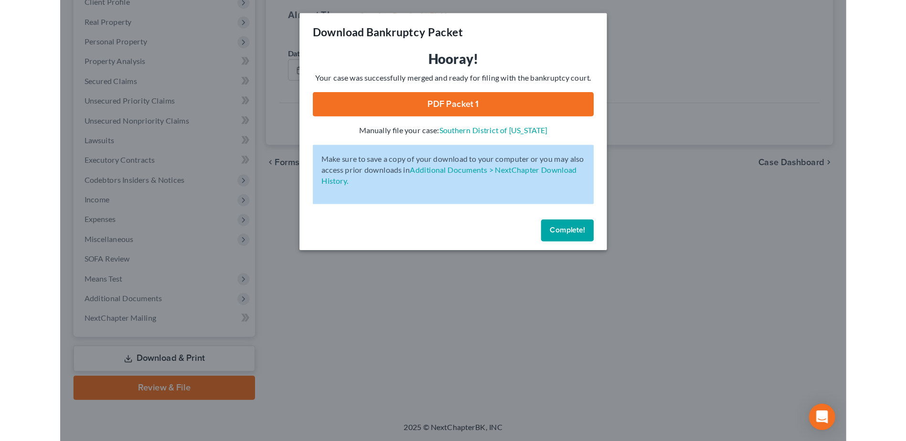
scroll to position [84, 0]
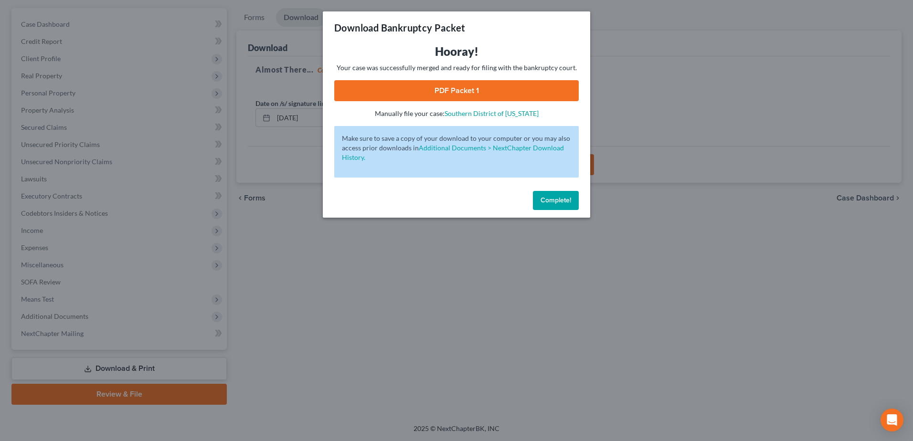
click at [566, 199] on span "Complete!" at bounding box center [555, 200] width 31 height 8
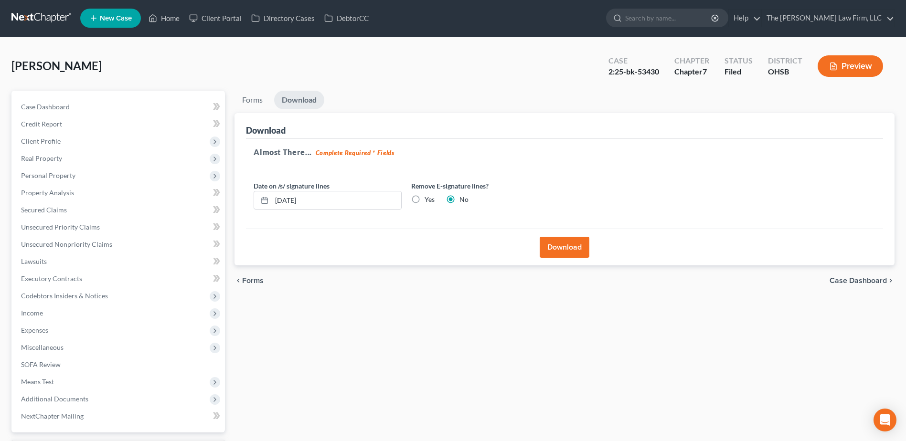
scroll to position [0, 0]
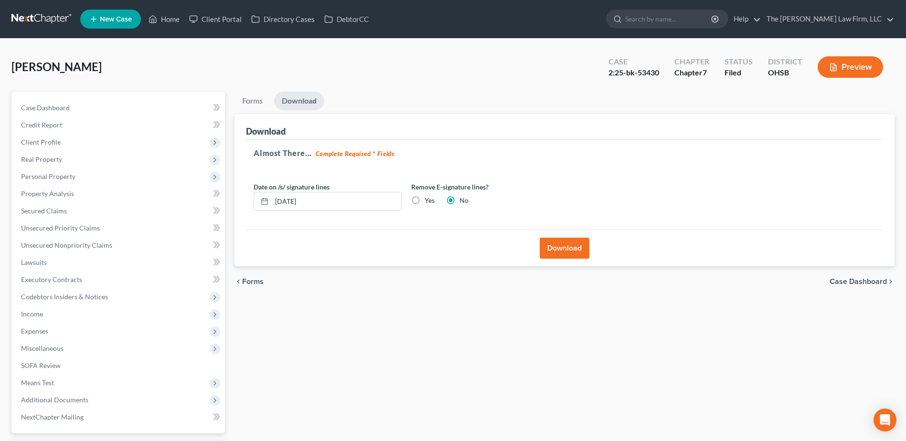
click at [576, 249] on button "Download" at bounding box center [564, 248] width 50 height 21
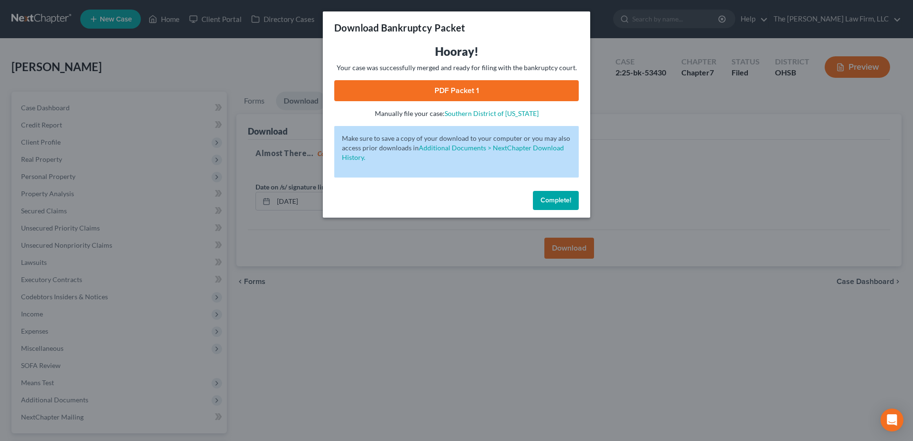
click at [441, 86] on link "PDF Packet 1" at bounding box center [456, 90] width 244 height 21
click at [555, 197] on span "Complete!" at bounding box center [555, 200] width 31 height 8
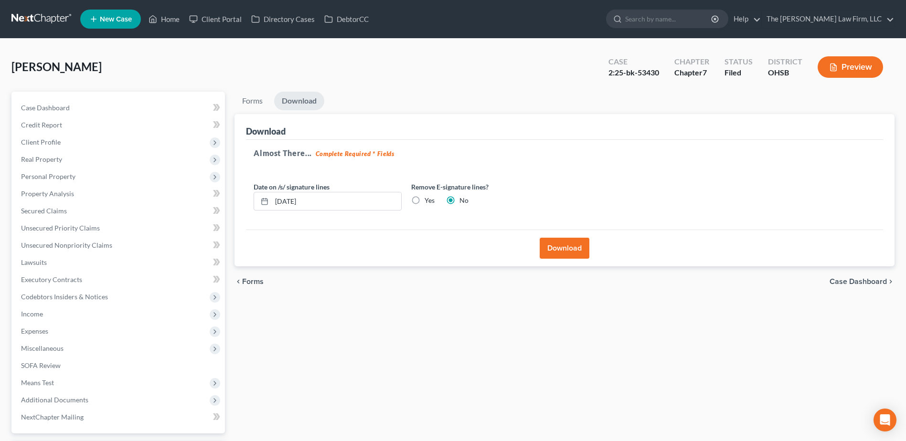
click at [61, 143] on span "Client Profile" at bounding box center [118, 142] width 211 height 17
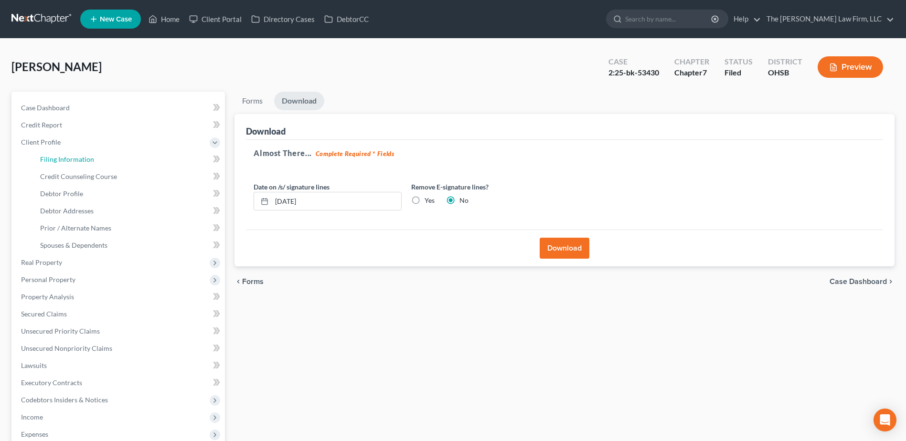
click at [61, 155] on span "Filing Information" at bounding box center [67, 159] width 54 height 8
select select "1"
select select "0"
select select "36"
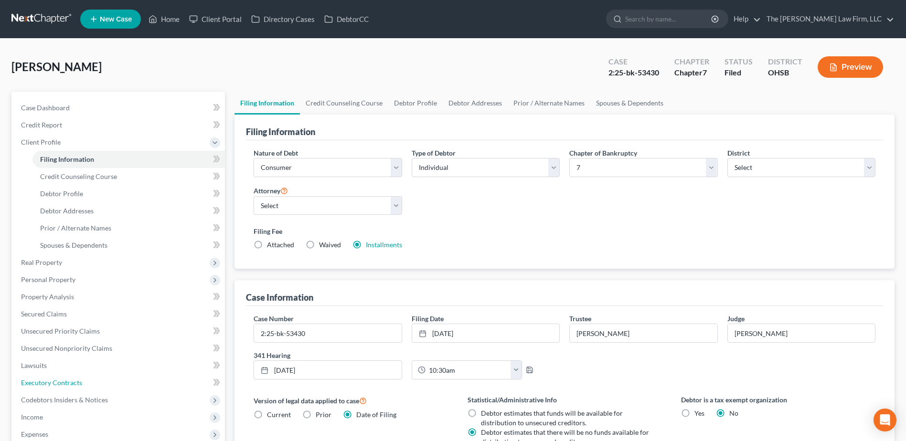
click at [57, 383] on link "Executory Contracts" at bounding box center [118, 382] width 211 height 17
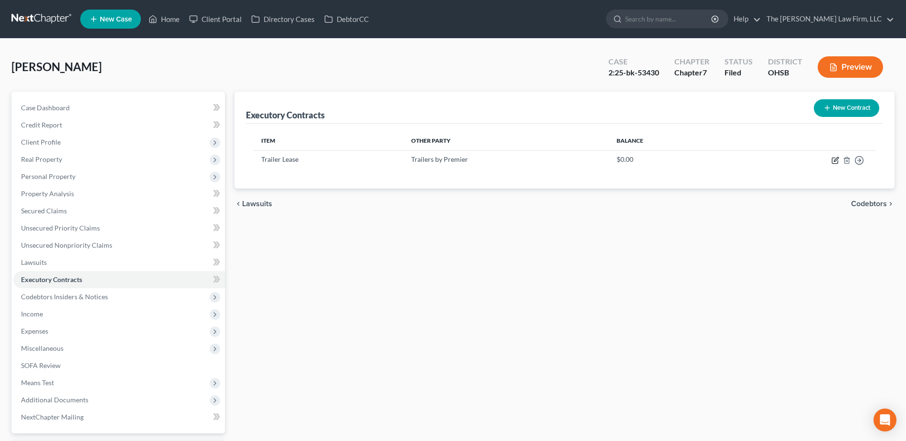
click at [683, 159] on icon "button" at bounding box center [835, 161] width 8 height 8
select select "3"
select select "44"
select select "0"
select select "2"
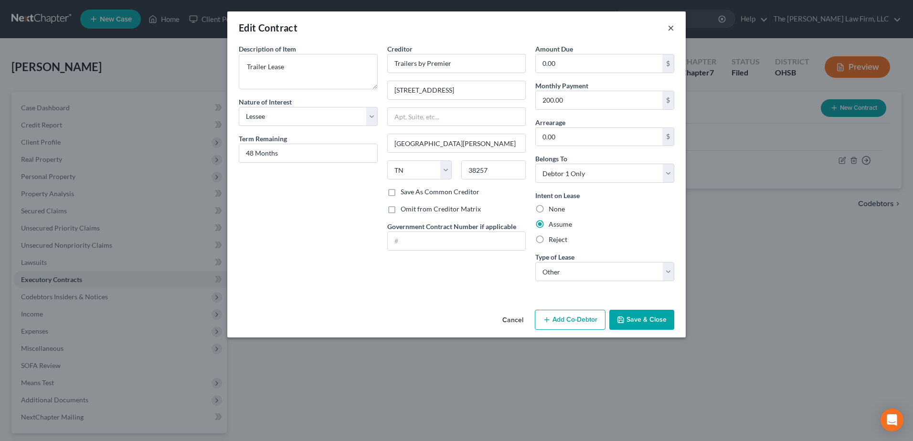
click at [669, 28] on button "×" at bounding box center [670, 27] width 7 height 11
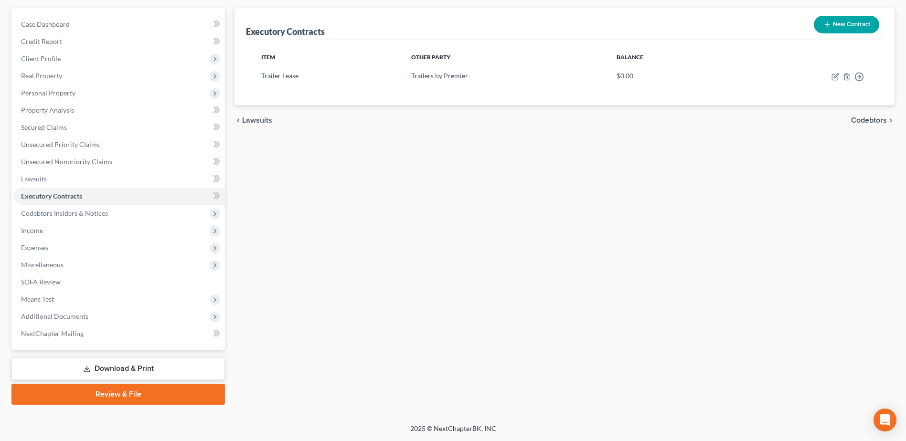
click at [93, 363] on link "Download & Print" at bounding box center [117, 369] width 213 height 22
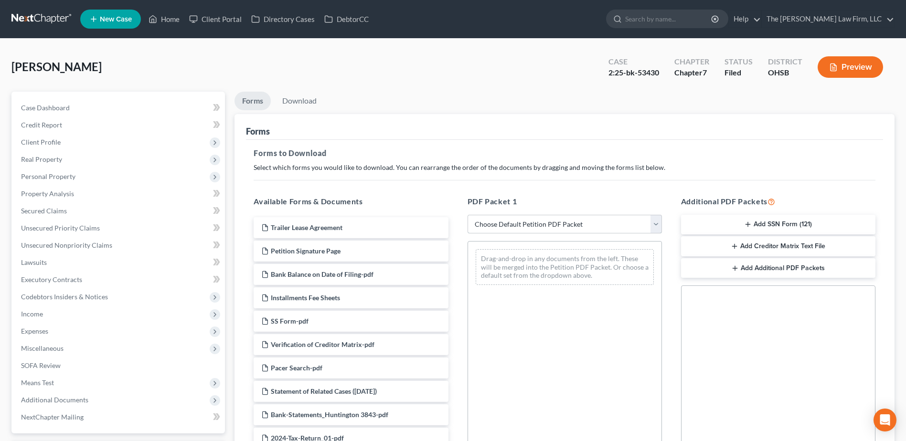
click at [553, 221] on select "Choose Default Petition PDF Packet Complete Bankruptcy Petition (all forms and …" at bounding box center [564, 224] width 194 height 19
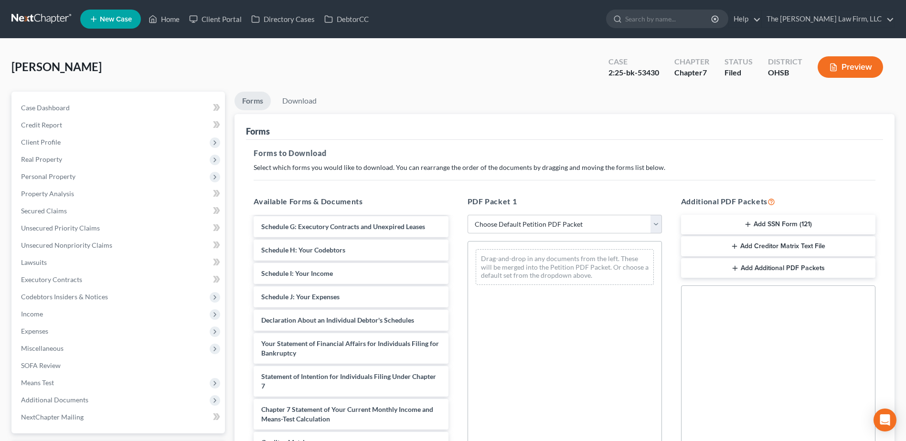
scroll to position [668, 0]
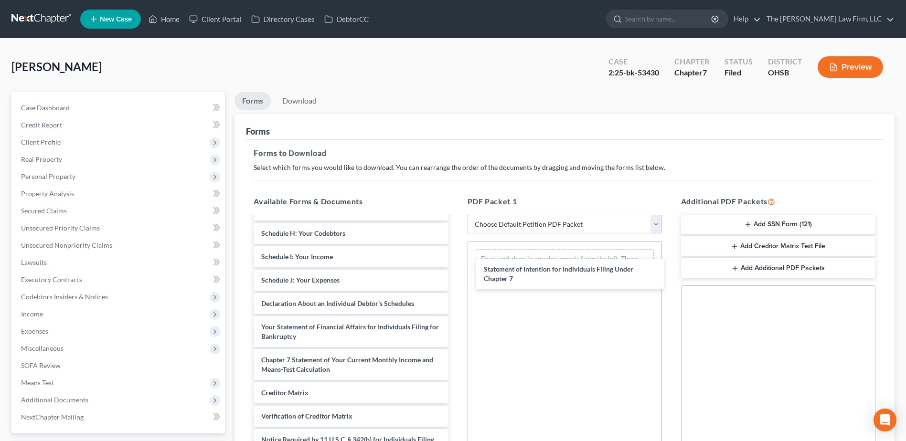
drag, startPoint x: 338, startPoint y: 362, endPoint x: 560, endPoint y: 284, distance: 234.8
click at [455, 271] on div "Statement of Intention for Individuals Filing Under Chapter 7 Trailer Lease Agr…" at bounding box center [351, 16] width 210 height 934
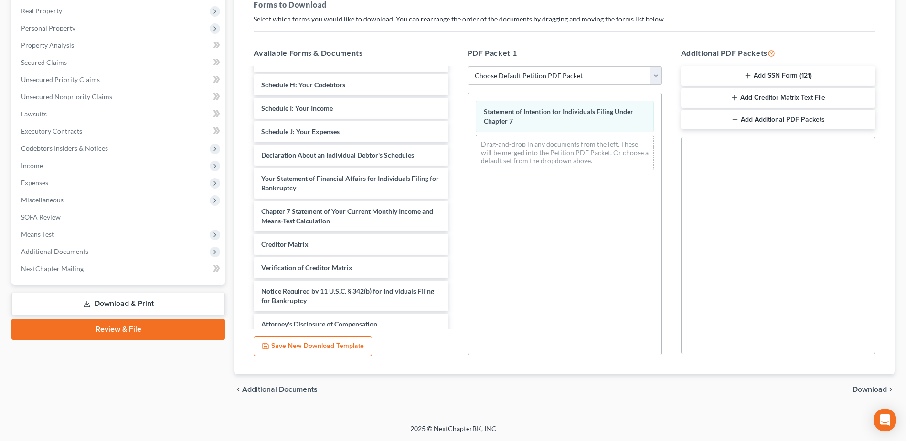
click at [683, 383] on span "Download" at bounding box center [869, 390] width 34 height 8
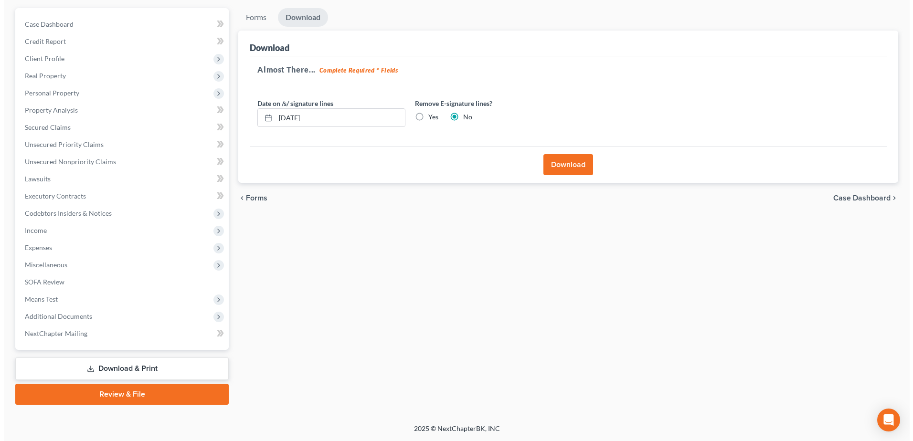
scroll to position [84, 0]
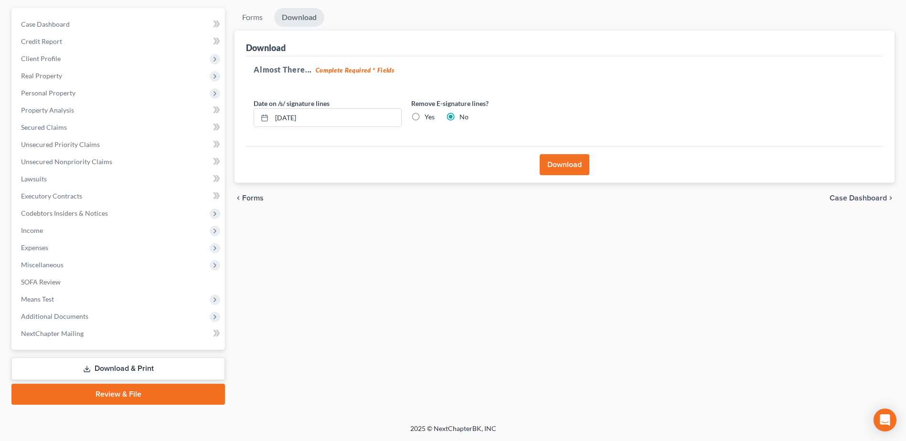
click at [557, 169] on button "Download" at bounding box center [564, 164] width 50 height 21
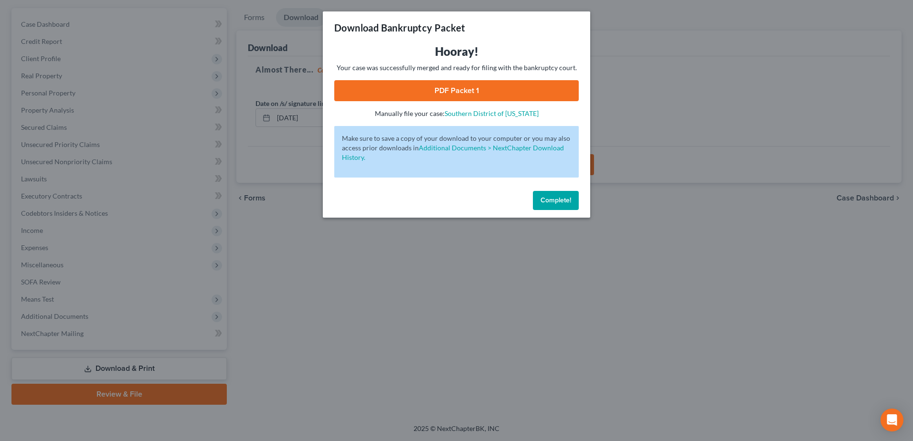
click at [475, 88] on link "PDF Packet 1" at bounding box center [456, 90] width 244 height 21
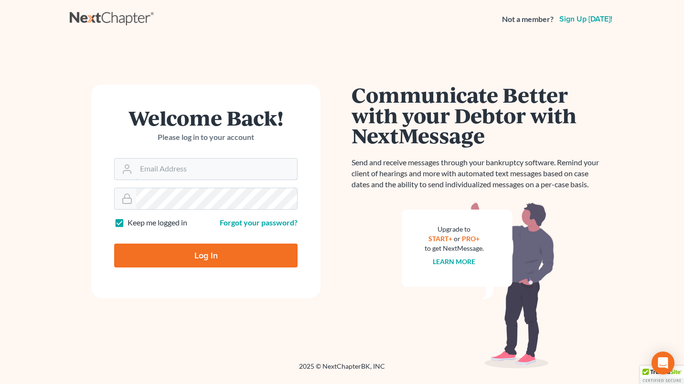
type input "[EMAIL_ADDRESS][DOMAIN_NAME]"
click at [223, 254] on input "Log In" at bounding box center [205, 255] width 183 height 24
type input "Thinking..."
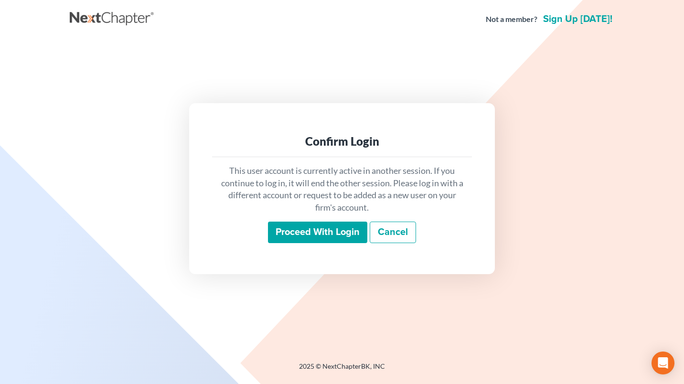
click at [285, 234] on input "Proceed with login" at bounding box center [317, 233] width 99 height 22
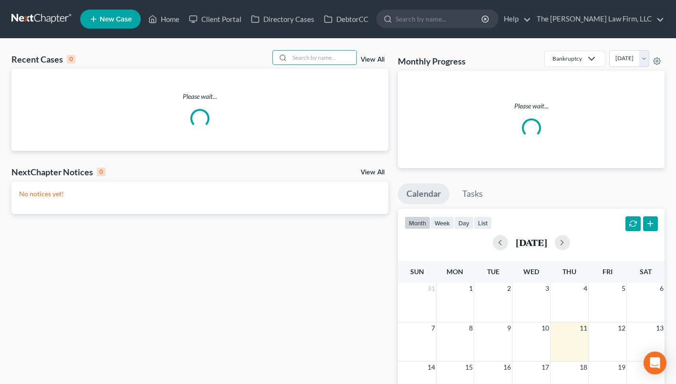
click at [333, 61] on input "search" at bounding box center [323, 58] width 67 height 14
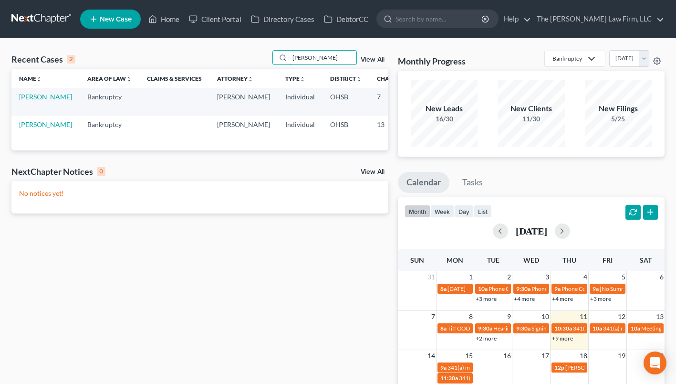
type input "[PERSON_NAME]"
click at [32, 97] on link "[PERSON_NAME]" at bounding box center [45, 97] width 53 height 8
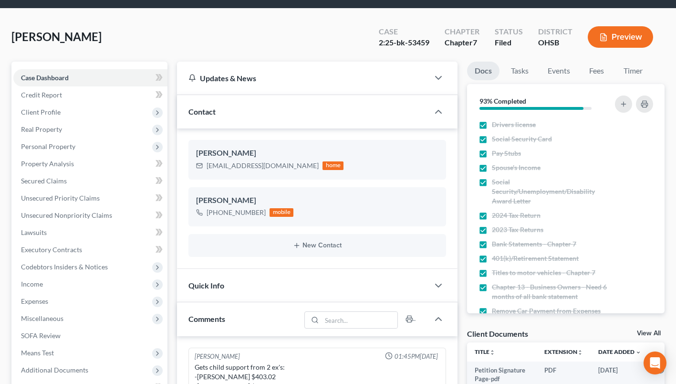
scroll to position [48, 0]
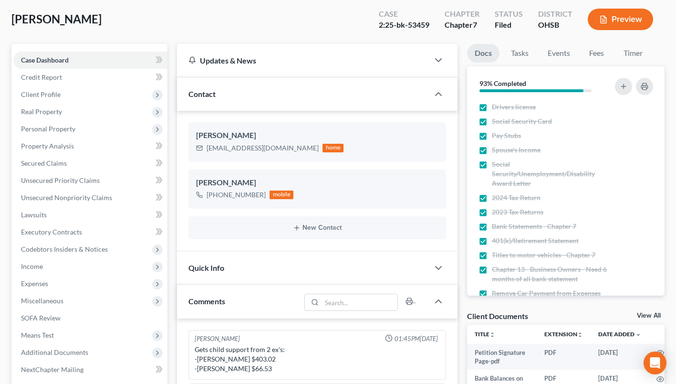
click at [54, 331] on span "Means Test" at bounding box center [90, 335] width 154 height 17
click at [67, 346] on link "Exemption from Presumption" at bounding box center [99, 352] width 135 height 17
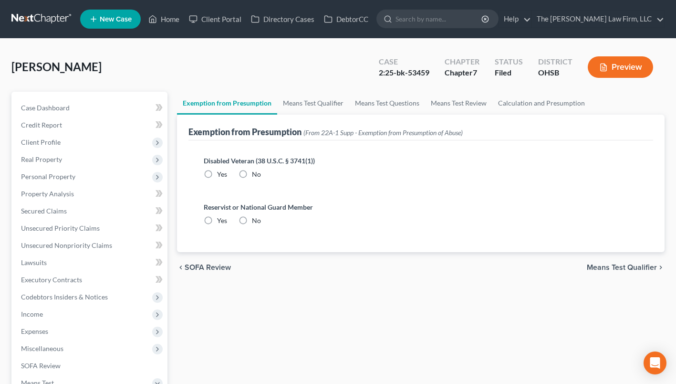
click at [252, 172] on label "No" at bounding box center [256, 174] width 9 height 10
click at [256, 172] on input "No" at bounding box center [259, 172] width 6 height 6
radio input "true"
click at [252, 222] on label "No" at bounding box center [256, 221] width 9 height 10
click at [256, 222] on input "No" at bounding box center [259, 219] width 6 height 6
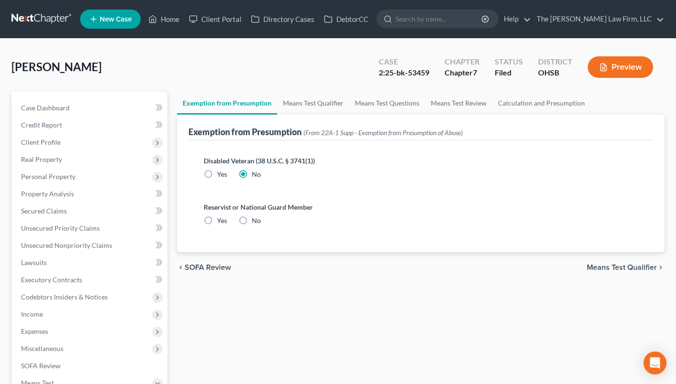
radio input "true"
click at [297, 100] on link "Means Test Qualifier" at bounding box center [313, 103] width 72 height 23
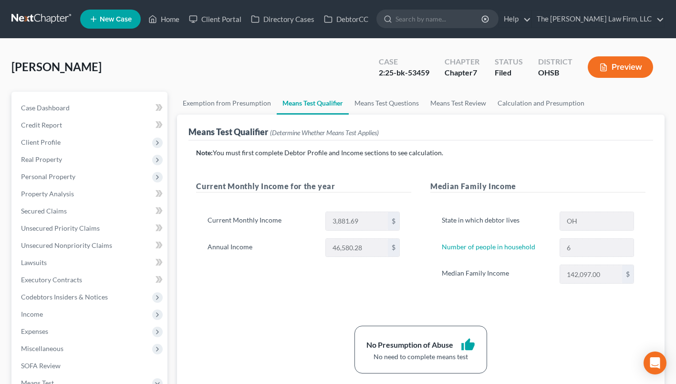
click at [53, 142] on span "Client Profile" at bounding box center [41, 142] width 40 height 8
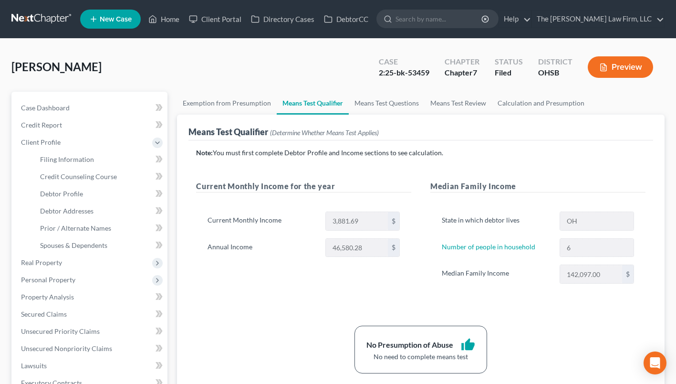
click at [59, 263] on span "Real Property" at bounding box center [41, 262] width 41 height 8
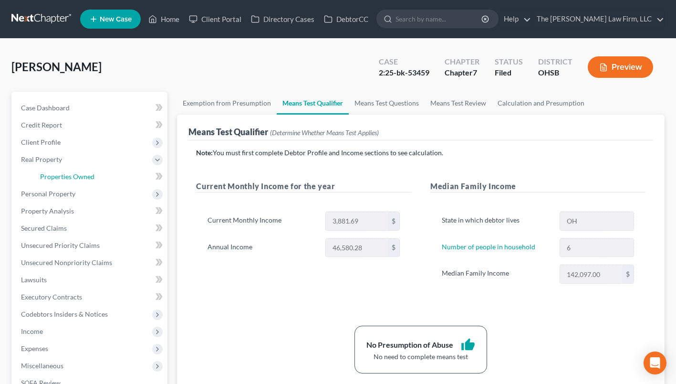
click at [74, 169] on link "Properties Owned" at bounding box center [99, 176] width 135 height 17
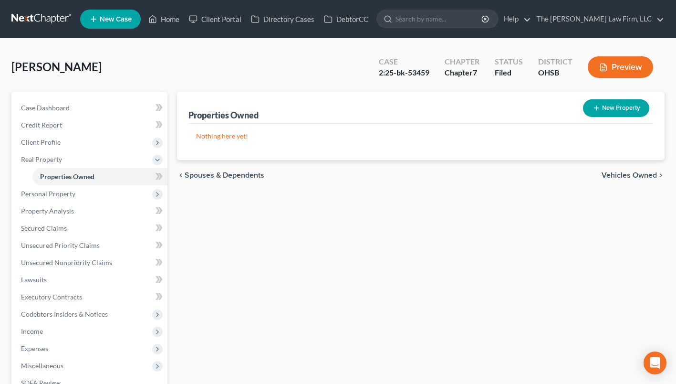
click at [70, 197] on span "Personal Property" at bounding box center [48, 194] width 54 height 8
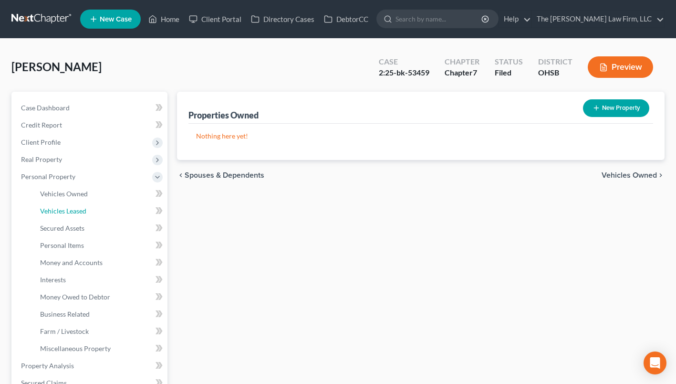
click at [76, 210] on span "Vehicles Leased" at bounding box center [63, 211] width 46 height 8
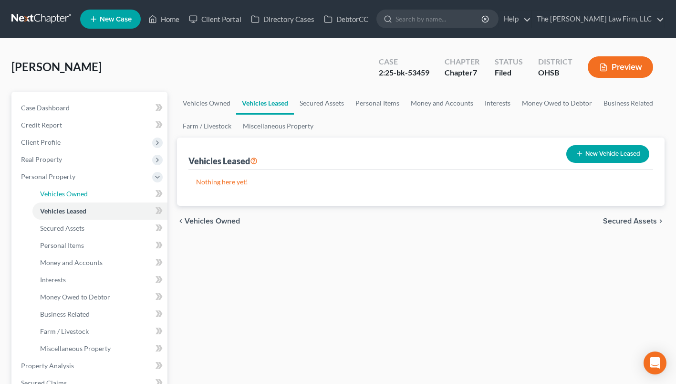
click at [75, 191] on span "Vehicles Owned" at bounding box center [64, 194] width 48 height 8
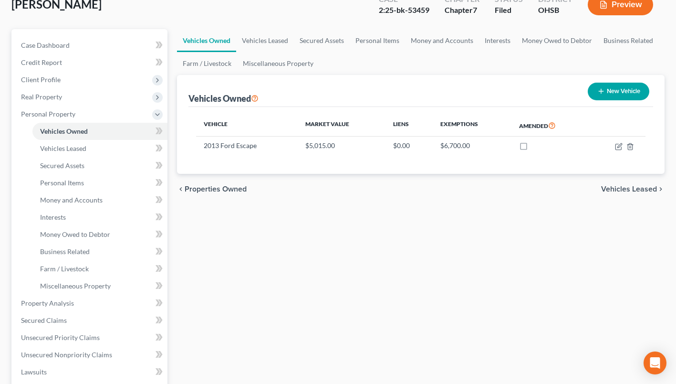
scroll to position [95, 0]
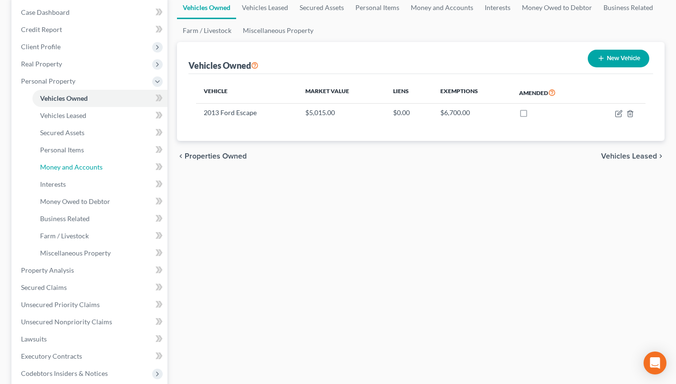
click at [78, 166] on span "Money and Accounts" at bounding box center [71, 167] width 63 height 8
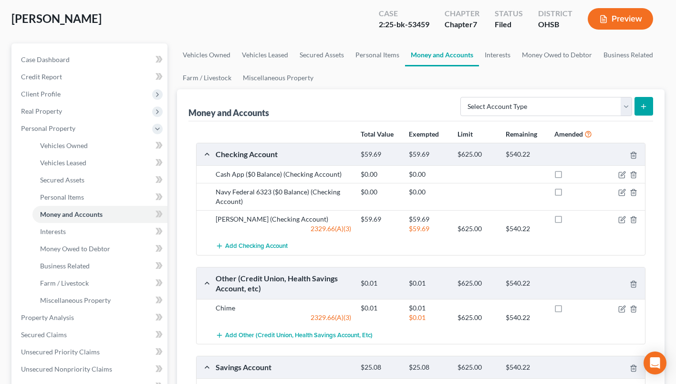
scroll to position [48, 0]
click at [501, 55] on link "Interests" at bounding box center [497, 55] width 37 height 23
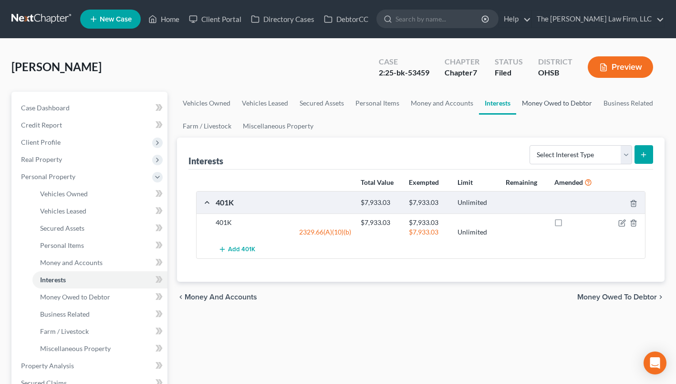
click at [561, 99] on link "Money Owed to Debtor" at bounding box center [558, 103] width 82 height 23
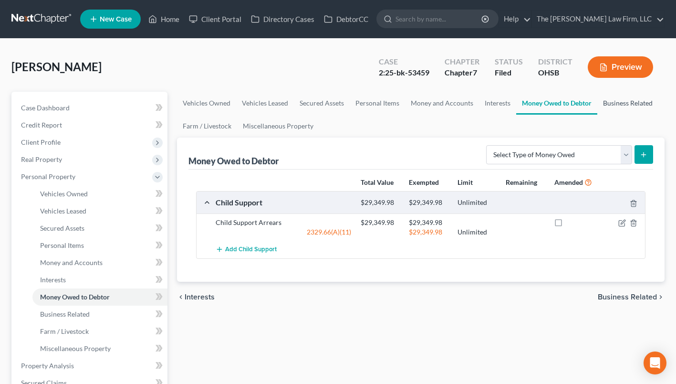
click at [630, 98] on link "Business Related" at bounding box center [628, 103] width 61 height 23
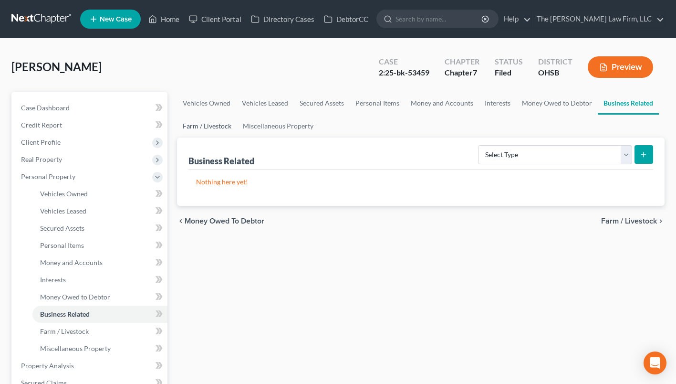
click at [233, 122] on link "Farm / Livestock" at bounding box center [207, 126] width 60 height 23
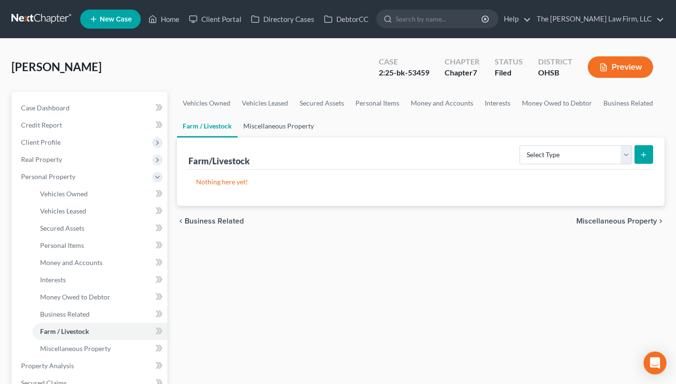
click at [258, 124] on link "Miscellaneous Property" at bounding box center [279, 126] width 82 height 23
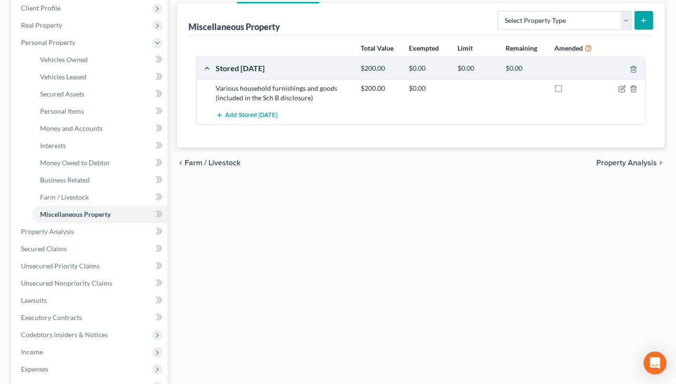
scroll to position [143, 0]
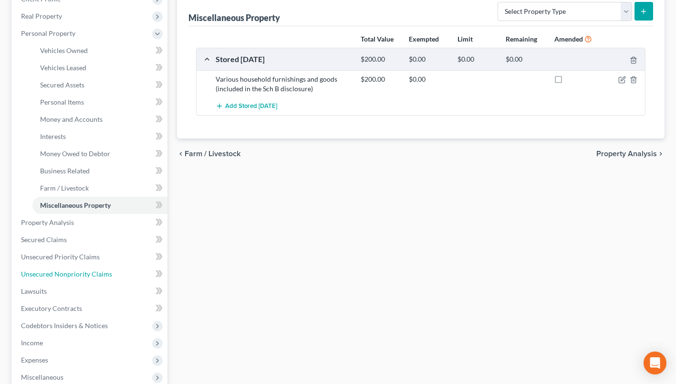
click at [74, 272] on span "Unsecured Nonpriority Claims" at bounding box center [66, 274] width 91 height 8
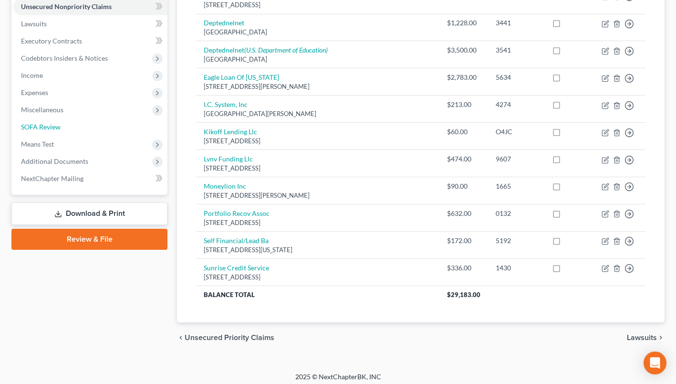
click at [29, 129] on span "SOFA Review" at bounding box center [41, 127] width 40 height 8
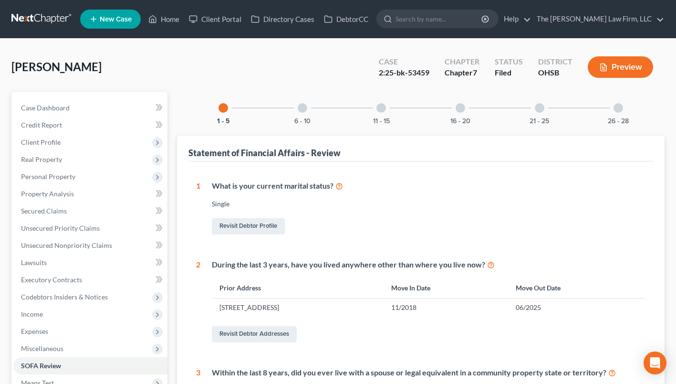
click at [71, 145] on span "Client Profile" at bounding box center [90, 142] width 154 height 17
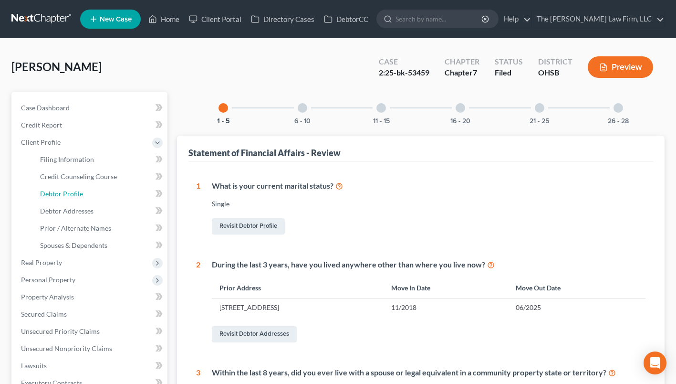
click at [63, 196] on span "Debtor Profile" at bounding box center [61, 194] width 43 height 8
select select "0"
select select "5"
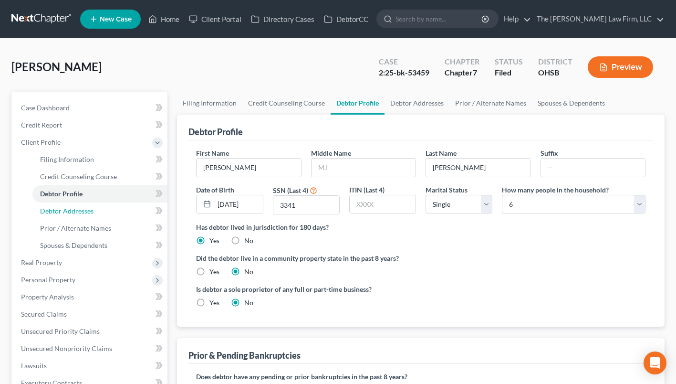
click at [67, 209] on span "Debtor Addresses" at bounding box center [66, 211] width 53 height 8
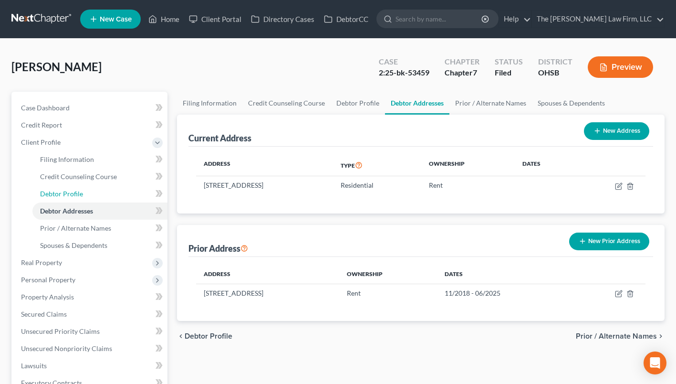
click at [75, 194] on span "Debtor Profile" at bounding box center [61, 194] width 43 height 8
select select "0"
select select "5"
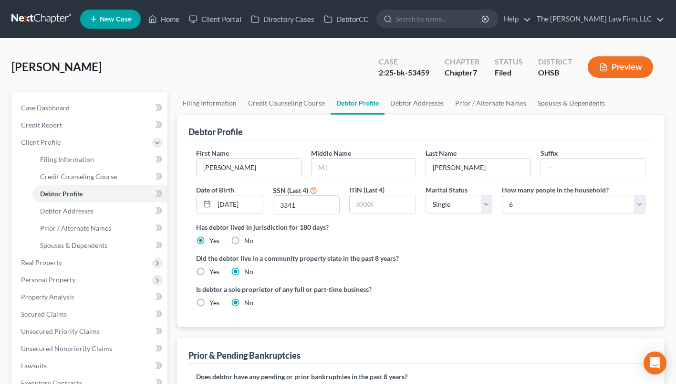
scroll to position [48, 0]
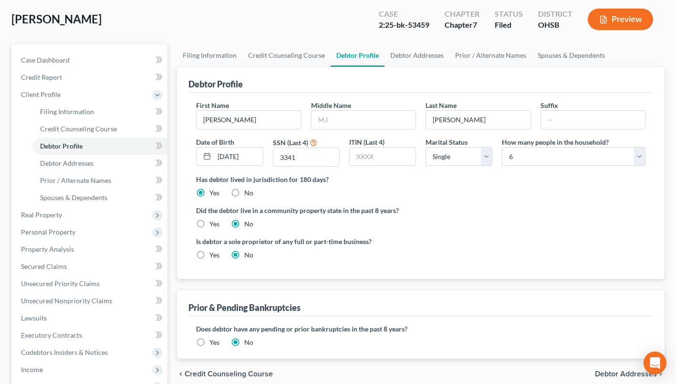
click at [63, 217] on span "Real Property" at bounding box center [90, 214] width 154 height 17
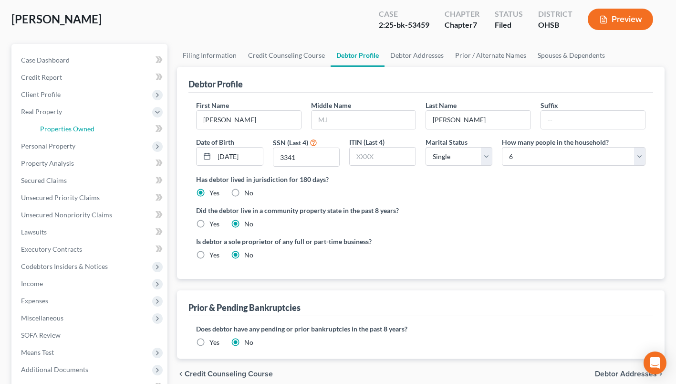
click at [52, 126] on span "Properties Owned" at bounding box center [67, 129] width 54 height 8
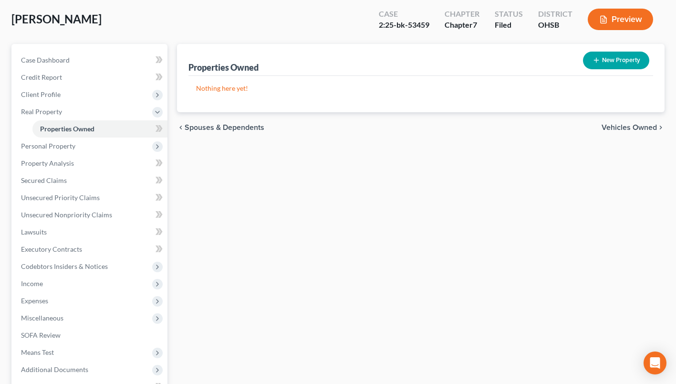
scroll to position [95, 0]
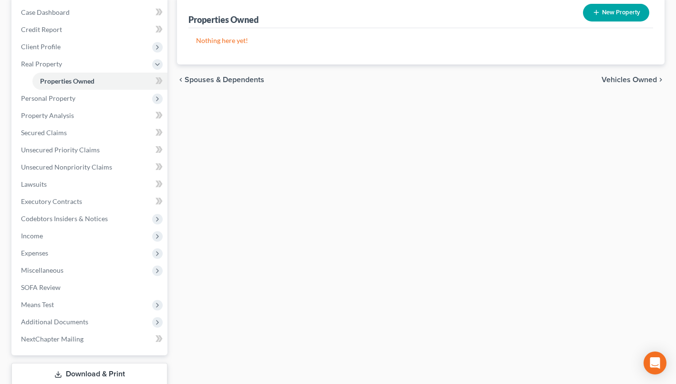
click at [52, 100] on span "Personal Property" at bounding box center [48, 98] width 54 height 8
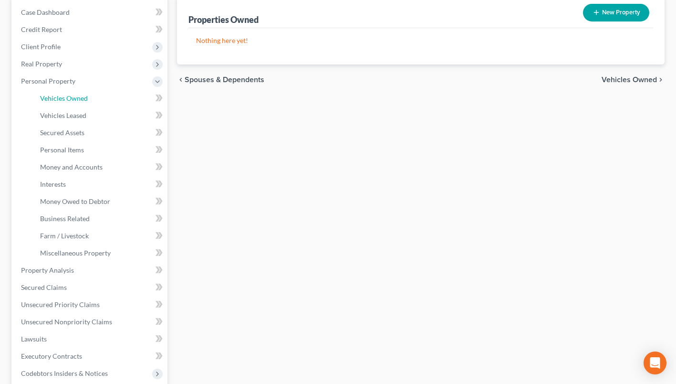
click at [88, 99] on link "Vehicles Owned" at bounding box center [99, 98] width 135 height 17
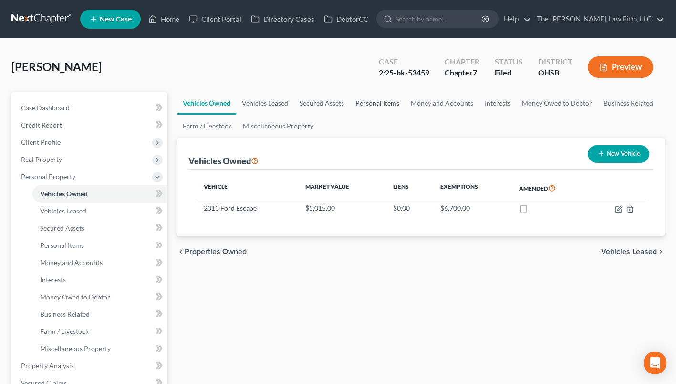
click at [378, 102] on link "Personal Items" at bounding box center [377, 103] width 55 height 23
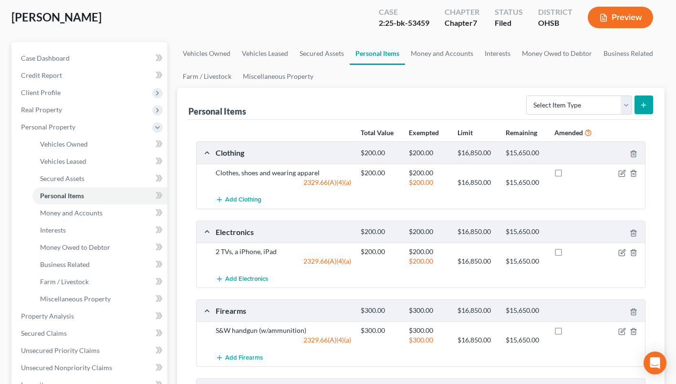
scroll to position [143, 0]
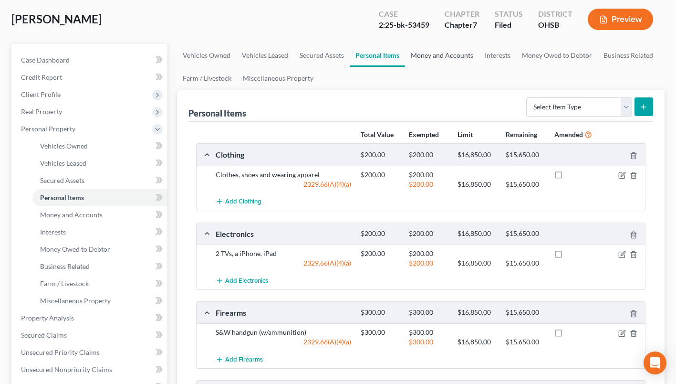
click at [437, 57] on link "Money and Accounts" at bounding box center [442, 55] width 74 height 23
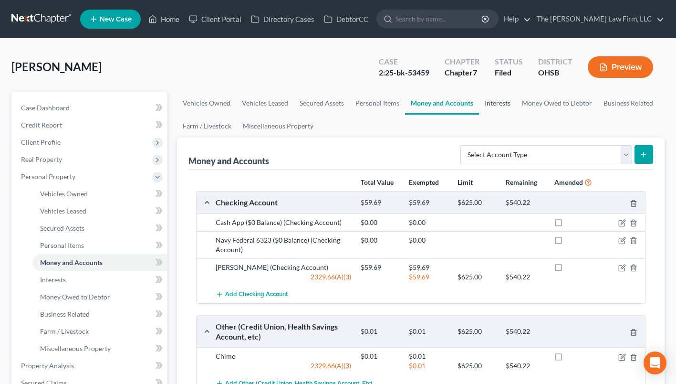
click at [499, 102] on link "Interests" at bounding box center [497, 103] width 37 height 23
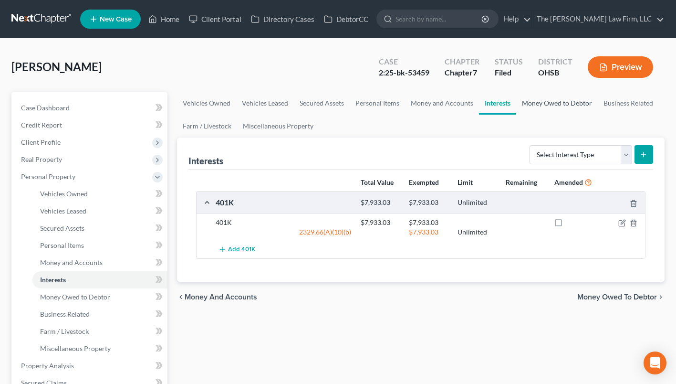
click at [559, 102] on link "Money Owed to Debtor" at bounding box center [558, 103] width 82 height 23
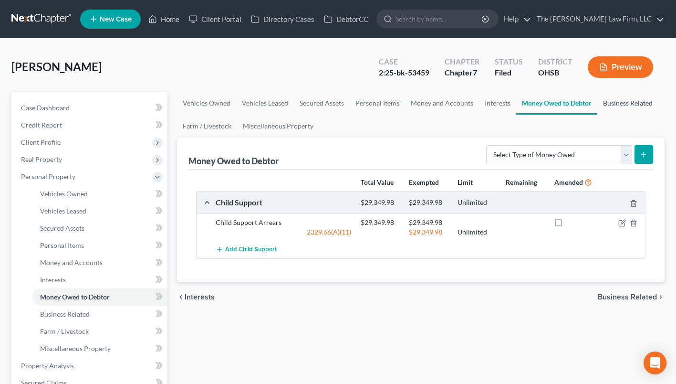
click at [613, 101] on link "Business Related" at bounding box center [628, 103] width 61 height 23
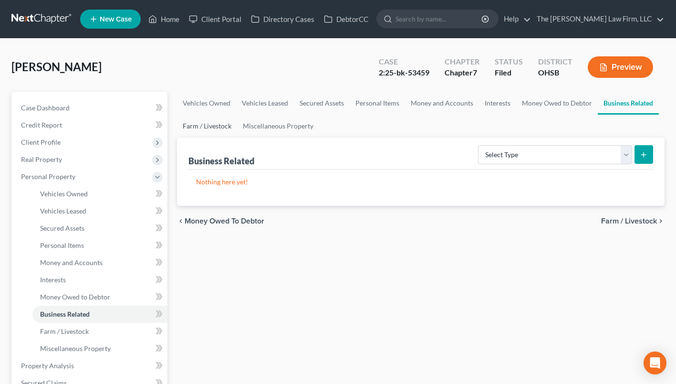
click at [211, 127] on link "Farm / Livestock" at bounding box center [207, 126] width 60 height 23
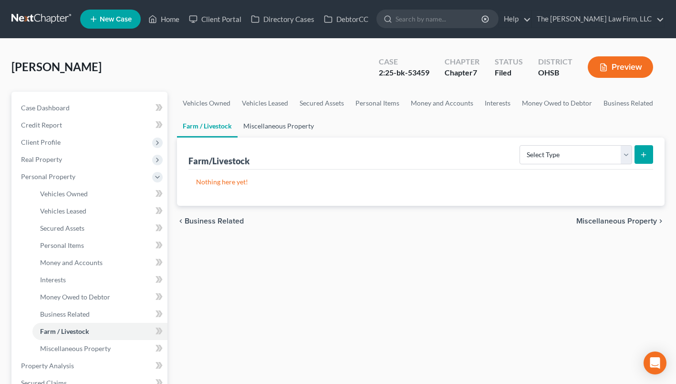
click at [262, 121] on link "Miscellaneous Property" at bounding box center [279, 126] width 82 height 23
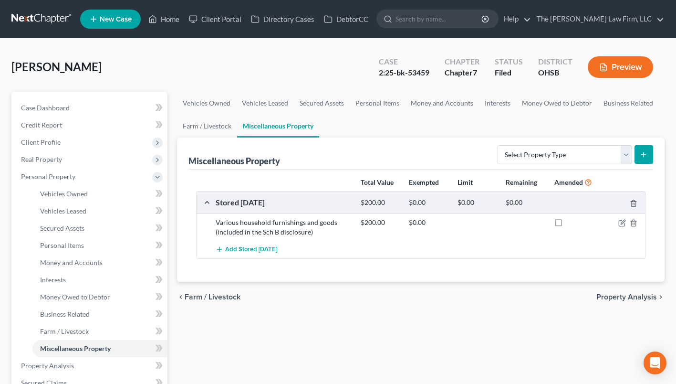
scroll to position [143, 0]
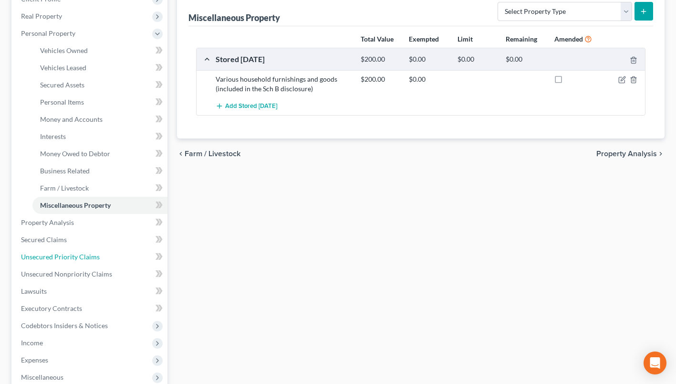
click at [74, 250] on link "Unsecured Priority Claims" at bounding box center [90, 256] width 154 height 17
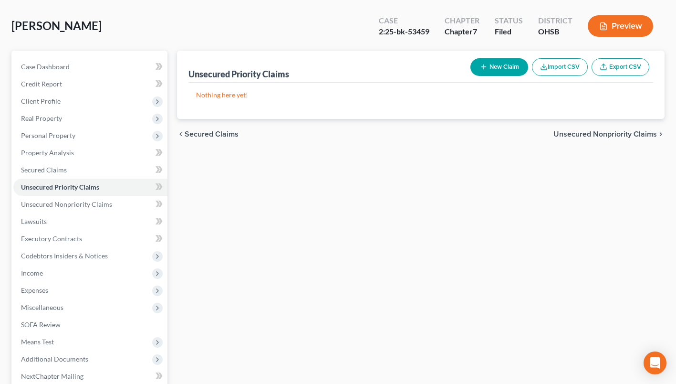
scroll to position [95, 0]
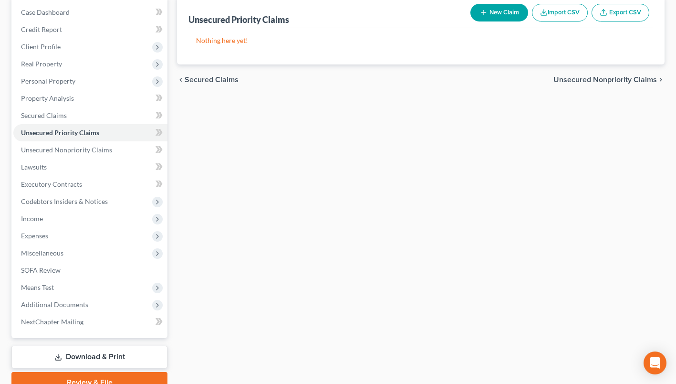
click at [53, 218] on span "Income" at bounding box center [90, 218] width 154 height 17
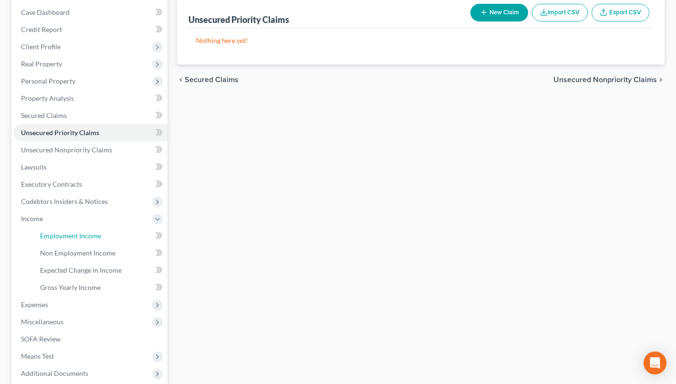
click at [58, 232] on span "Employment Income" at bounding box center [70, 236] width 61 height 8
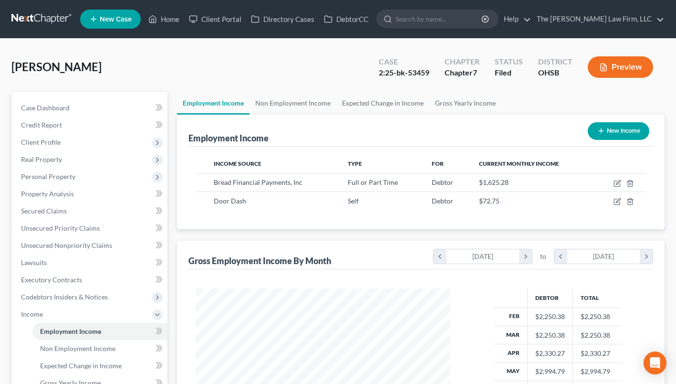
scroll to position [171, 274]
click at [298, 99] on link "Non Employment Income" at bounding box center [293, 103] width 87 height 23
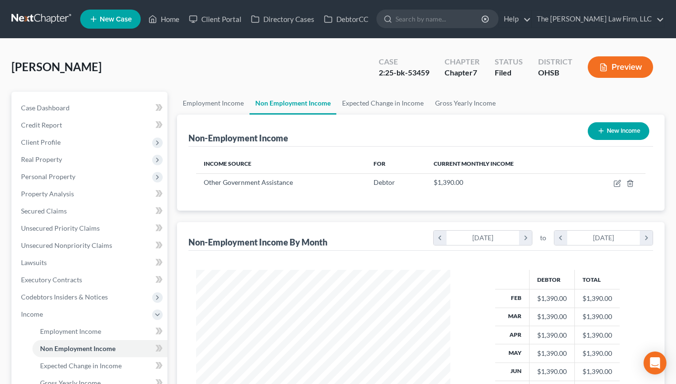
scroll to position [171, 274]
click at [223, 105] on link "Employment Income" at bounding box center [213, 103] width 73 height 23
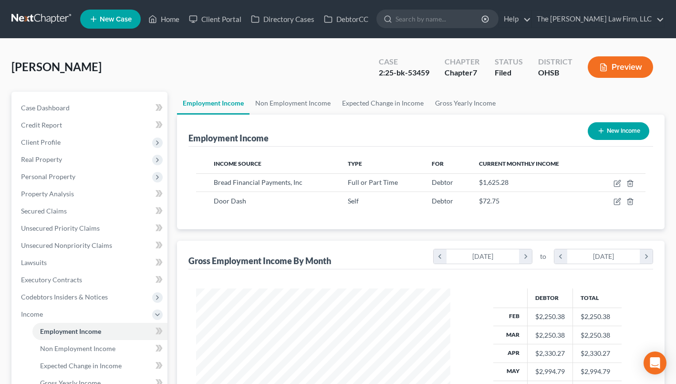
scroll to position [171, 274]
click at [305, 101] on link "Non Employment Income" at bounding box center [293, 103] width 87 height 23
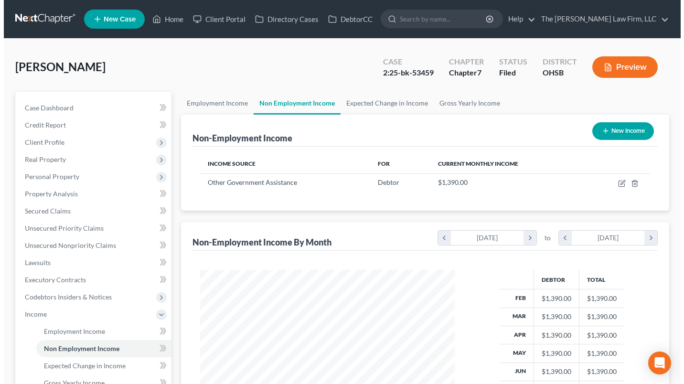
scroll to position [171, 274]
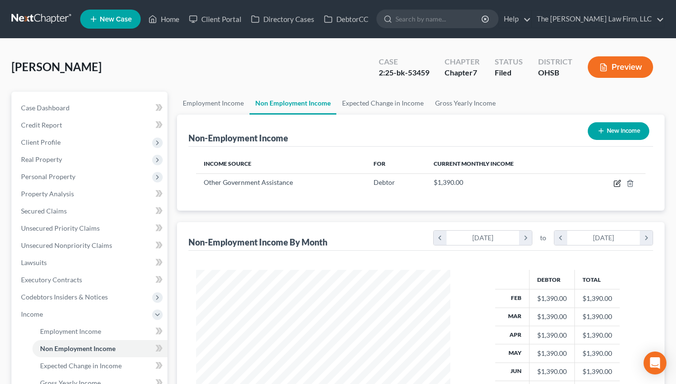
click at [617, 181] on icon "button" at bounding box center [618, 184] width 8 height 8
select select "5"
select select "0"
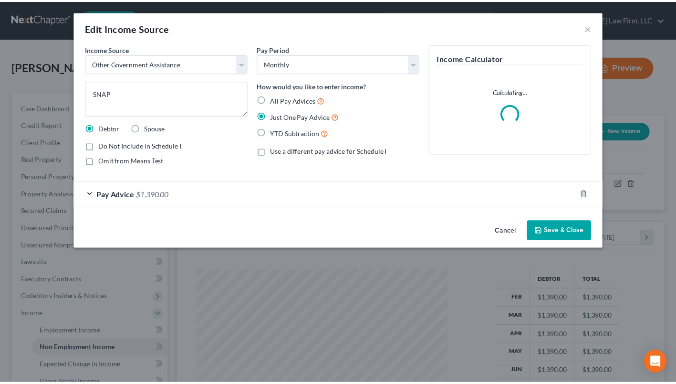
scroll to position [171, 276]
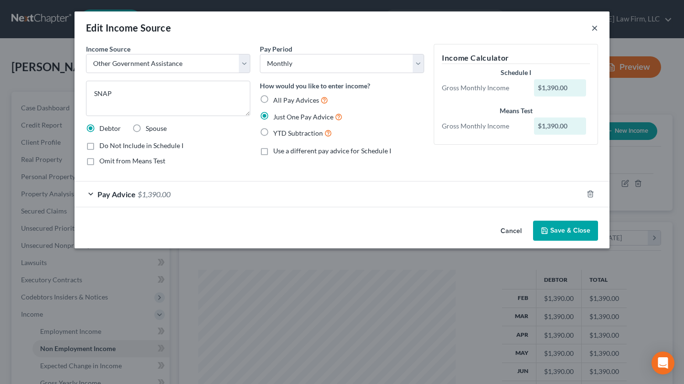
click at [596, 27] on button "×" at bounding box center [594, 27] width 7 height 11
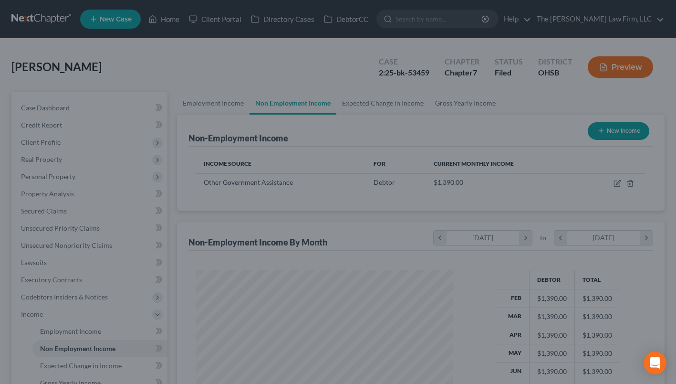
scroll to position [477242, 477140]
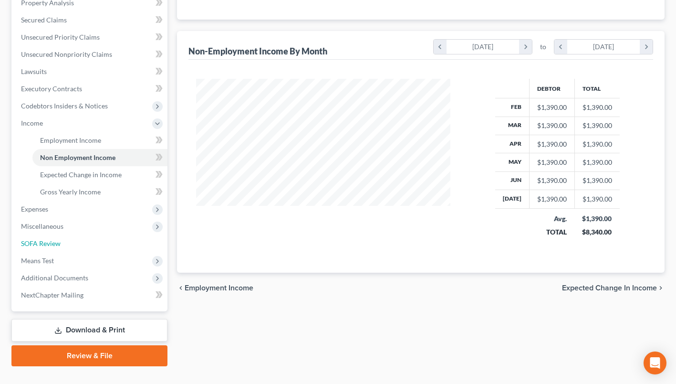
click at [89, 242] on link "SOFA Review" at bounding box center [90, 243] width 154 height 17
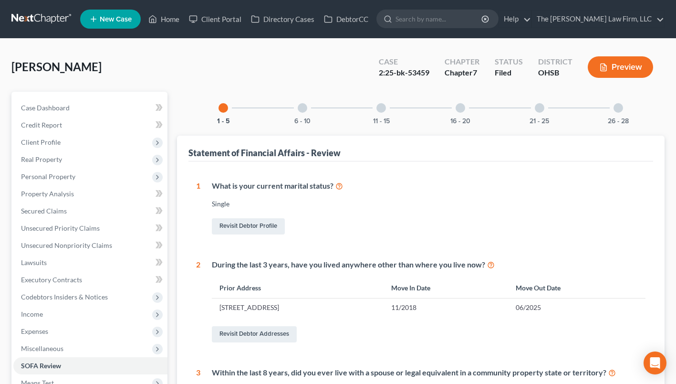
click at [303, 110] on div at bounding box center [303, 108] width 10 height 10
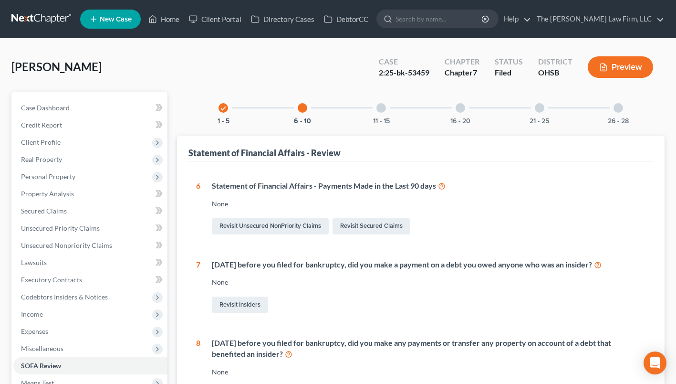
click at [381, 114] on div "11 - 15" at bounding box center [381, 108] width 32 height 32
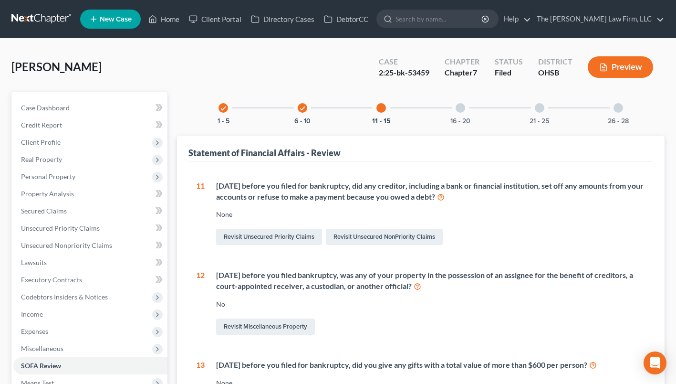
click at [304, 116] on div "check 6 - 10" at bounding box center [302, 108] width 32 height 32
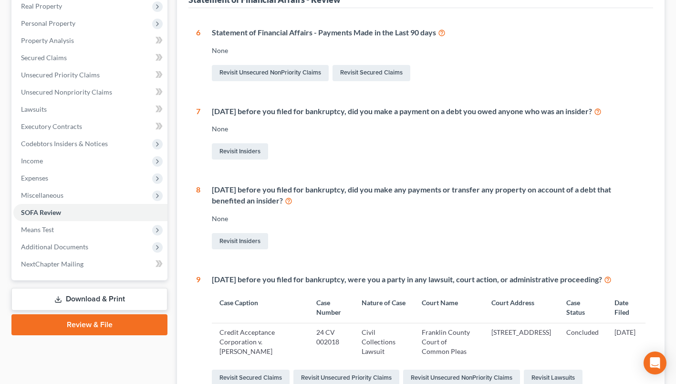
scroll to position [143, 0]
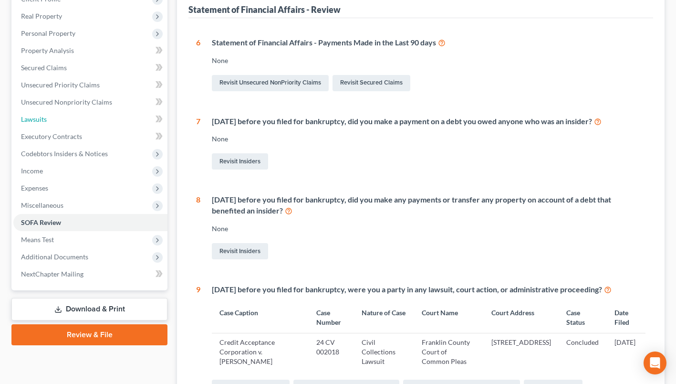
click at [40, 119] on span "Lawsuits" at bounding box center [34, 119] width 26 height 8
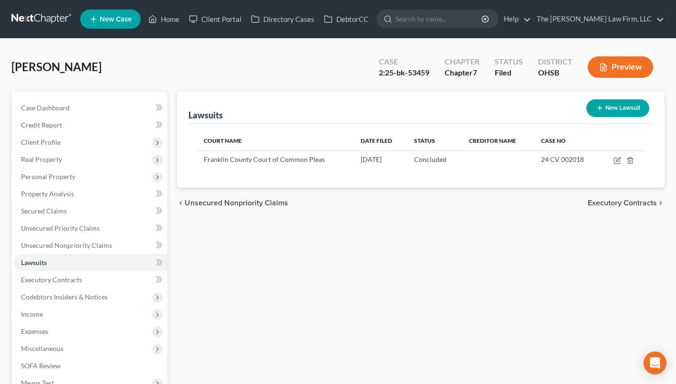
click at [52, 143] on span "Client Profile" at bounding box center [41, 142] width 40 height 8
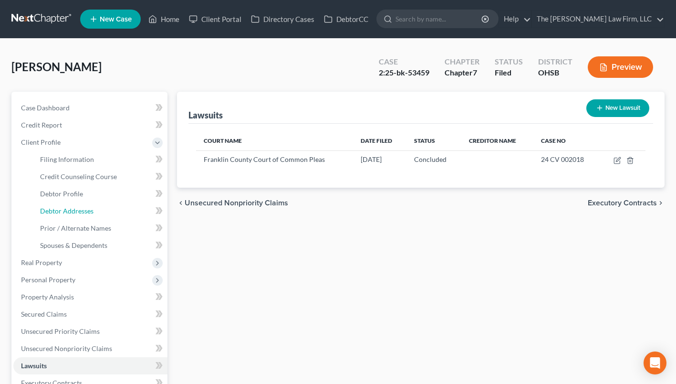
click at [55, 207] on span "Debtor Addresses" at bounding box center [66, 211] width 53 height 8
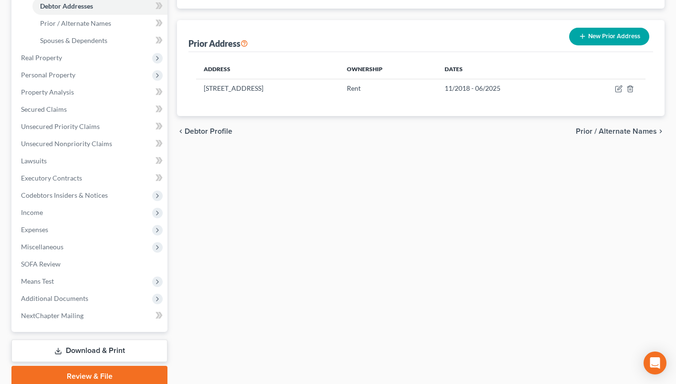
scroll to position [243, 0]
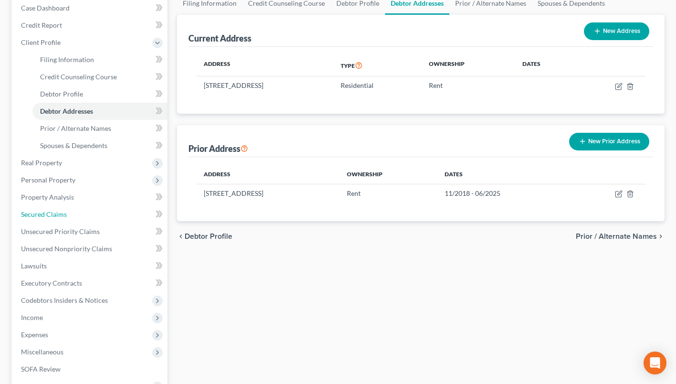
click at [46, 208] on link "Secured Claims" at bounding box center [90, 214] width 154 height 17
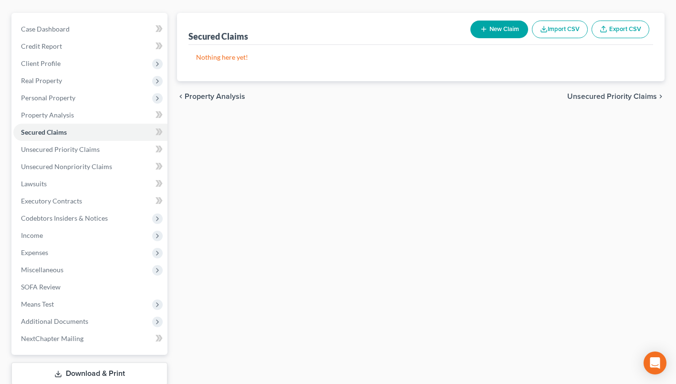
scroll to position [140, 0]
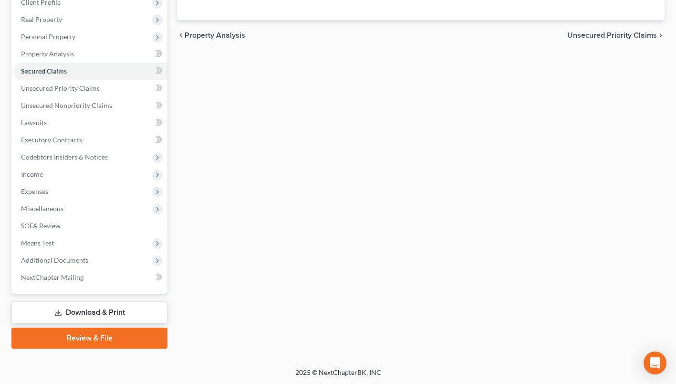
click at [69, 257] on span "Additional Documents" at bounding box center [54, 260] width 67 height 8
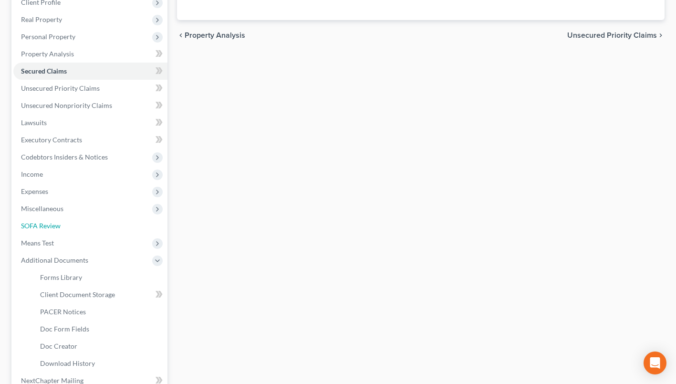
click at [57, 226] on span "SOFA Review" at bounding box center [41, 226] width 40 height 8
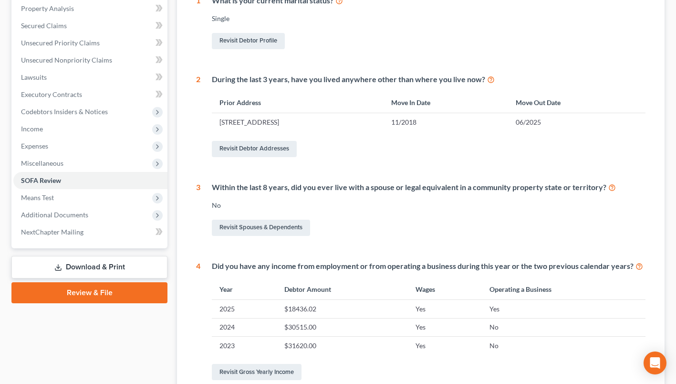
scroll to position [286, 0]
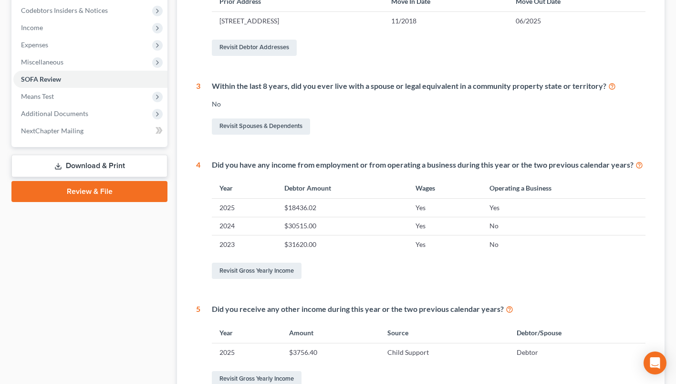
drag, startPoint x: 72, startPoint y: 114, endPoint x: 74, endPoint y: 121, distance: 7.5
click at [72, 114] on span "Additional Documents" at bounding box center [54, 113] width 67 height 8
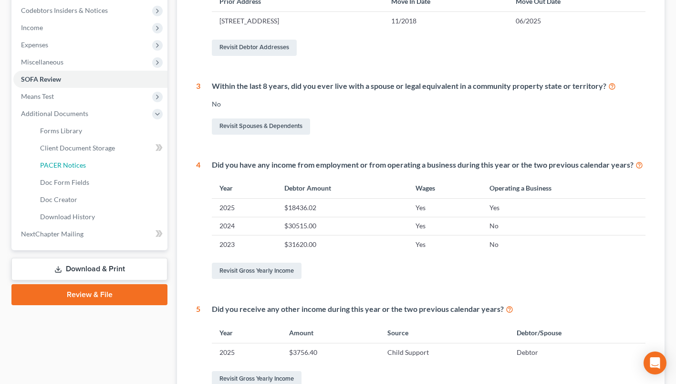
click at [68, 162] on span "PACER Notices" at bounding box center [63, 165] width 46 height 8
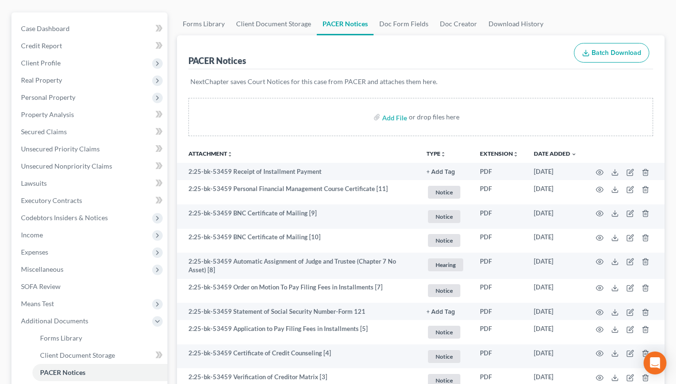
scroll to position [95, 0]
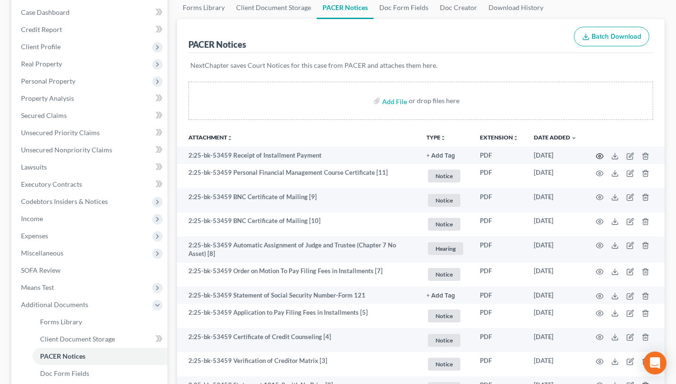
click at [601, 152] on icon "button" at bounding box center [600, 156] width 8 height 8
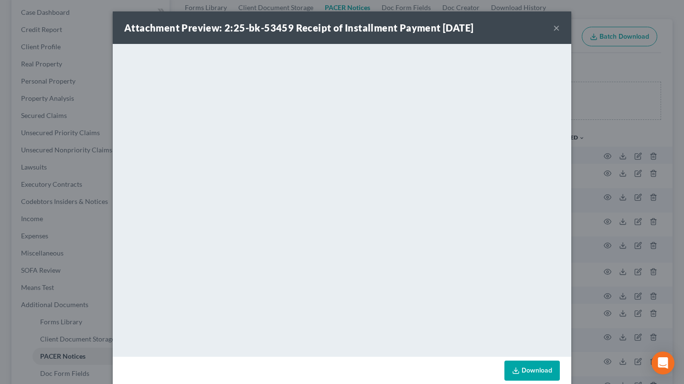
click at [553, 25] on button "×" at bounding box center [556, 27] width 7 height 11
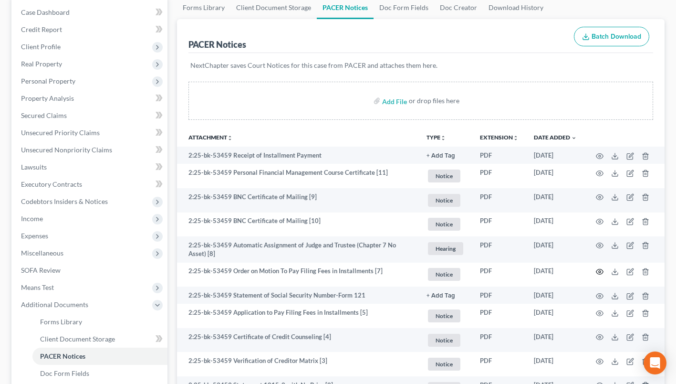
click at [598, 269] on icon "button" at bounding box center [600, 271] width 7 height 5
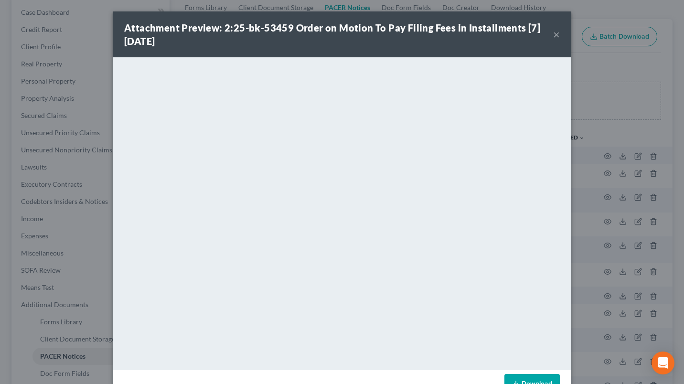
click at [554, 36] on button "×" at bounding box center [556, 34] width 7 height 11
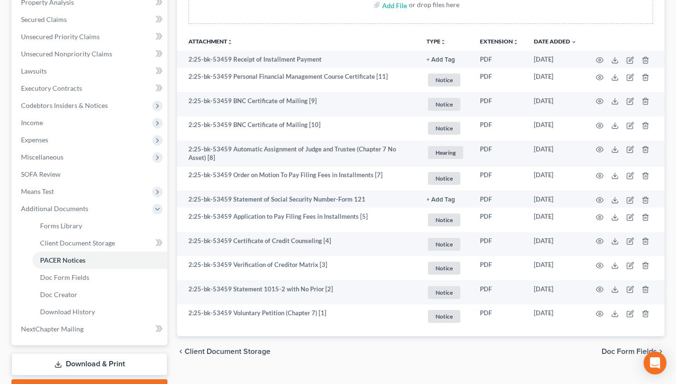
scroll to position [143, 0]
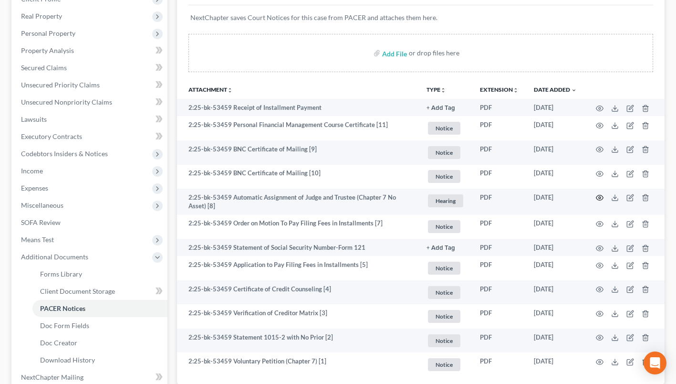
click at [599, 196] on icon "button" at bounding box center [600, 198] width 8 height 8
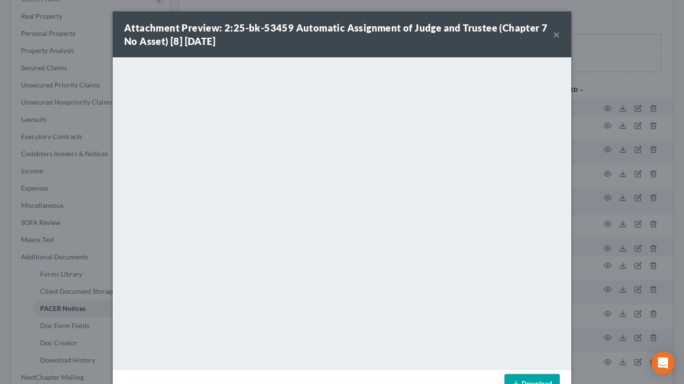
click at [553, 34] on button "×" at bounding box center [556, 34] width 7 height 11
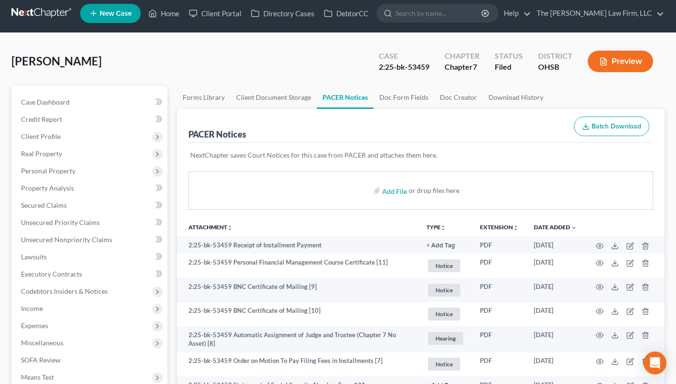
scroll to position [0, 0]
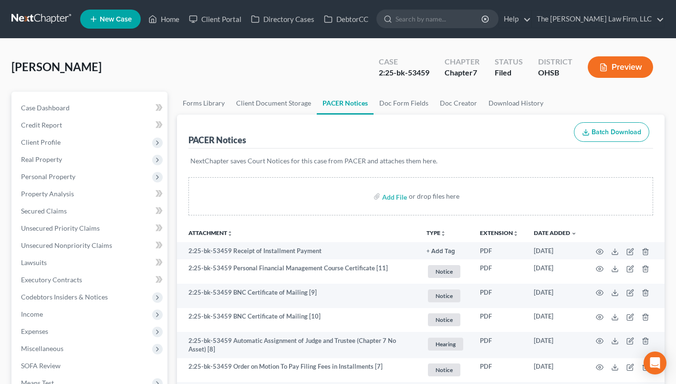
click at [42, 145] on span "Client Profile" at bounding box center [41, 142] width 40 height 8
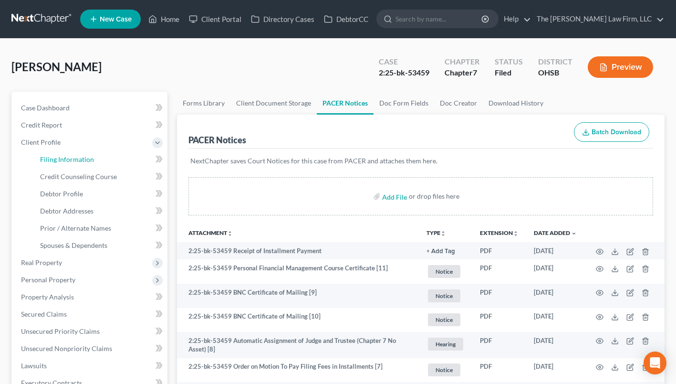
click at [52, 156] on span "Filing Information" at bounding box center [67, 159] width 54 height 8
select select "1"
select select "0"
select select "36"
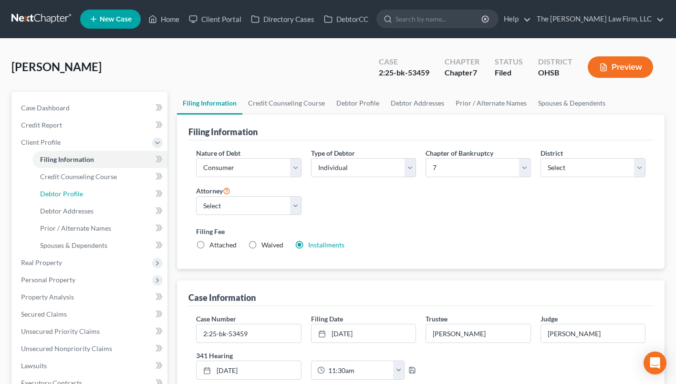
click at [56, 185] on link "Debtor Profile" at bounding box center [99, 193] width 135 height 17
select select "0"
select select "5"
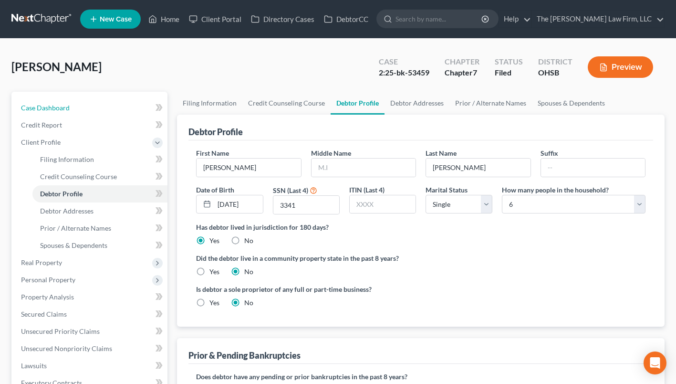
click at [48, 109] on span "Case Dashboard" at bounding box center [45, 108] width 49 height 8
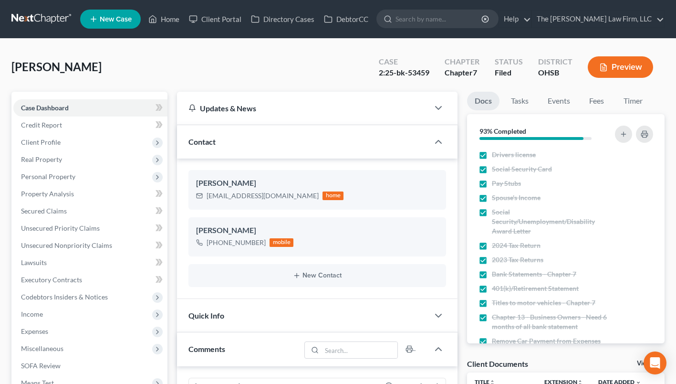
click at [60, 144] on span "Client Profile" at bounding box center [90, 142] width 154 height 17
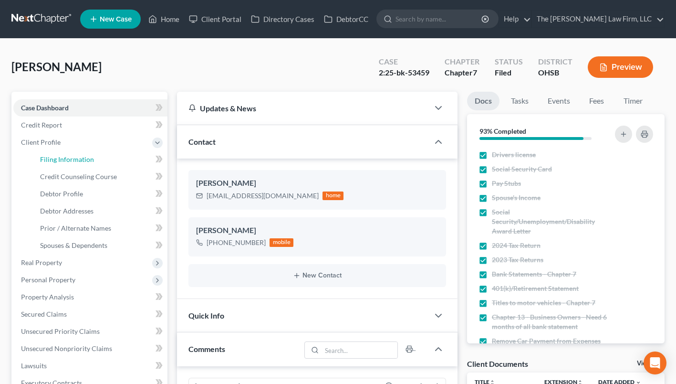
click at [62, 162] on span "Filing Information" at bounding box center [67, 159] width 54 height 8
select select "1"
select select "0"
select select "62"
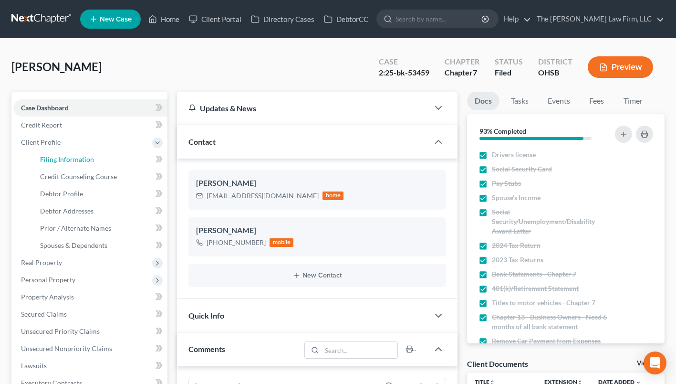
select select "0"
select select "36"
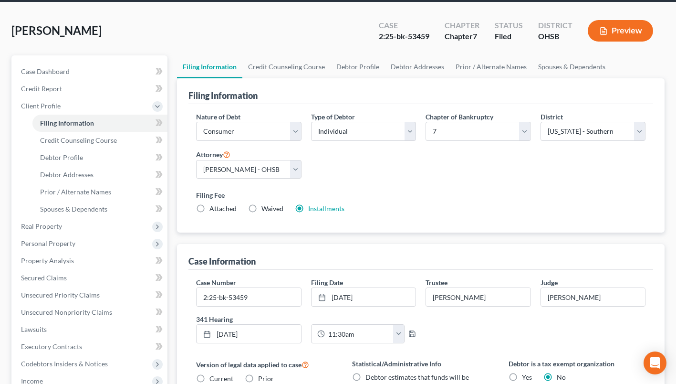
scroll to position [143, 0]
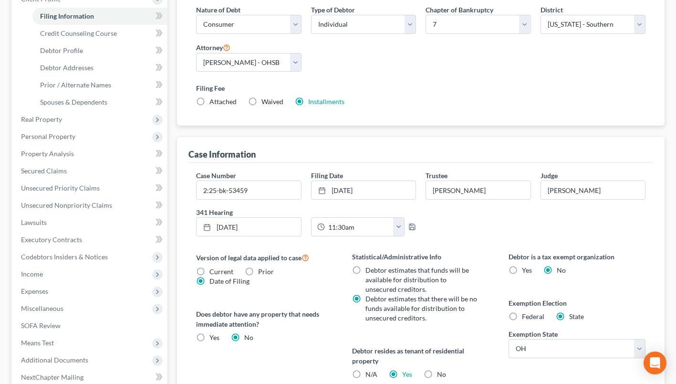
click at [83, 277] on span "Income" at bounding box center [90, 273] width 154 height 17
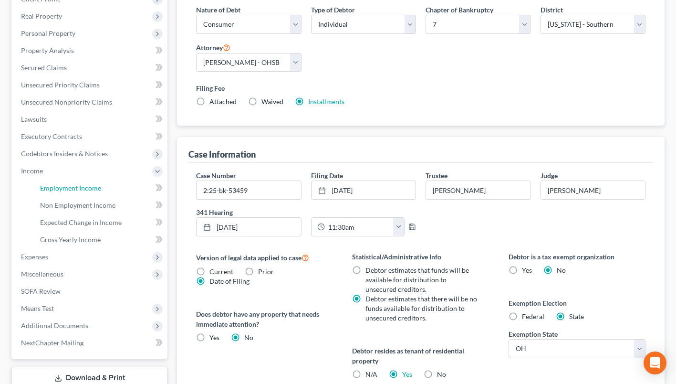
click at [75, 190] on span "Employment Income" at bounding box center [70, 188] width 61 height 8
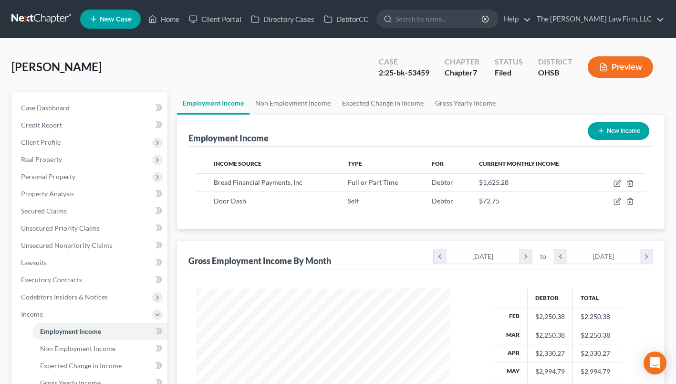
scroll to position [171, 274]
click at [44, 162] on span "Real Property" at bounding box center [41, 159] width 41 height 8
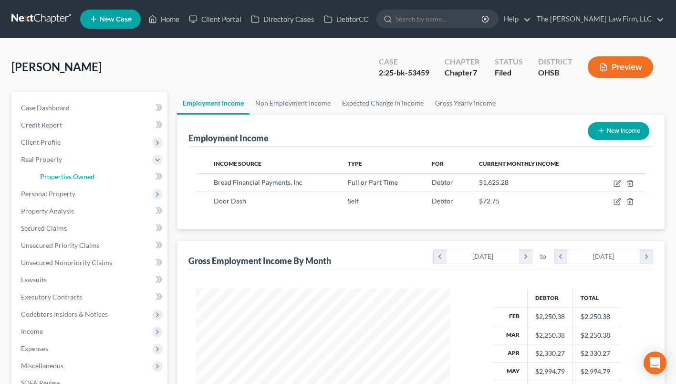
click at [51, 175] on span "Properties Owned" at bounding box center [67, 176] width 54 height 8
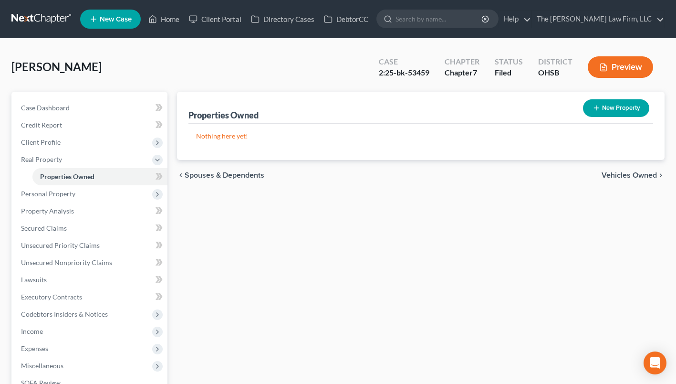
click at [42, 190] on span "Personal Property" at bounding box center [48, 194] width 54 height 8
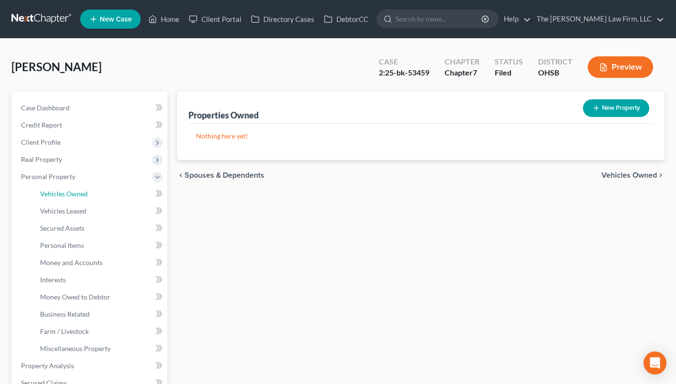
click at [54, 193] on span "Vehicles Owned" at bounding box center [64, 194] width 48 height 8
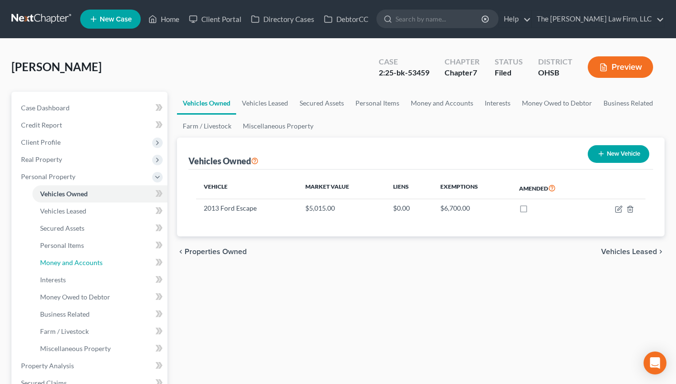
click at [83, 263] on span "Money and Accounts" at bounding box center [71, 262] width 63 height 8
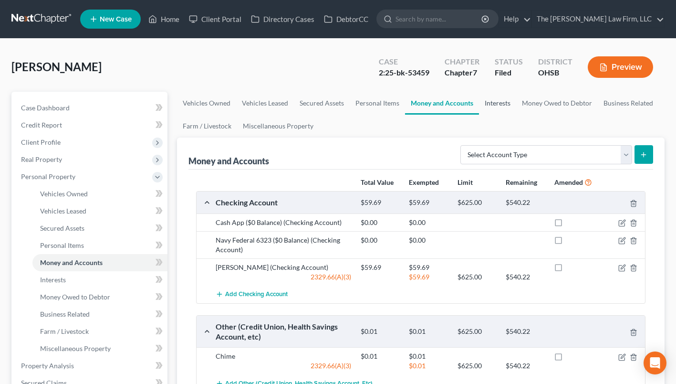
click at [496, 106] on link "Interests" at bounding box center [497, 103] width 37 height 23
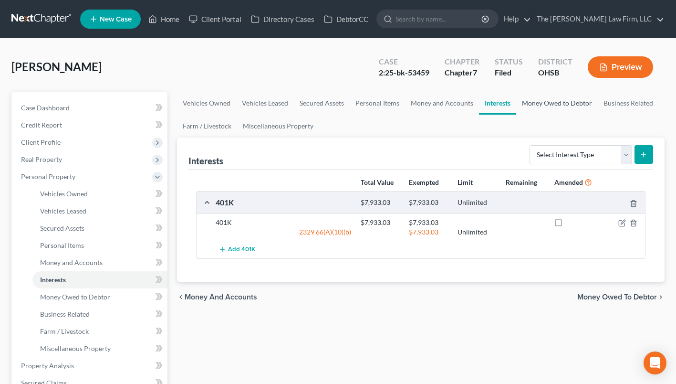
click at [532, 97] on link "Money Owed to Debtor" at bounding box center [558, 103] width 82 height 23
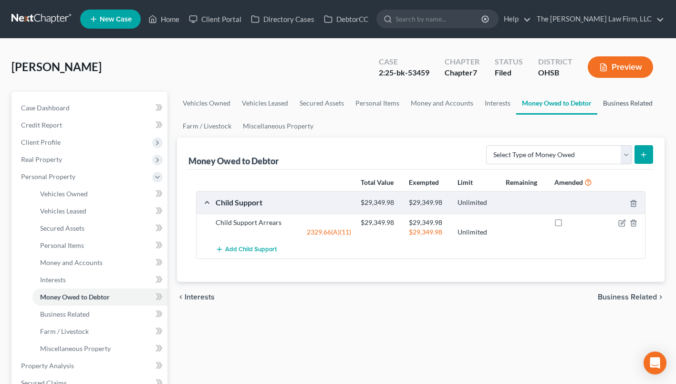
click at [622, 104] on link "Business Related" at bounding box center [628, 103] width 61 height 23
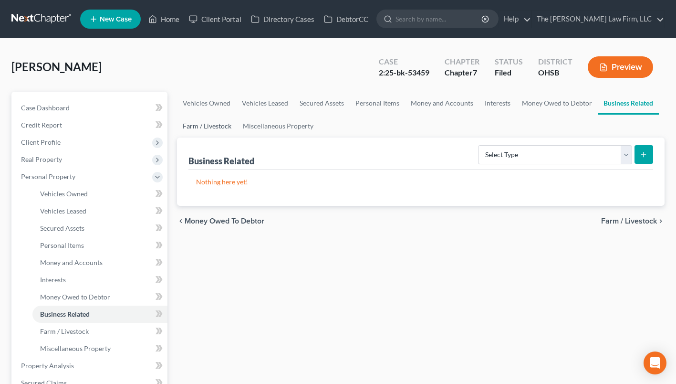
click at [223, 124] on link "Farm / Livestock" at bounding box center [207, 126] width 60 height 23
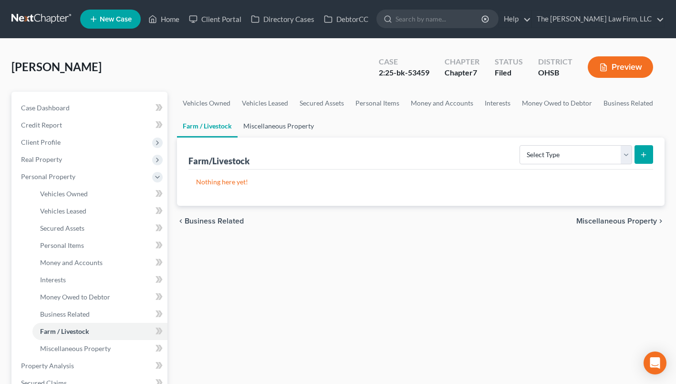
click at [272, 124] on link "Miscellaneous Property" at bounding box center [279, 126] width 82 height 23
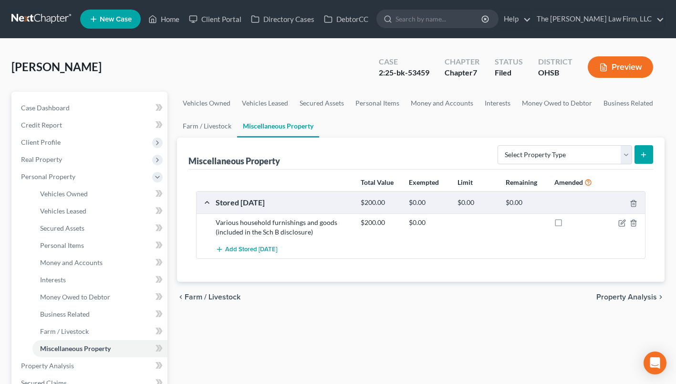
click at [61, 16] on link at bounding box center [41, 19] width 61 height 17
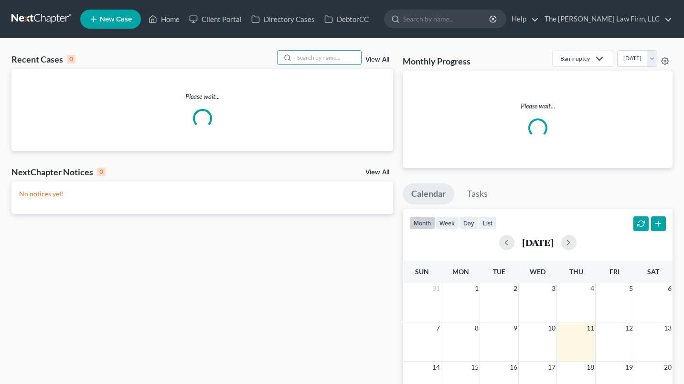
click at [332, 60] on input "search" at bounding box center [327, 58] width 67 height 14
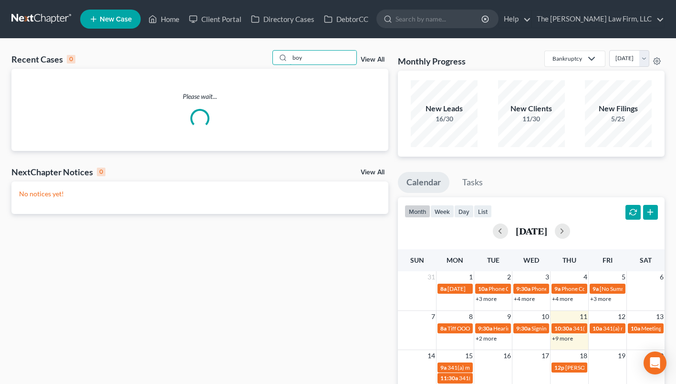
type input "boyl"
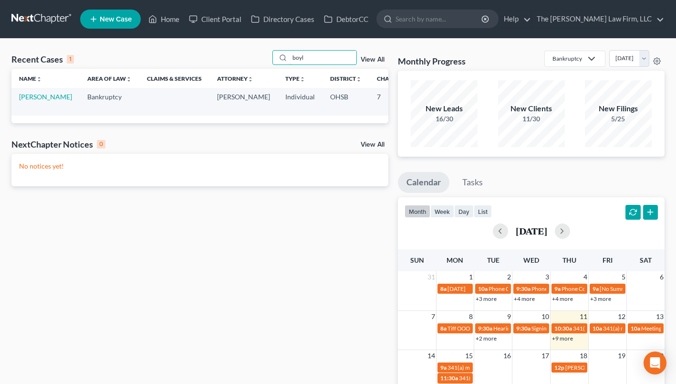
drag, startPoint x: 315, startPoint y: 59, endPoint x: 286, endPoint y: 53, distance: 29.4
click at [287, 53] on div "boyl" at bounding box center [315, 57] width 85 height 15
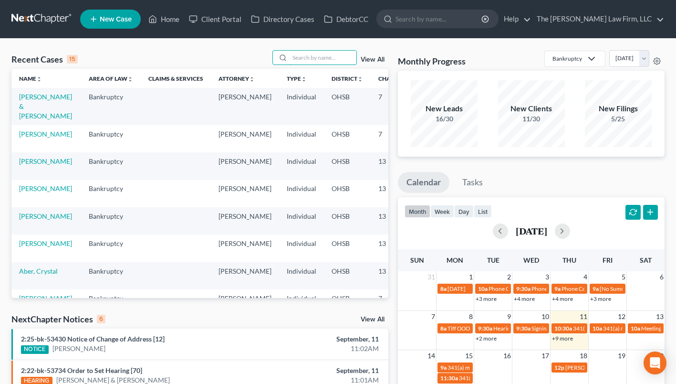
click at [303, 57] on input "search" at bounding box center [323, 58] width 67 height 14
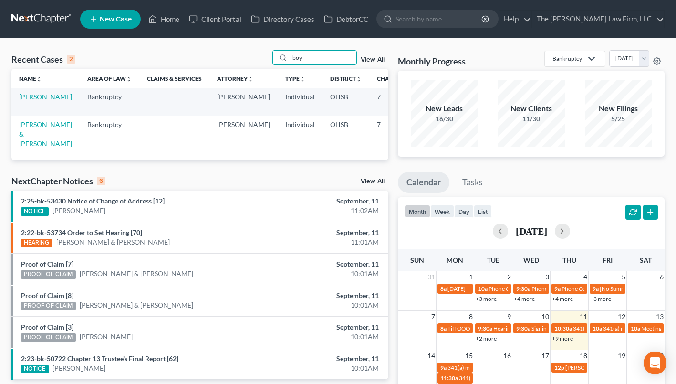
type input "boy"
click at [26, 101] on link "[PERSON_NAME]" at bounding box center [45, 97] width 53 height 8
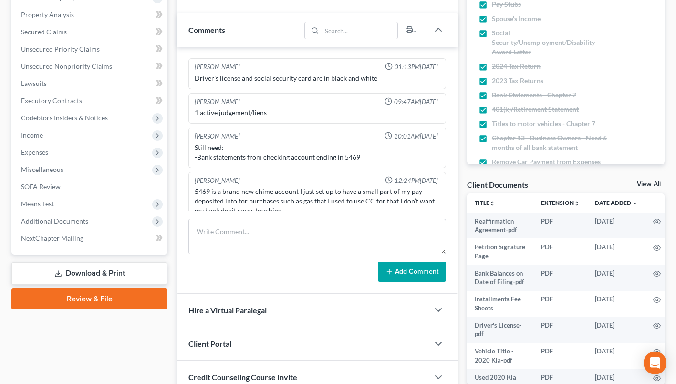
scroll to position [11, 0]
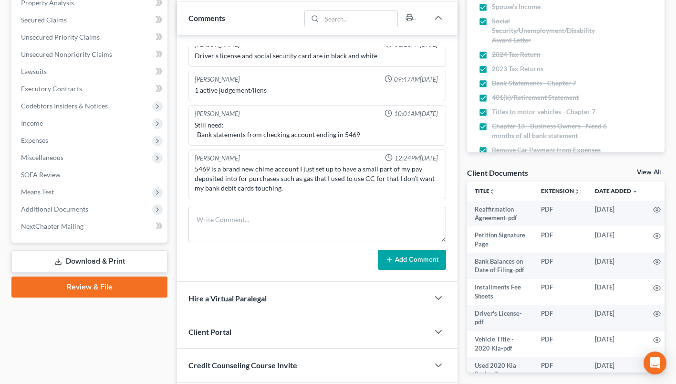
click at [51, 188] on span "Means Test" at bounding box center [37, 192] width 33 height 8
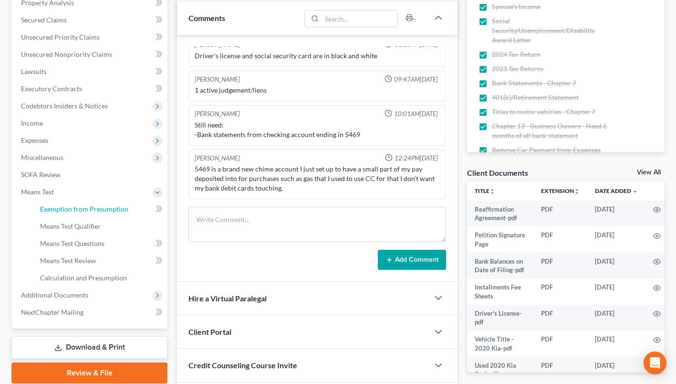
click at [63, 205] on span "Exemption from Presumption" at bounding box center [84, 209] width 88 height 8
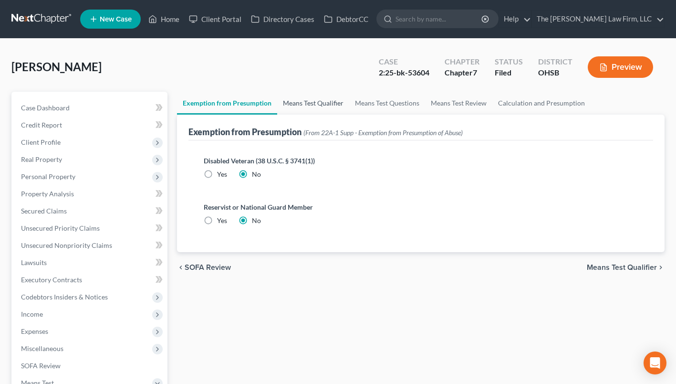
click at [321, 107] on link "Means Test Qualifier" at bounding box center [313, 103] width 72 height 23
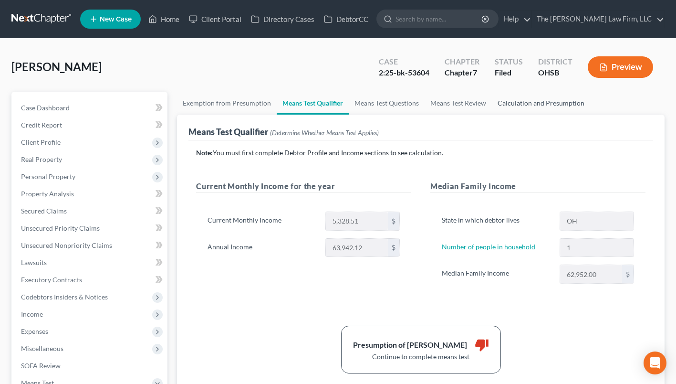
click at [523, 102] on link "Calculation and Presumption" at bounding box center [541, 103] width 98 height 23
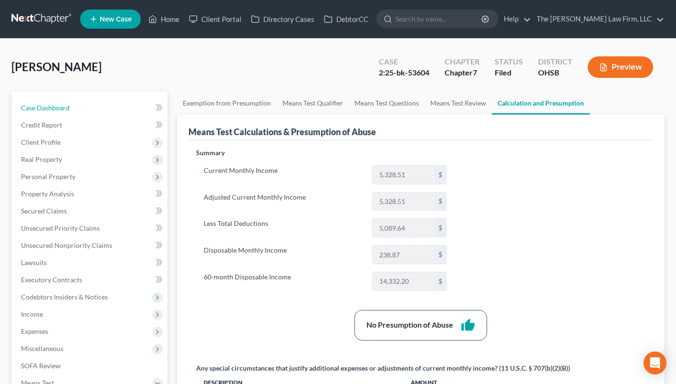
click at [50, 104] on span "Case Dashboard" at bounding box center [45, 108] width 49 height 8
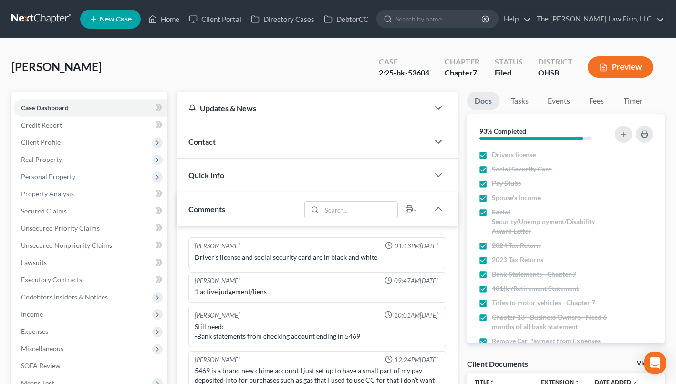
scroll to position [11, 0]
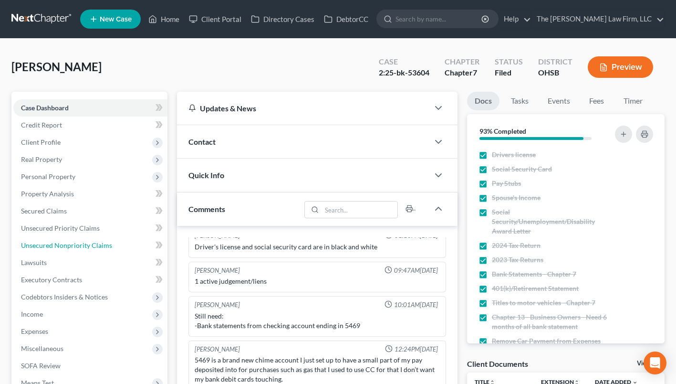
click at [53, 245] on span "Unsecured Nonpriority Claims" at bounding box center [66, 245] width 91 height 8
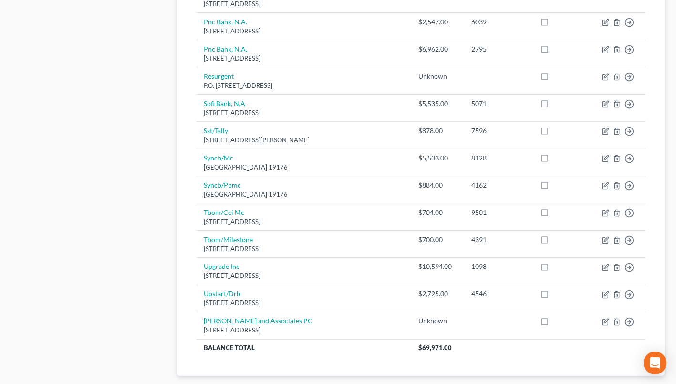
scroll to position [505, 0]
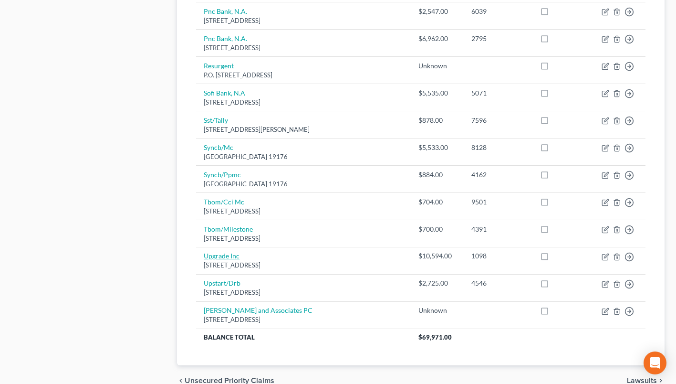
click at [228, 256] on link "Upgrade Inc" at bounding box center [222, 256] width 36 height 8
select select "4"
select select "10"
select select "0"
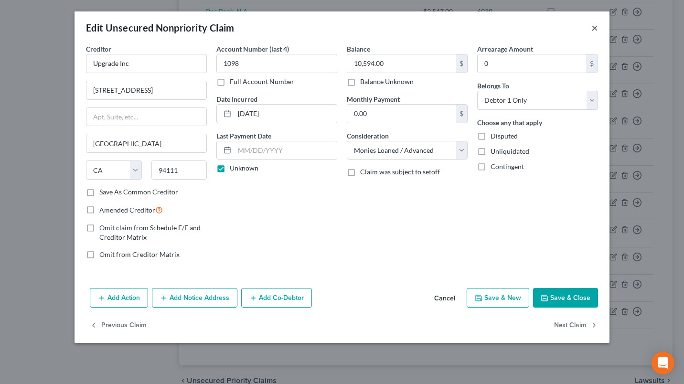
click at [594, 30] on button "×" at bounding box center [594, 27] width 7 height 11
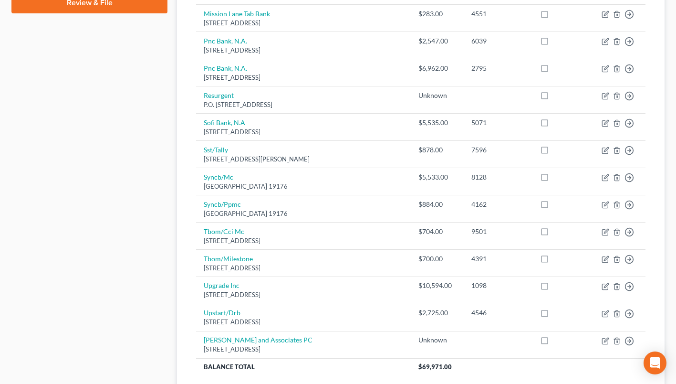
scroll to position [457, 0]
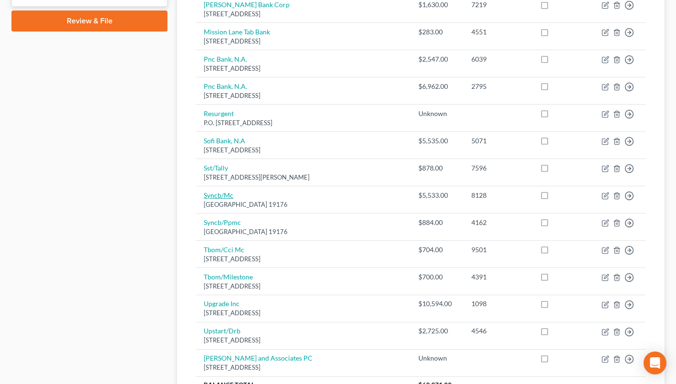
click at [225, 192] on link "Syncb/Mc" at bounding box center [219, 195] width 30 height 8
select select "39"
select select "2"
select select "0"
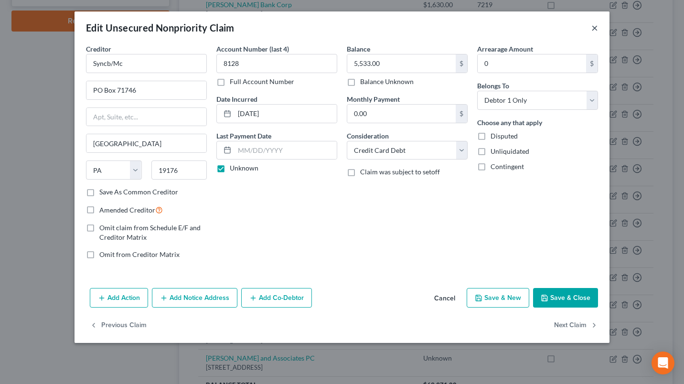
click at [595, 28] on button "×" at bounding box center [594, 27] width 7 height 11
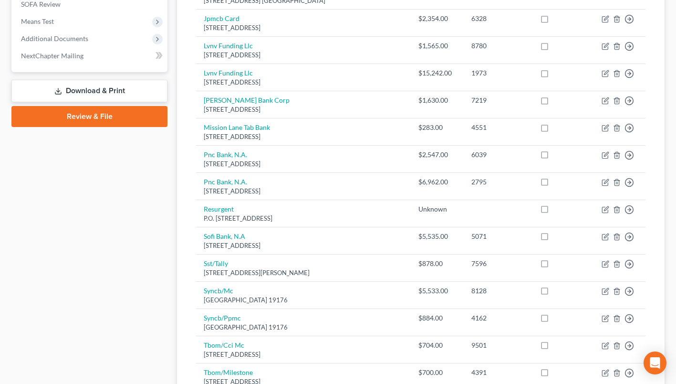
scroll to position [314, 0]
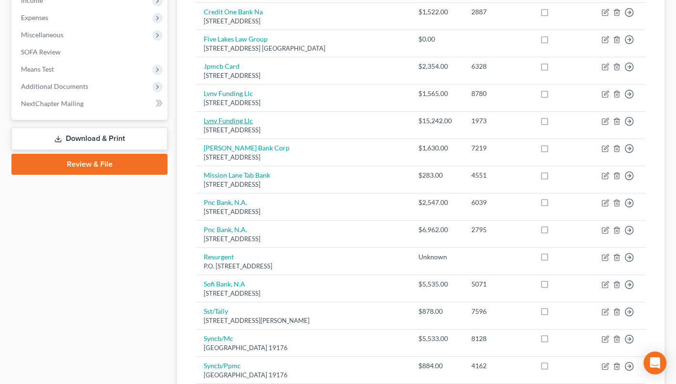
click at [247, 121] on link "Lvnv Funding Llc" at bounding box center [228, 120] width 49 height 8
select select "42"
select select "1"
select select "0"
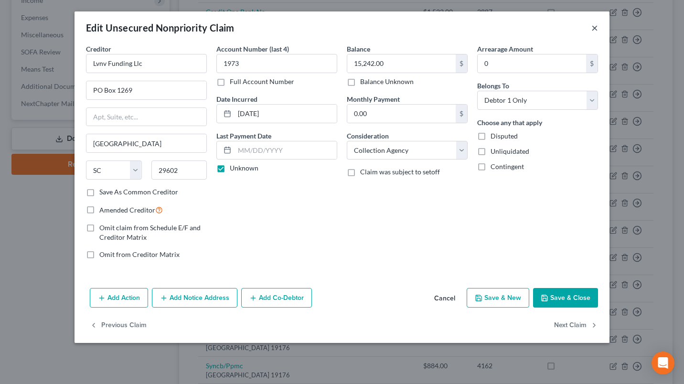
click at [594, 28] on button "×" at bounding box center [594, 27] width 7 height 11
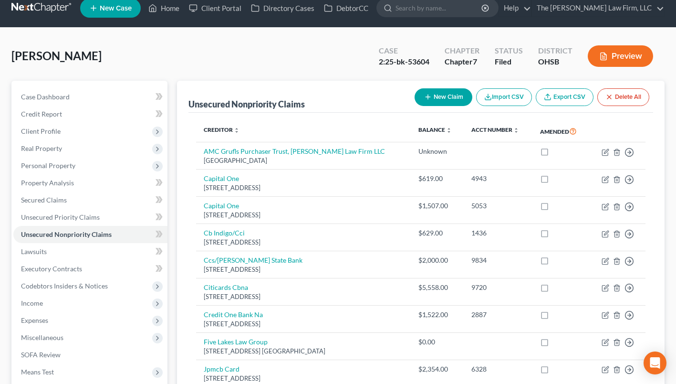
scroll to position [0, 0]
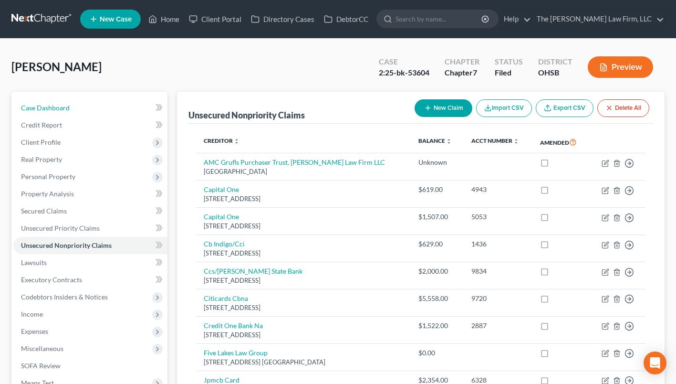
click at [47, 107] on span "Case Dashboard" at bounding box center [45, 108] width 49 height 8
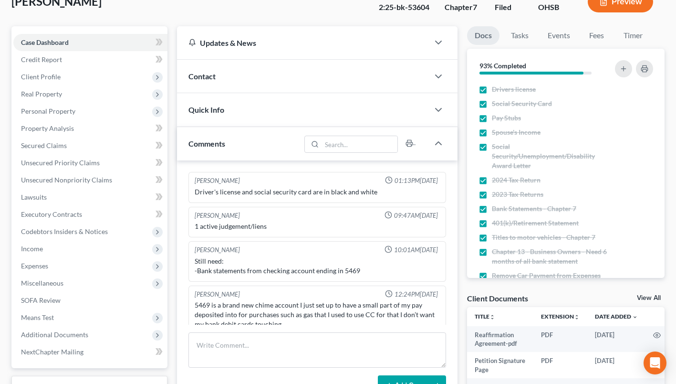
scroll to position [143, 0]
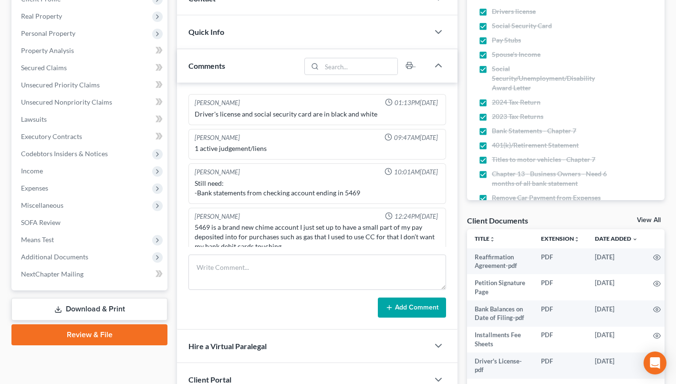
click at [68, 257] on span "Additional Documents" at bounding box center [54, 257] width 67 height 8
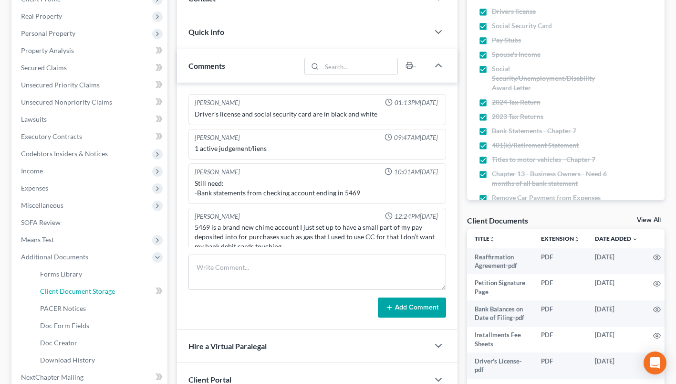
click at [80, 289] on span "Client Document Storage" at bounding box center [77, 291] width 75 height 8
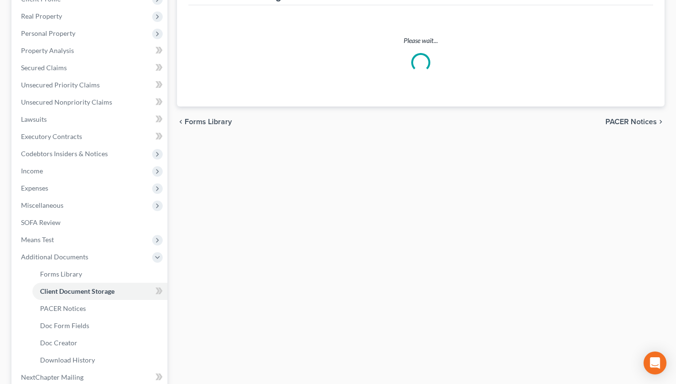
select select "7"
select select "52"
select select "61"
select select "37"
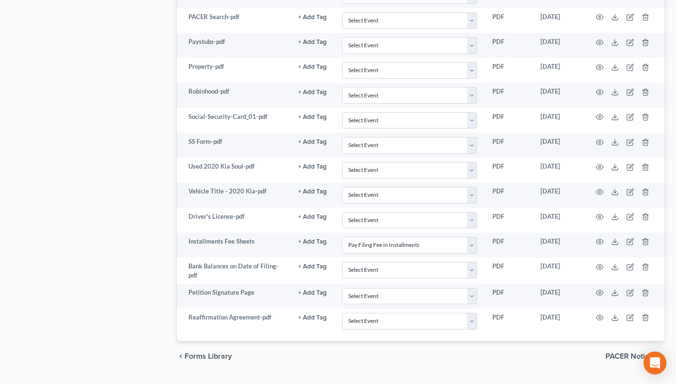
scroll to position [652, 0]
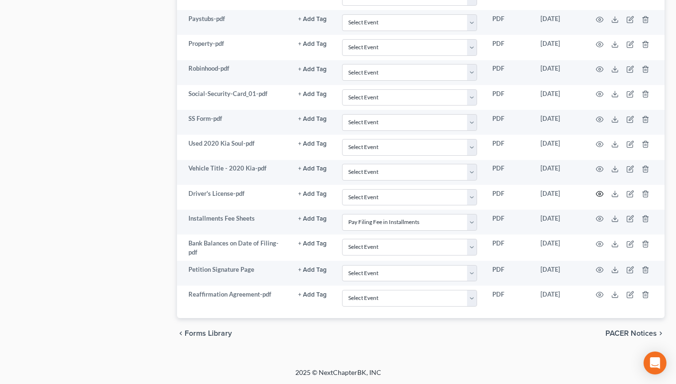
click at [603, 190] on icon "button" at bounding box center [600, 194] width 8 height 8
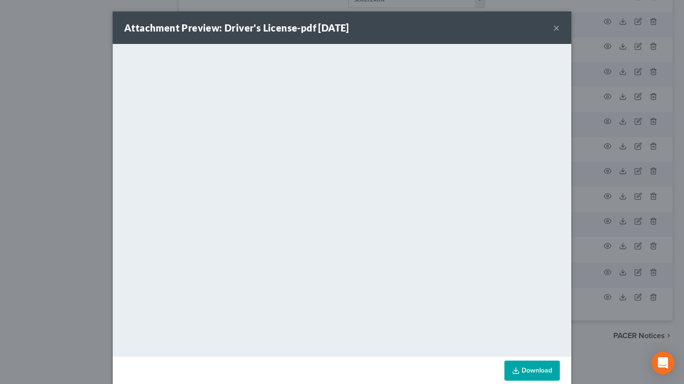
click at [553, 28] on button "×" at bounding box center [556, 27] width 7 height 11
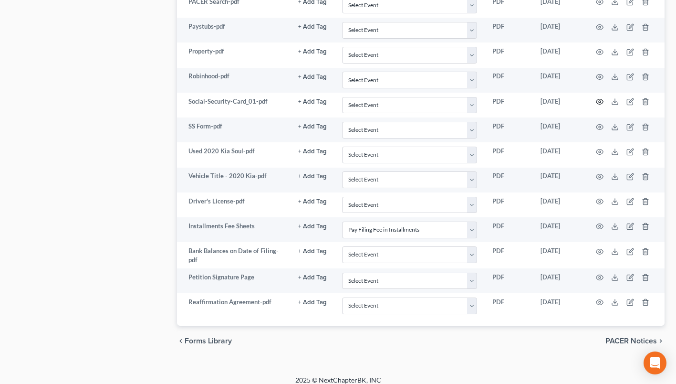
click at [598, 98] on icon "button" at bounding box center [600, 102] width 8 height 8
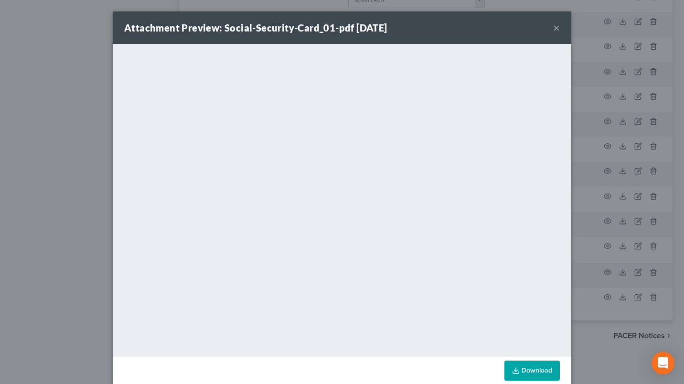
click at [555, 29] on button "×" at bounding box center [556, 27] width 7 height 11
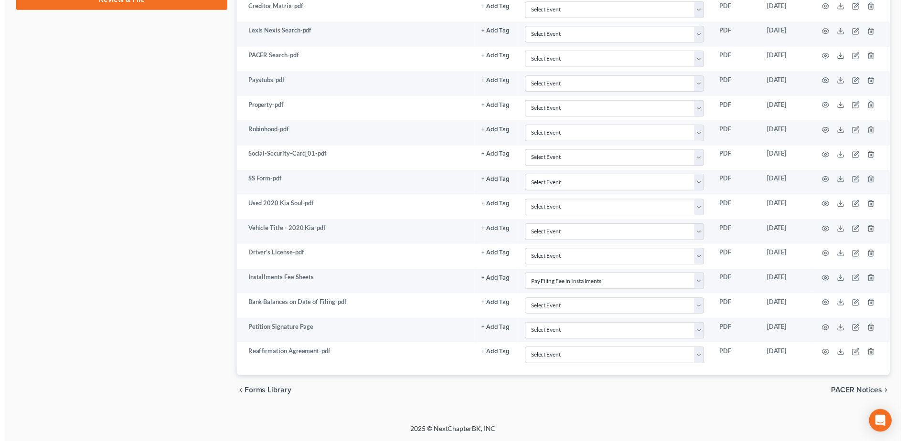
scroll to position [581, 0]
